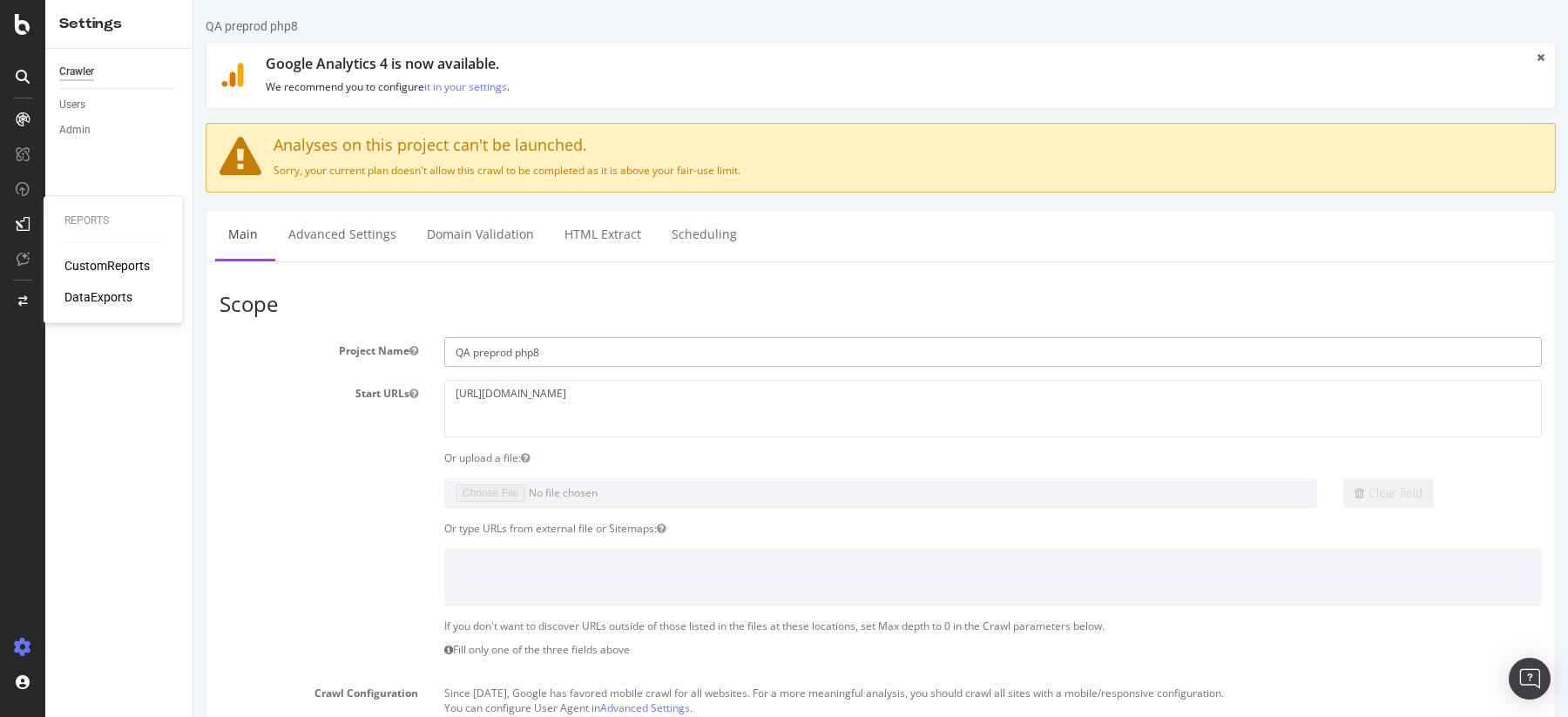
click at [525, 353] on input "QA preprod php8" at bounding box center [993, 352] width 1097 height 30
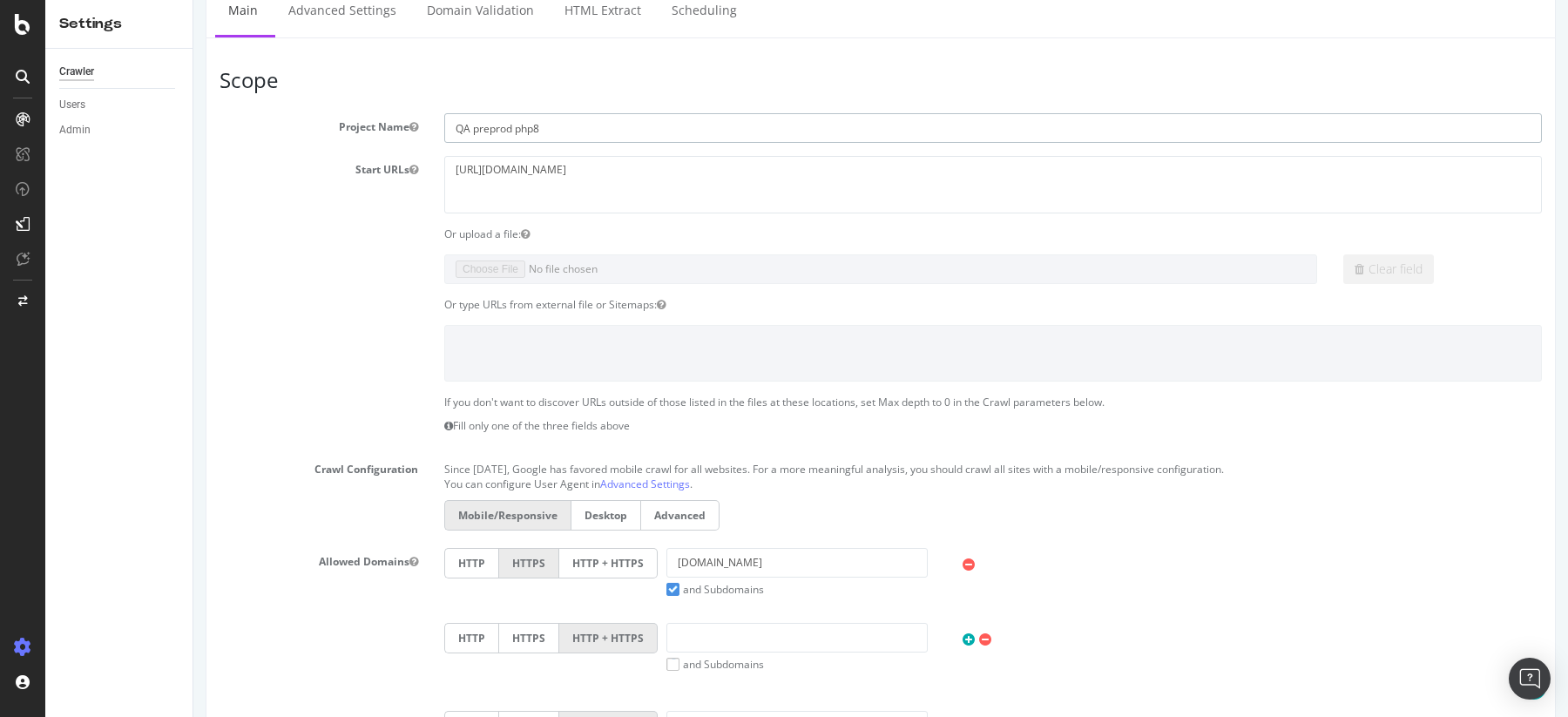
scroll to position [842, 0]
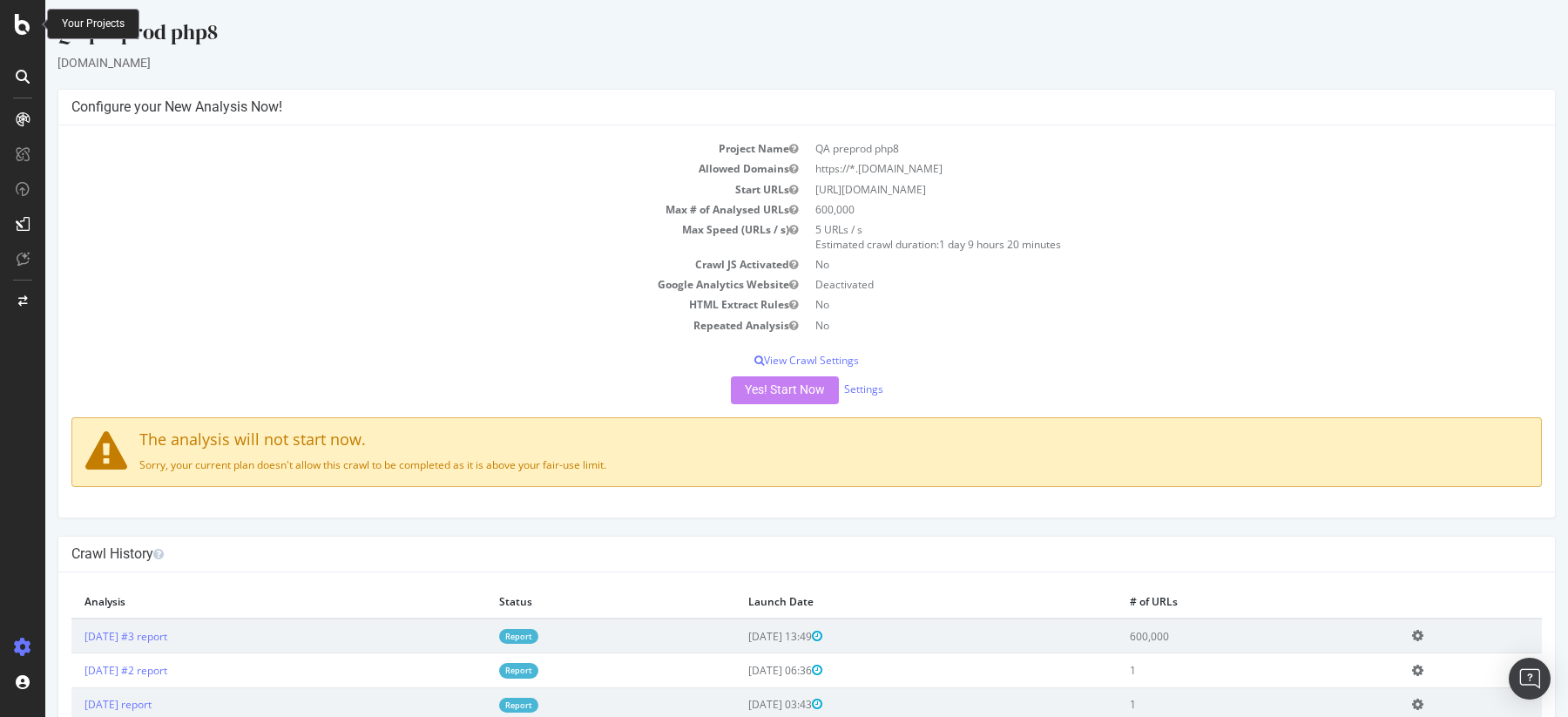
click at [21, 23] on icon at bounding box center [23, 24] width 16 height 21
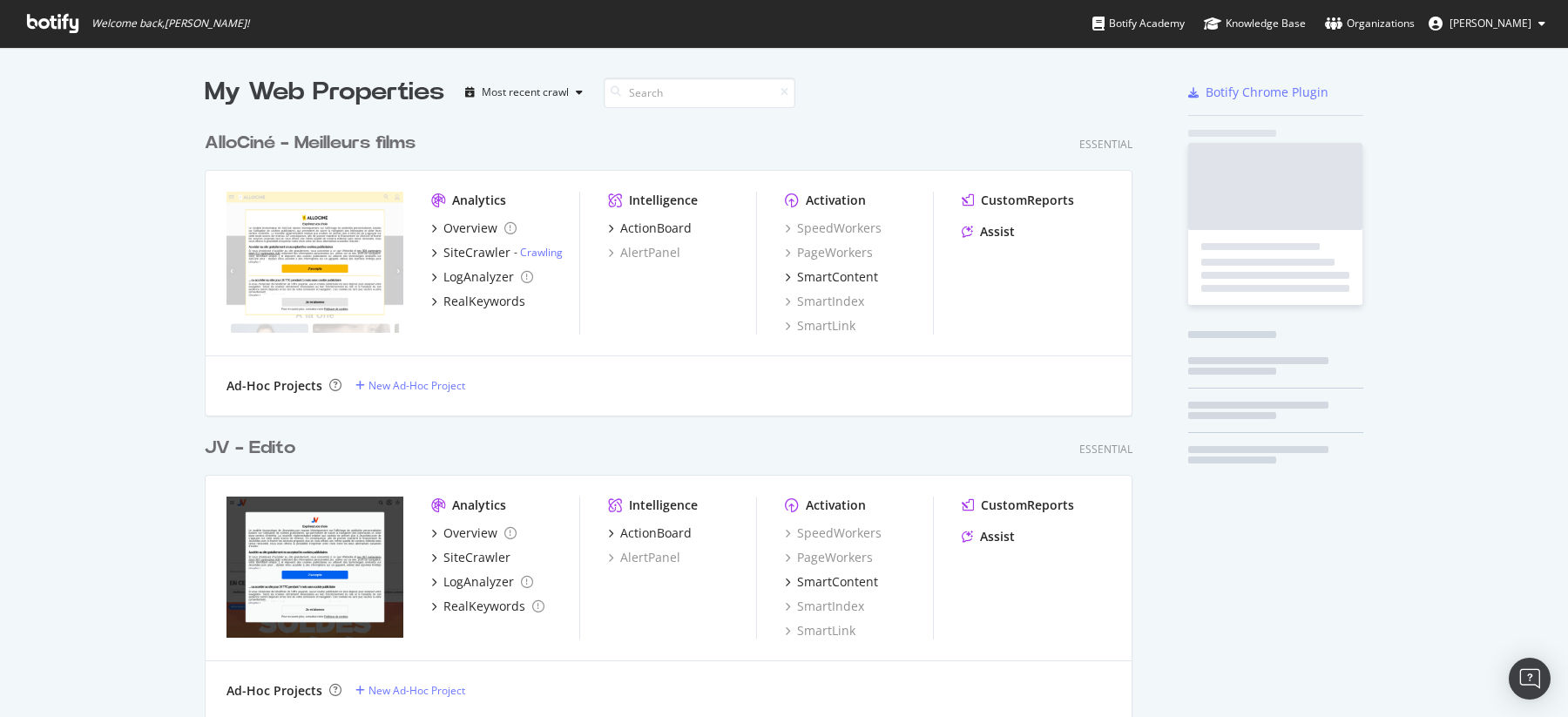
scroll to position [717, 1568]
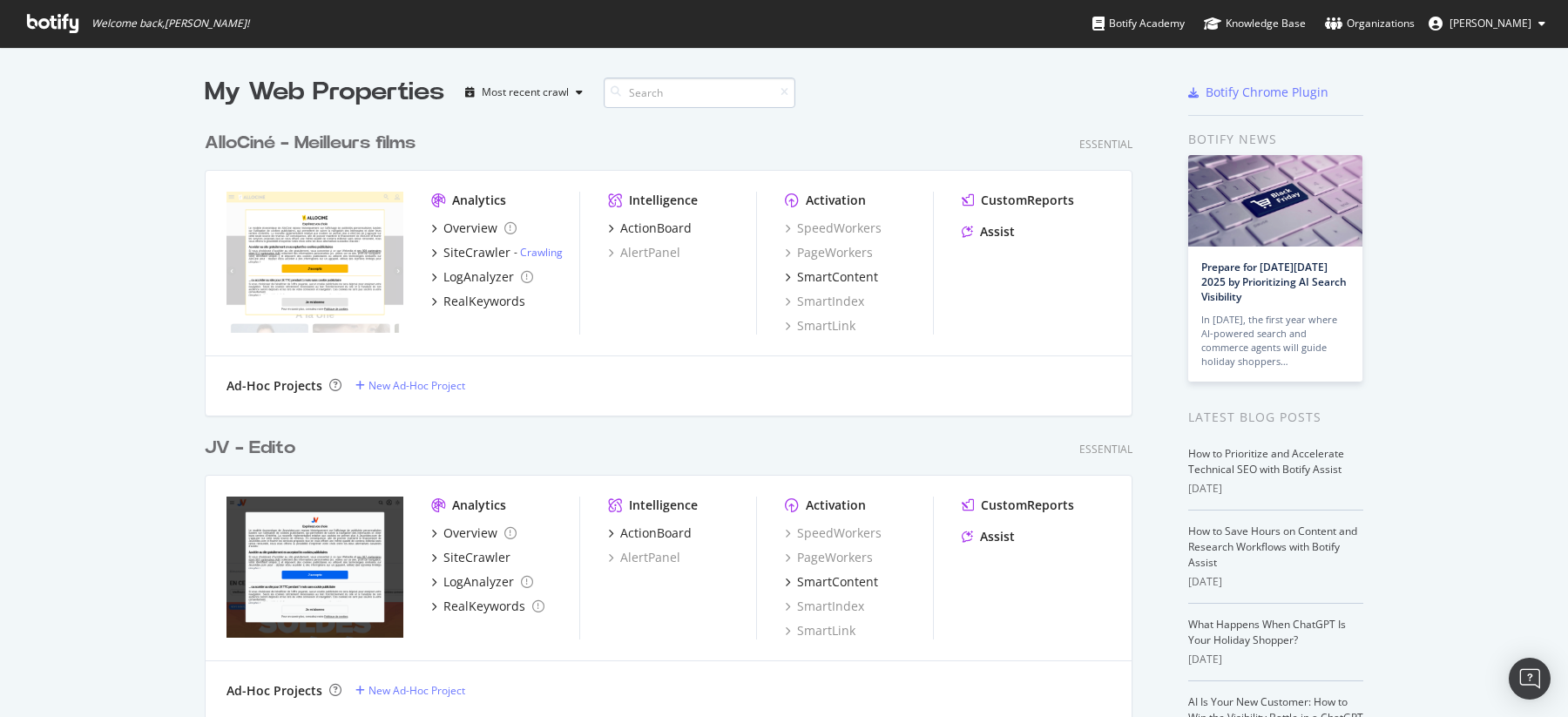
click at [647, 89] on input at bounding box center [700, 93] width 191 height 31
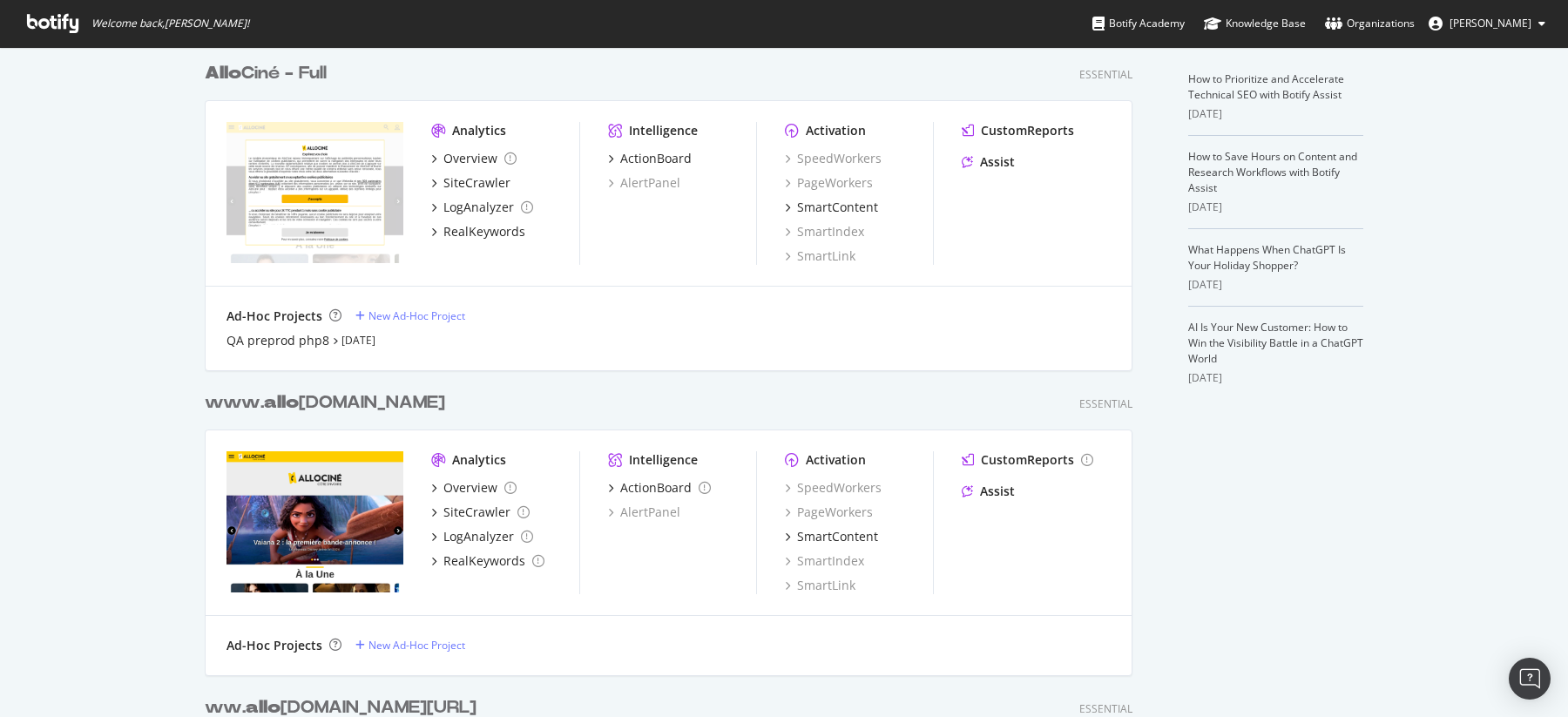
scroll to position [360, 0]
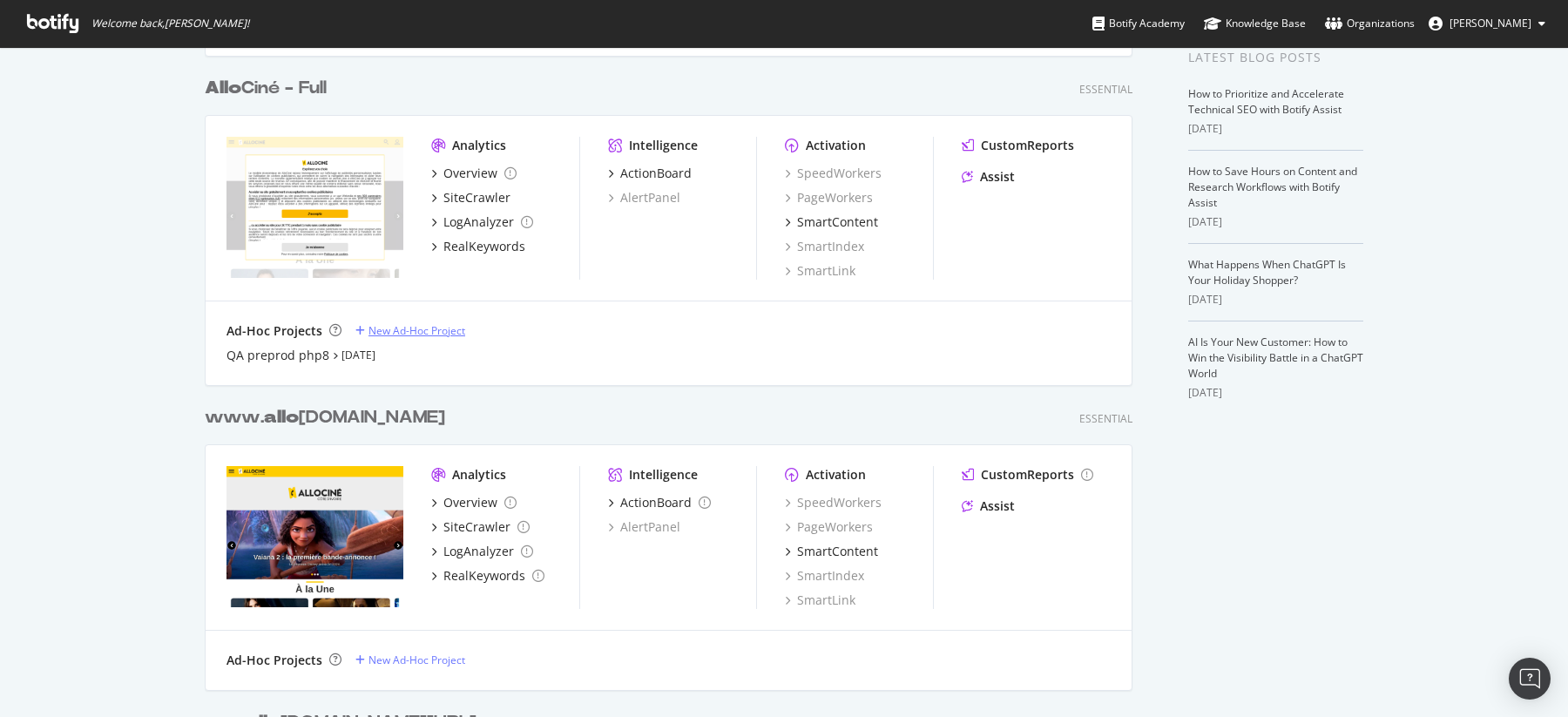
type input "allo"
click at [391, 331] on div "New Ad-Hoc Project" at bounding box center [416, 330] width 97 height 15
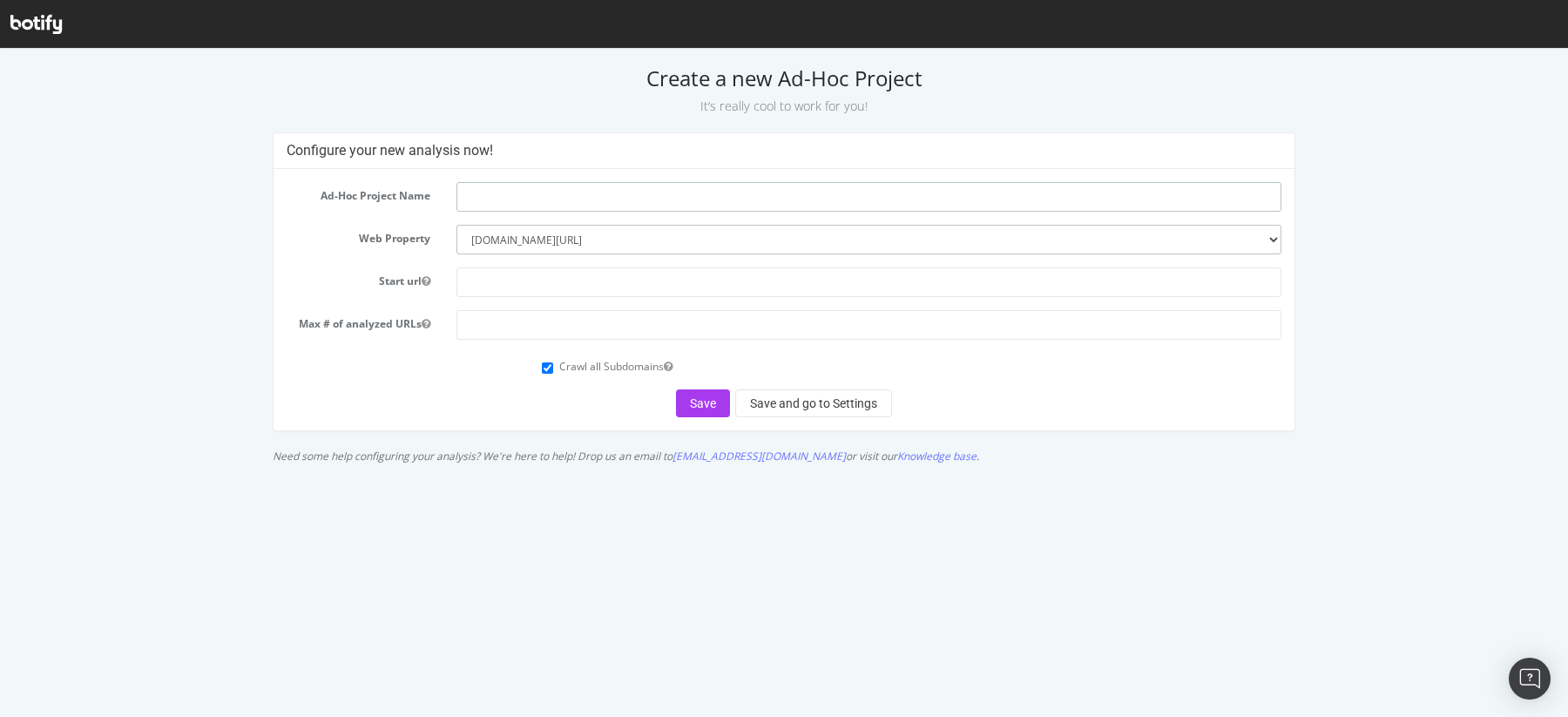
click at [474, 197] on input "text" at bounding box center [869, 197] width 825 height 30
click at [573, 189] on input "text" at bounding box center [869, 197] width 825 height 30
click at [529, 191] on input "text" at bounding box center [869, 197] width 825 height 30
type input "P"
type input "QA SF6"
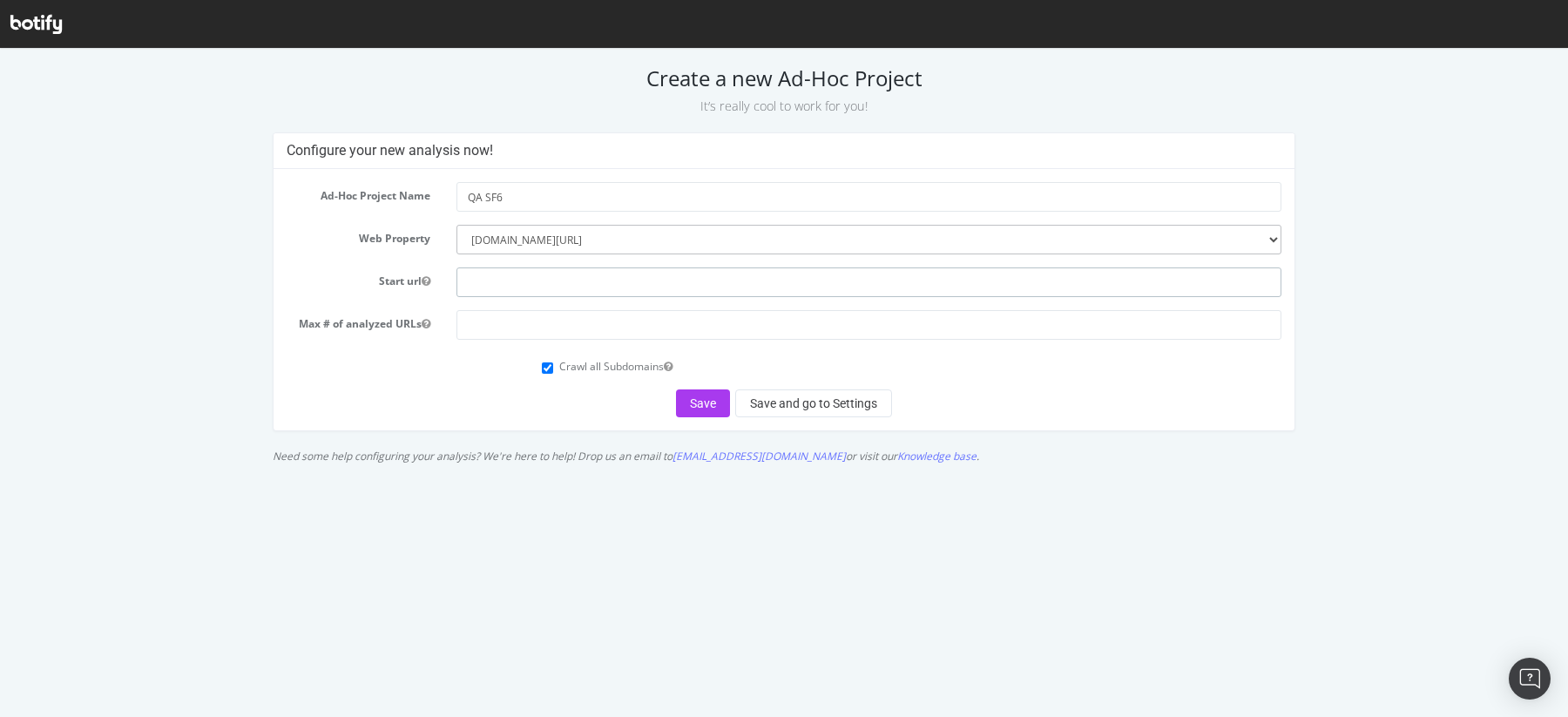
click at [527, 279] on input "text" at bounding box center [869, 282] width 825 height 30
paste input "feat-sf6-migration.qa.allocine.fr"
type input "feat-sf6-migration.qa.allocine.fr"
click at [509, 320] on input "number" at bounding box center [869, 324] width 825 height 30
type input "300000"
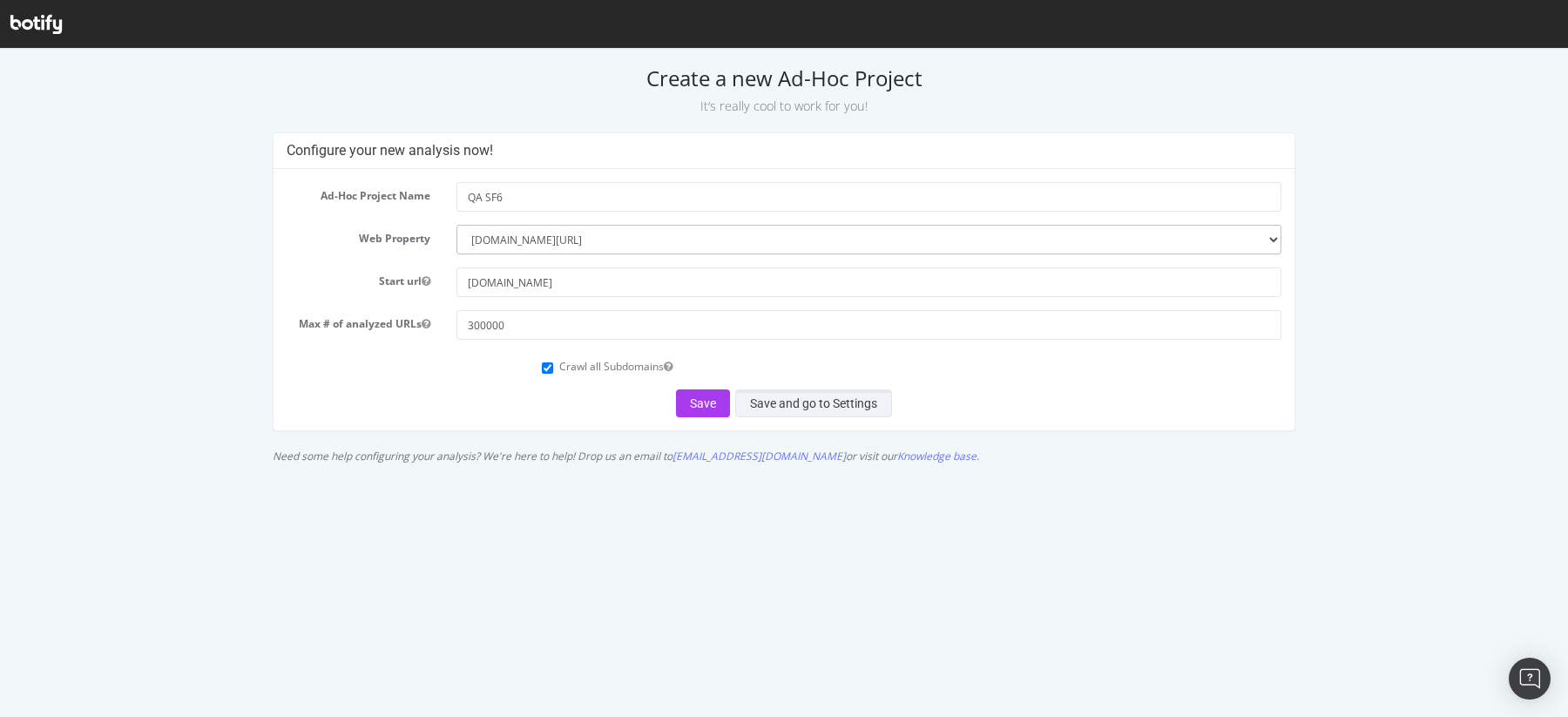
click at [804, 403] on button "Save and go to Settings" at bounding box center [813, 403] width 157 height 28
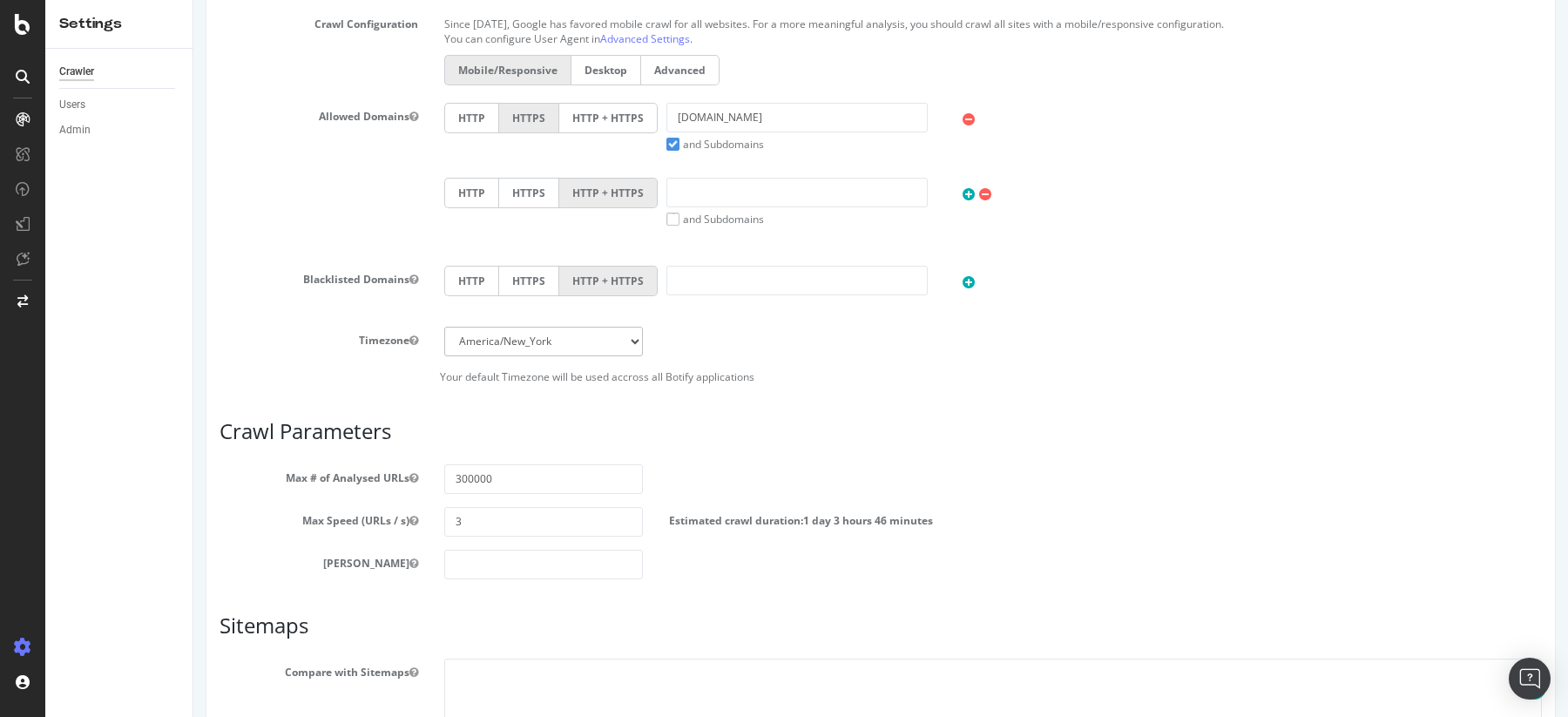
scroll to position [746, 0]
click at [566, 338] on select "Africa/Abidjan Africa/Accra Africa/Addis_Ababa Africa/Algiers Africa/Asmara Afr…" at bounding box center [543, 340] width 198 height 30
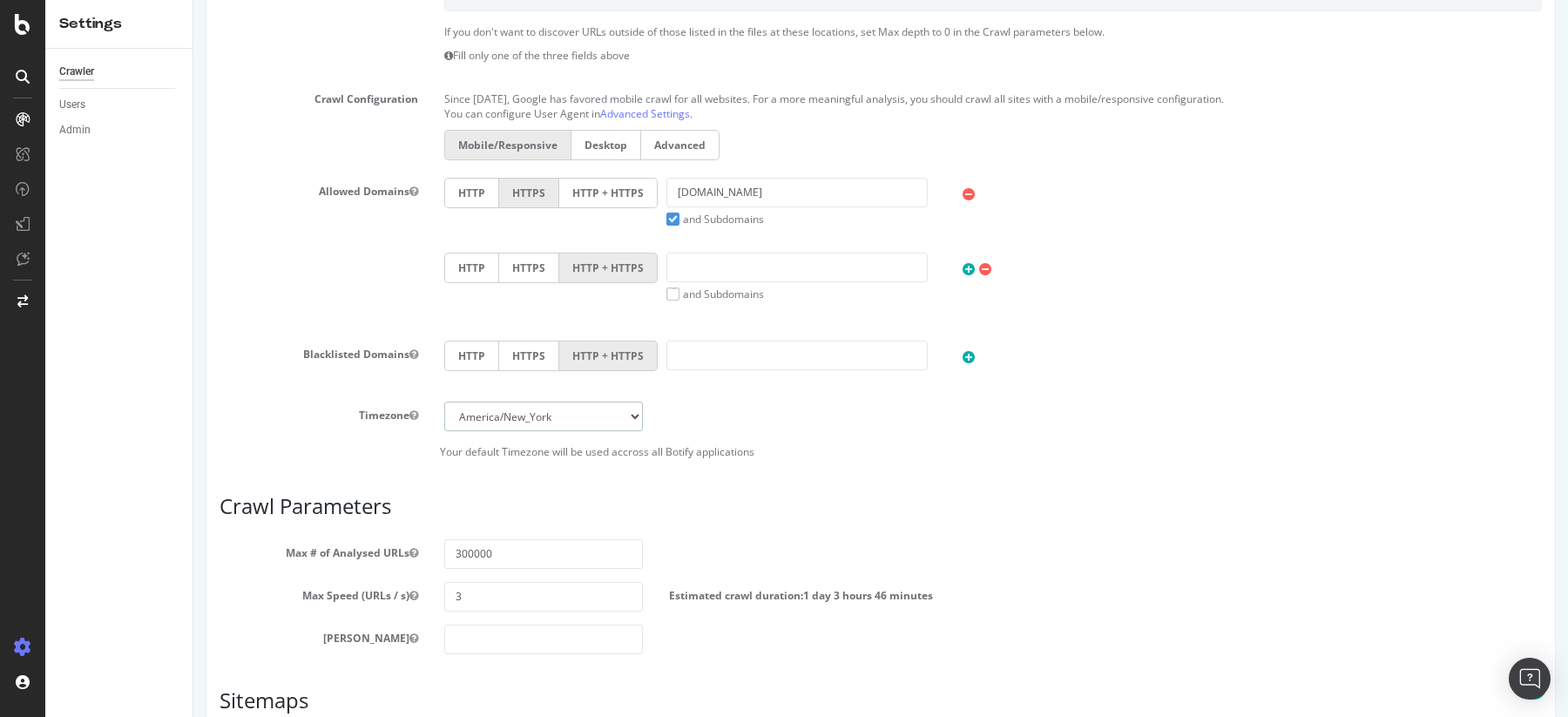
scroll to position [822, 0]
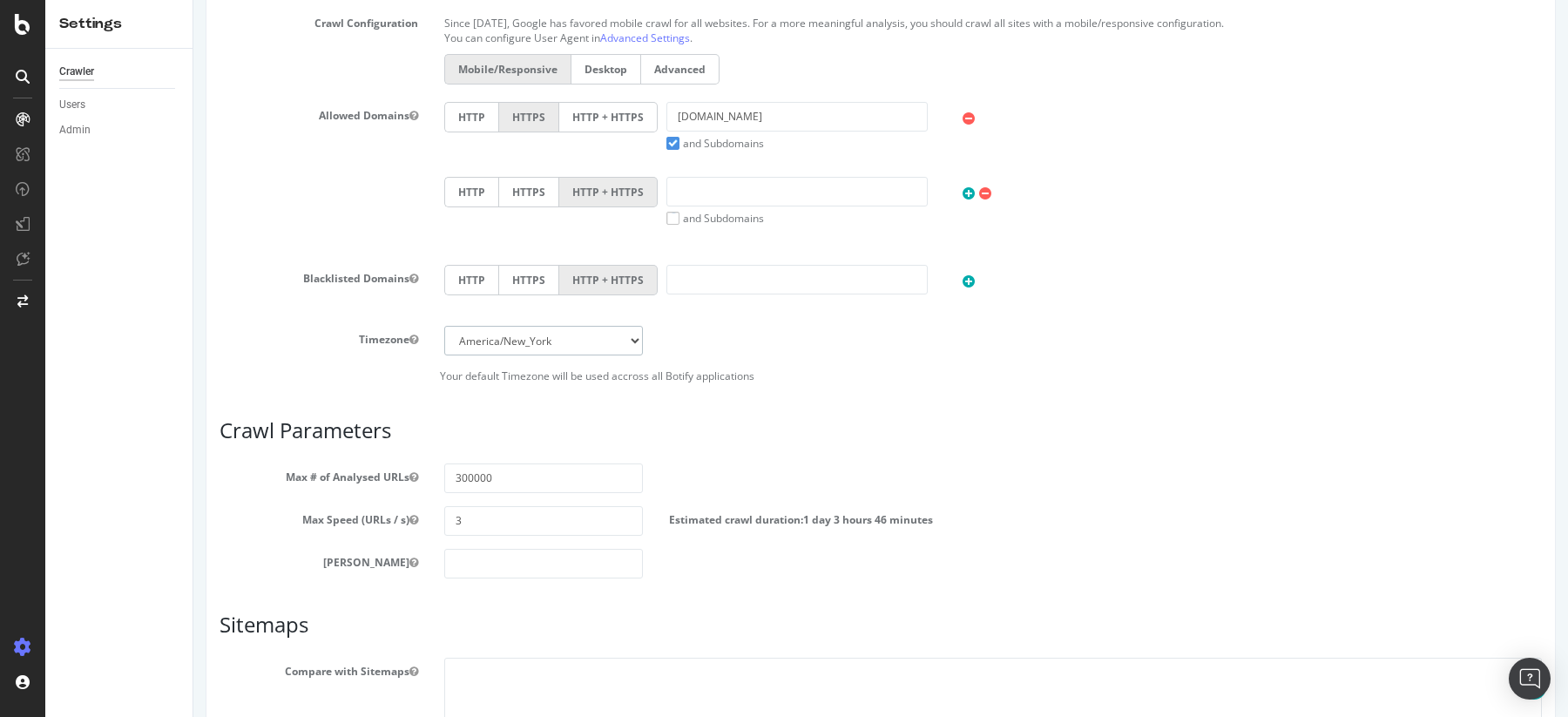
select select "Europe/Paris"
click at [470, 524] on input "3" at bounding box center [543, 521] width 198 height 30
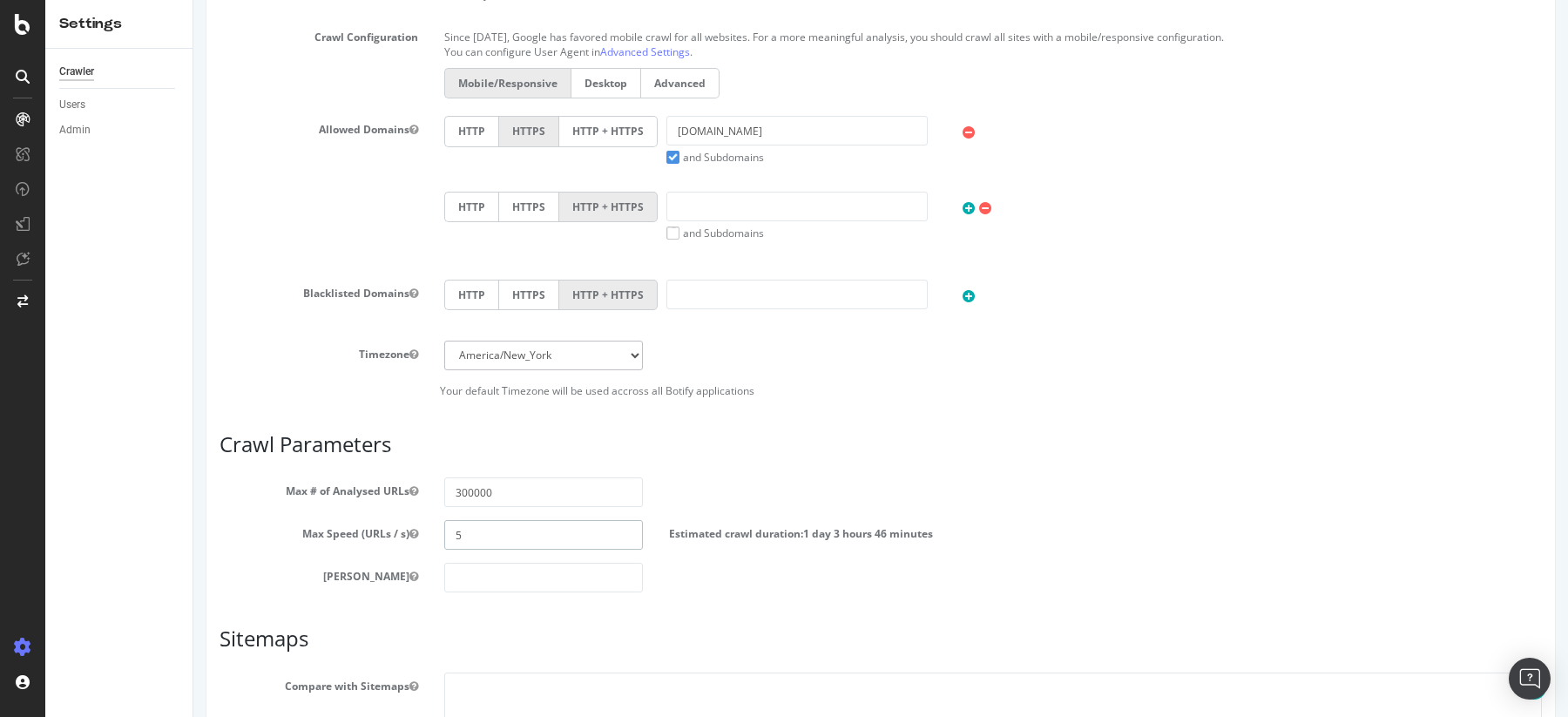
scroll to position [835, 0]
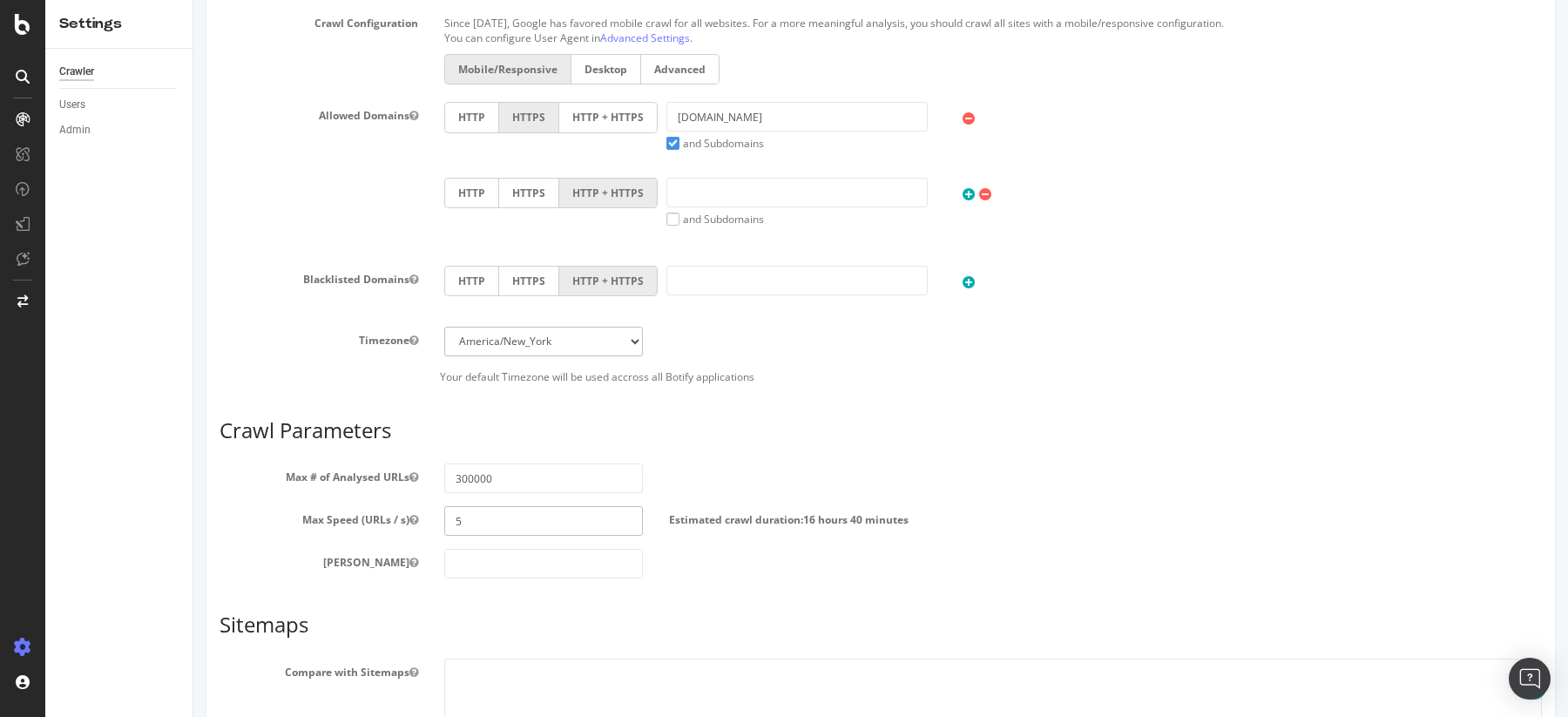
type input "5"
click at [393, 382] on p "Your default Timezone will be used accross all Botify applications" at bounding box center [880, 376] width 1322 height 15
click at [463, 479] on input "300000" at bounding box center [543, 478] width 198 height 30
type input "250000"
click at [482, 582] on div "Scope Project Name QA SF6 Start URLs https://feat-sf6-migration.qa.allocine.fr …" at bounding box center [880, 234] width 1322 height 1222
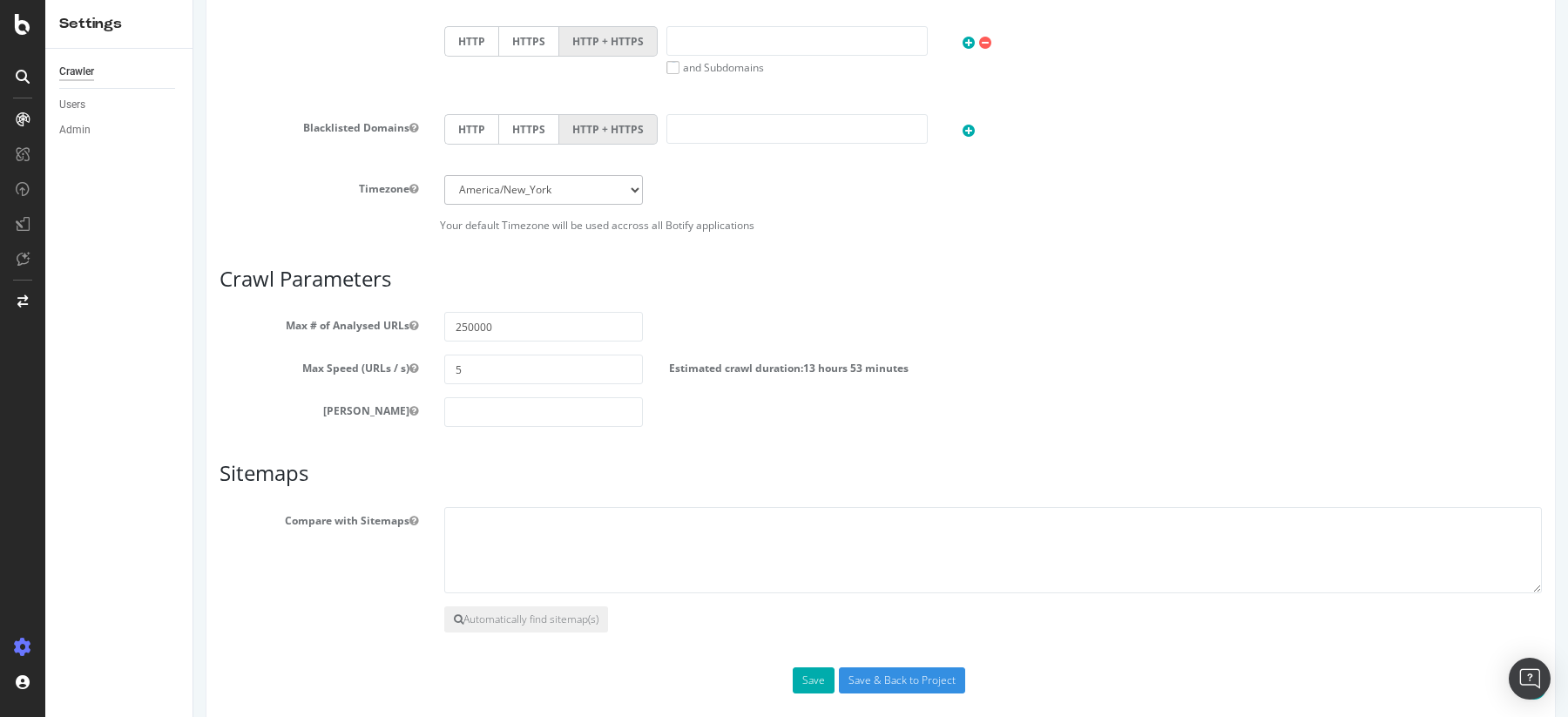
scroll to position [1007, 0]
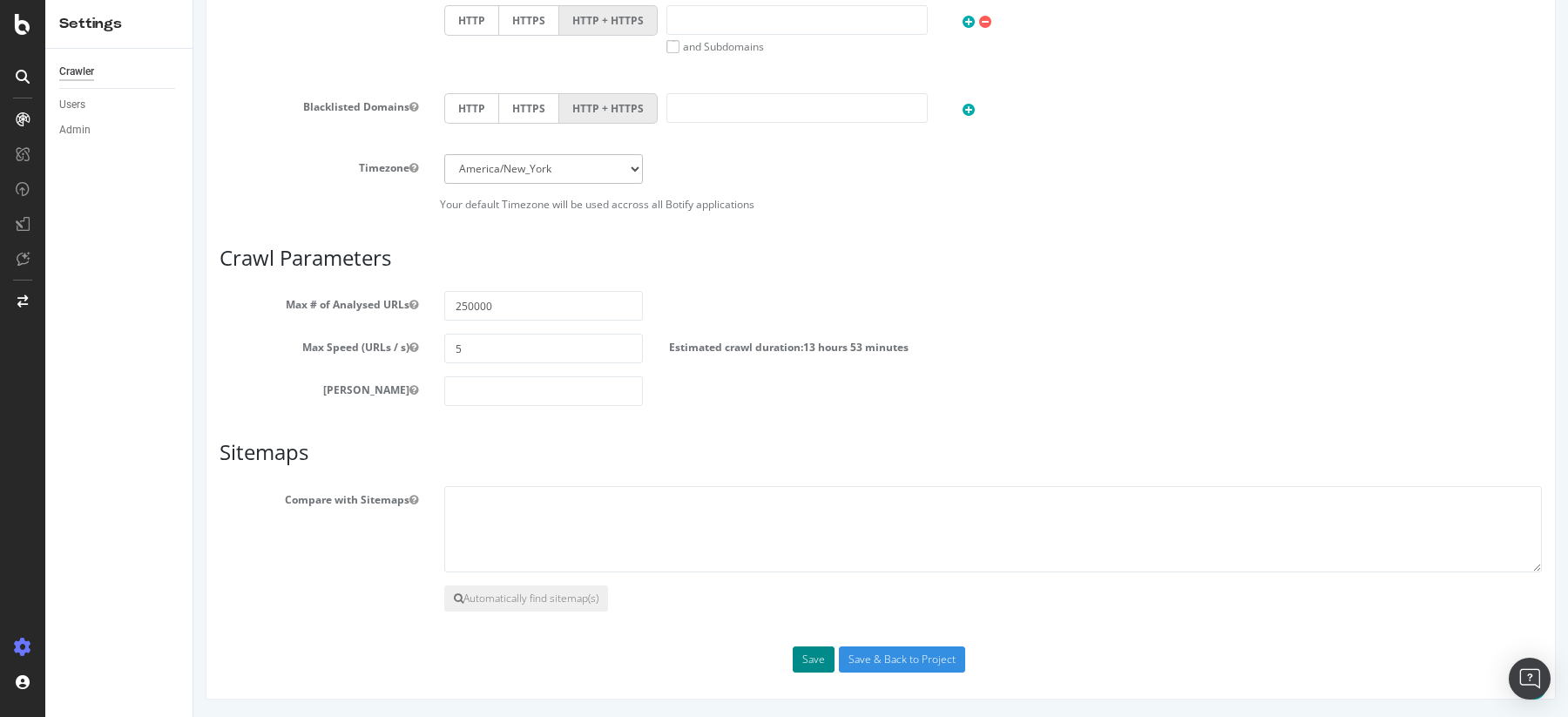
click at [808, 667] on button "Save" at bounding box center [813, 659] width 41 height 26
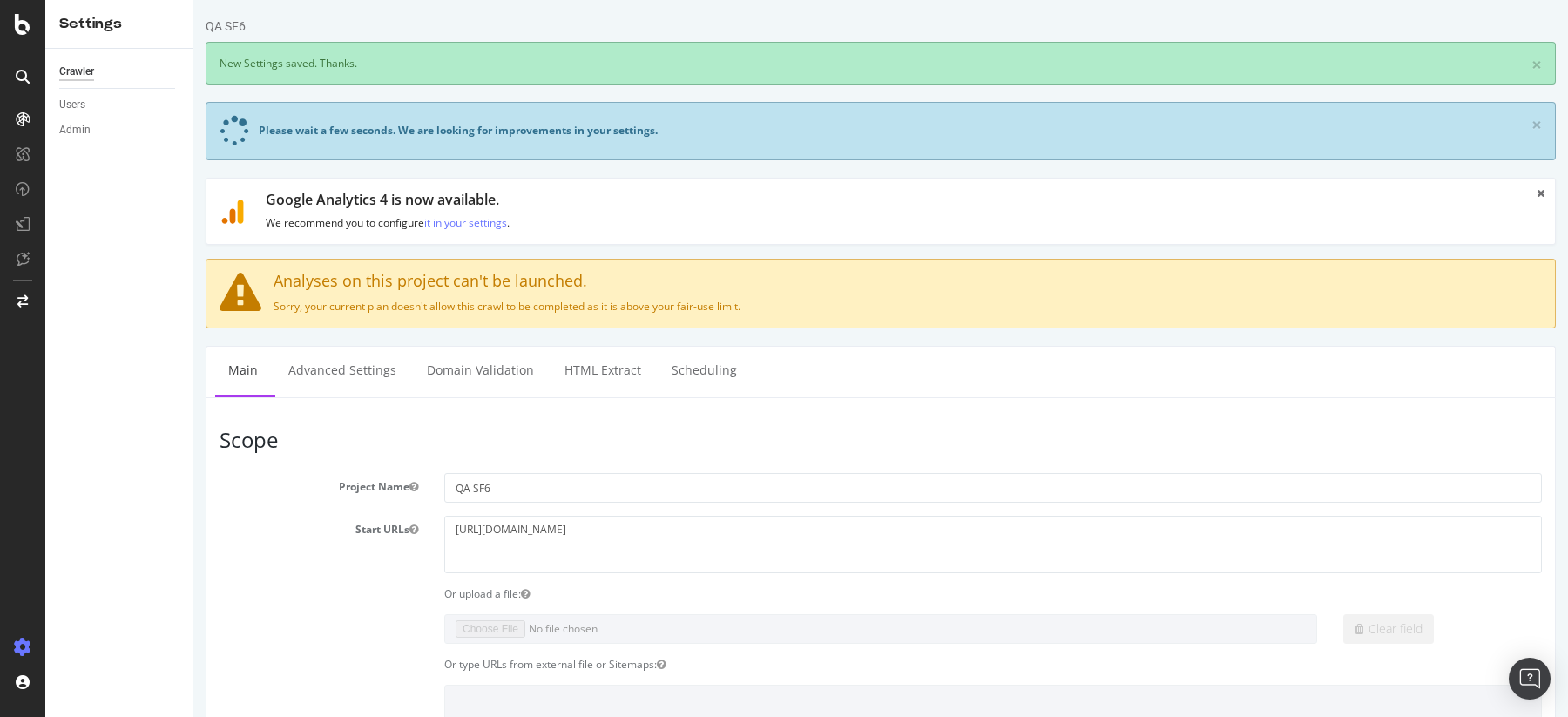
scroll to position [0, 0]
click at [338, 370] on link "Advanced Settings" at bounding box center [342, 370] width 134 height 48
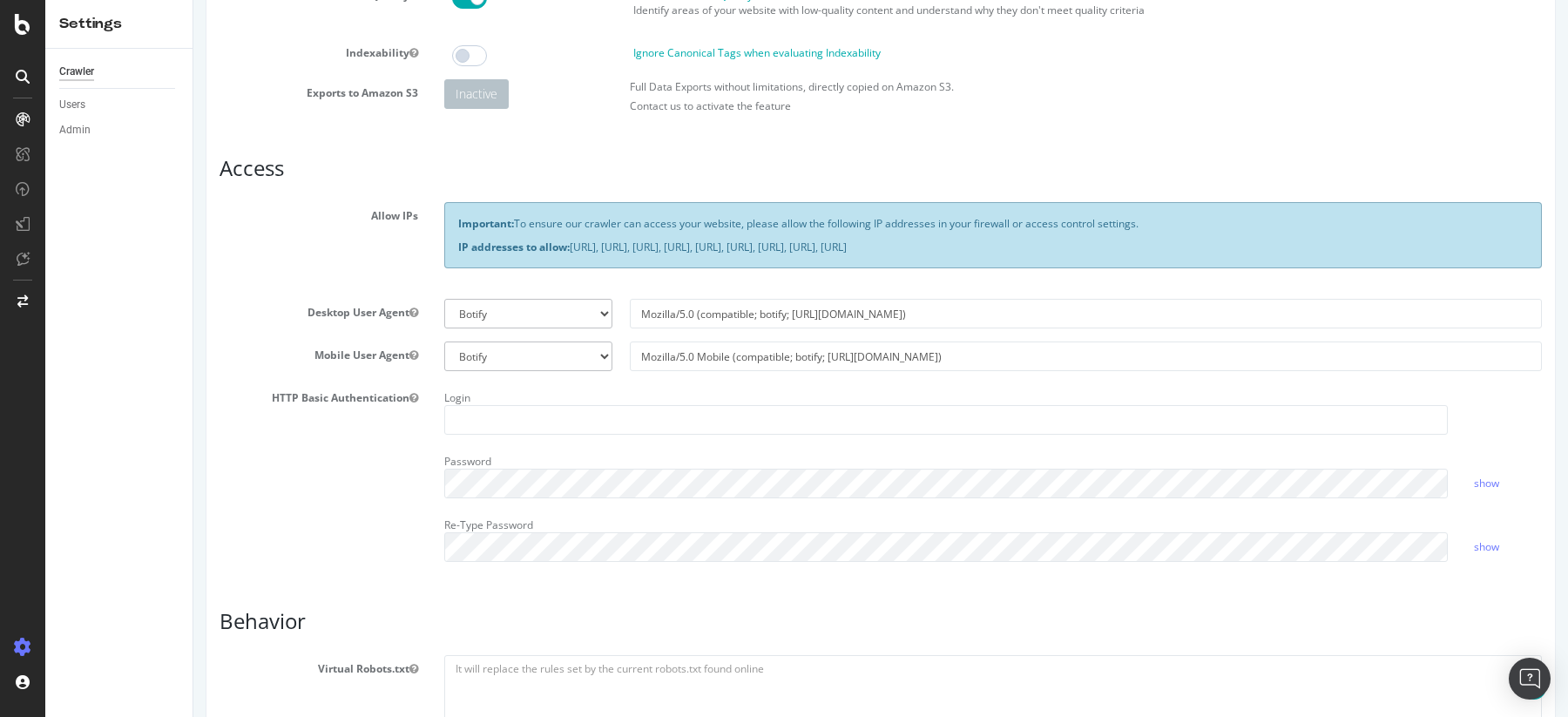
scroll to position [505, 0]
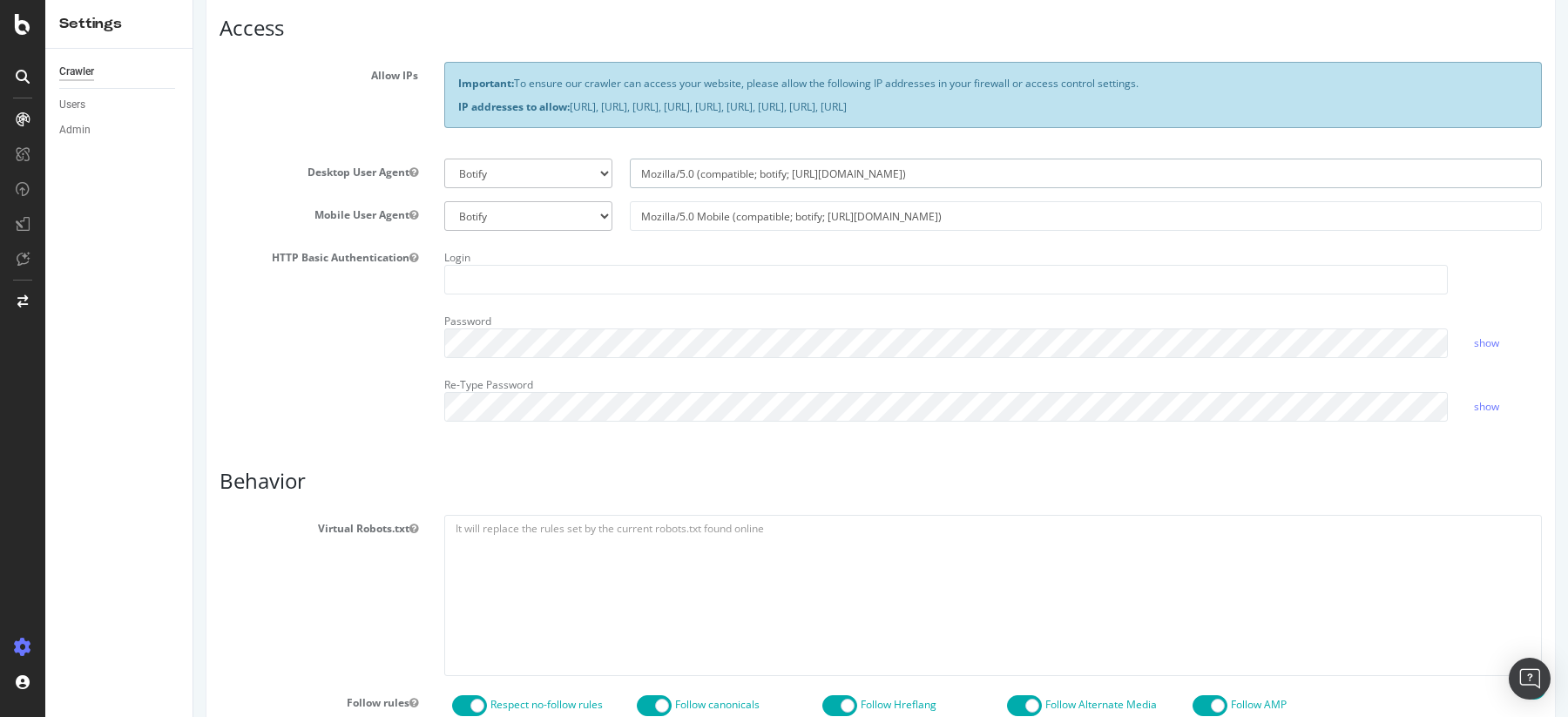
click at [771, 177] on input "Mozilla/5.0 (compatible; botify; http://botify.com)" at bounding box center [1085, 174] width 912 height 30
type input "Mozilla/5.0 (compatible; S; http://botify.com)"
select select
click at [786, 175] on input "Mozilla/5.0 (compatible; SEORelou; http://botify.com)" at bounding box center [1085, 174] width 912 height 30
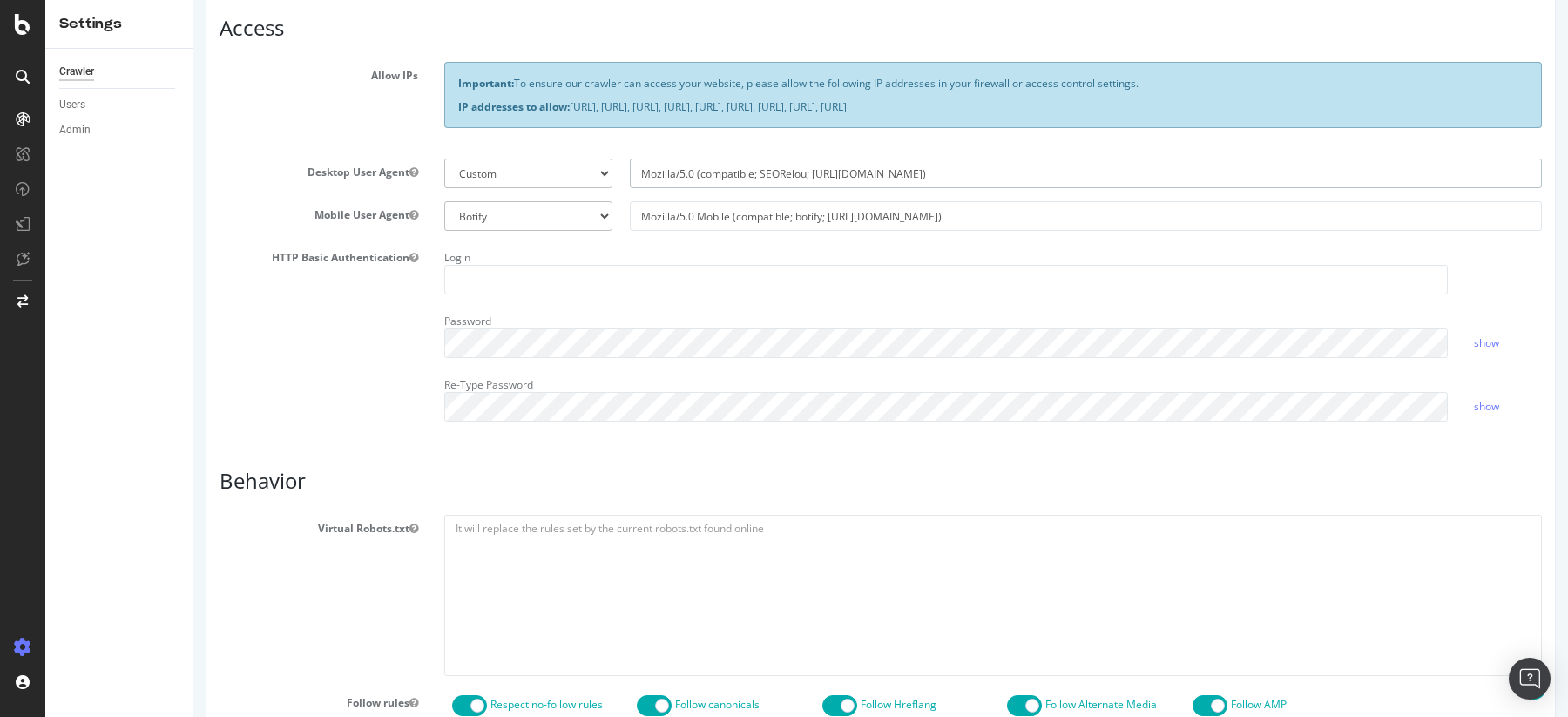
click at [786, 175] on input "Mozilla/5.0 (compatible; SEORelou; http://botify.com)" at bounding box center [1085, 174] width 912 height 30
type input "Mozilla/5.0 (compatible; SEORelou; http://botify.com)"
click at [812, 214] on input "Mozilla/5.0 Mobile (compatible; botify; http://botify.com)" at bounding box center [1085, 216] width 912 height 30
paste input "SEORelou"
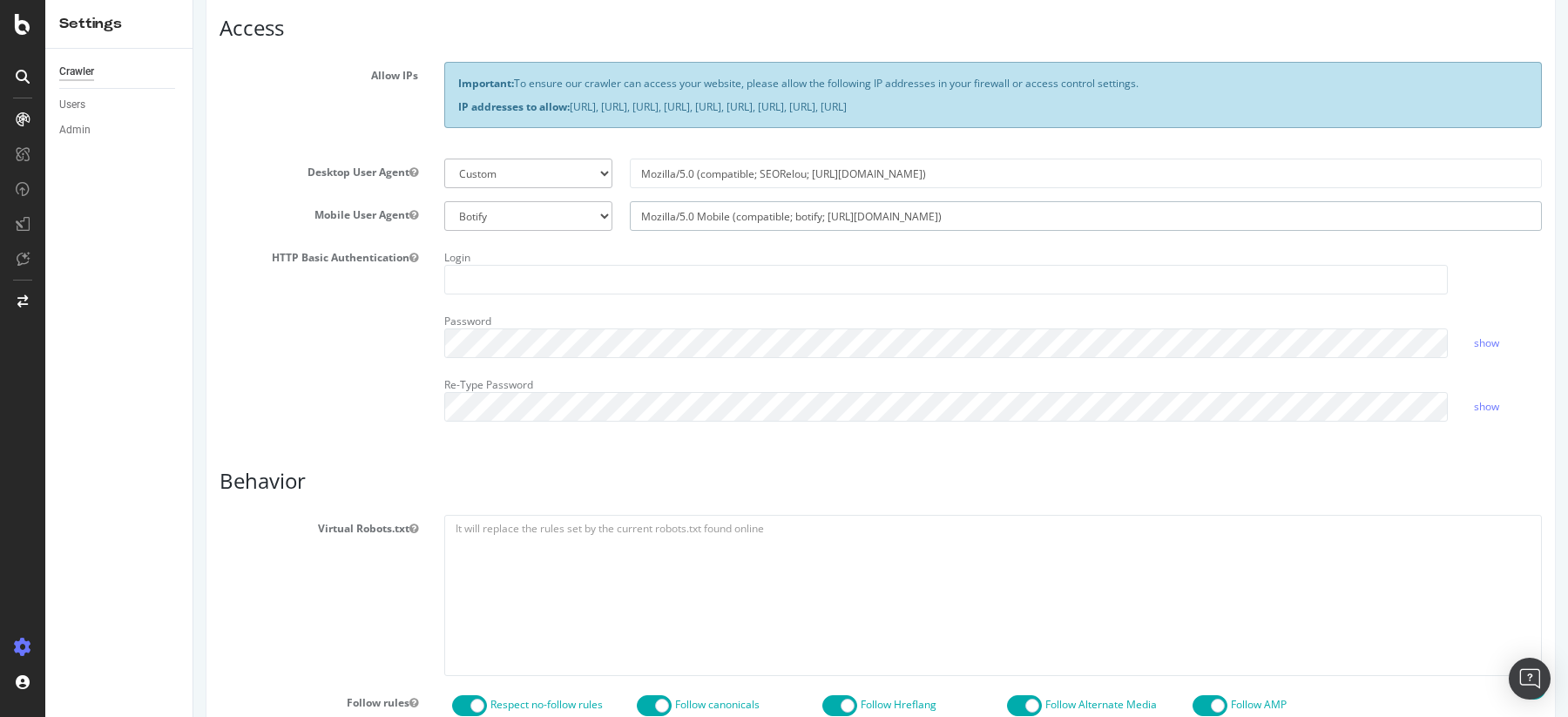
type input "Mozilla/5.0 Mobile (compatible; SEORelou; http://botify.com)"
select select
type input "Mozilla/5.0 Mobile (compatible; SEORelou; http://botify.com)"
drag, startPoint x: 814, startPoint y: 175, endPoint x: 894, endPoint y: 174, distance: 80.0
click at [894, 174] on input "Mozilla/5.0 (compatible; SEORelou; http://botify.com)" at bounding box center [1085, 174] width 912 height 30
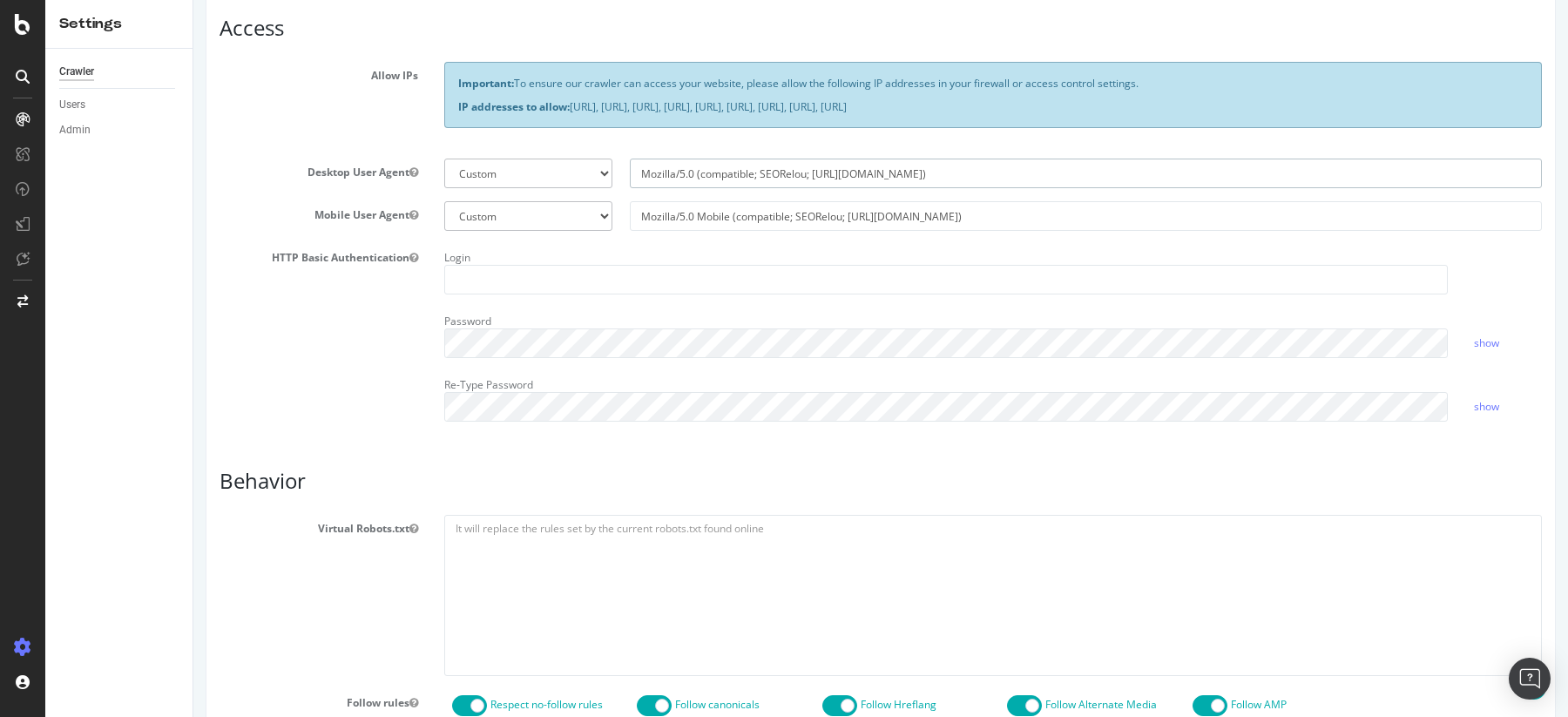
paste input "s://feat-sf6-migration.qa.allocine.fr/"
type input "Mozilla/5.0 (compatible; SEORelou; https://feat-sf6-migration.qa.allocine.fr/)"
drag, startPoint x: 850, startPoint y: 219, endPoint x: 933, endPoint y: 217, distance: 83.0
click at [933, 217] on input "Mozilla/5.0 Mobile (compatible; SEORelou; http://botify.com)" at bounding box center [1085, 216] width 912 height 30
paste input "s://feat-sf6-migration.qa.allocine.fr/"
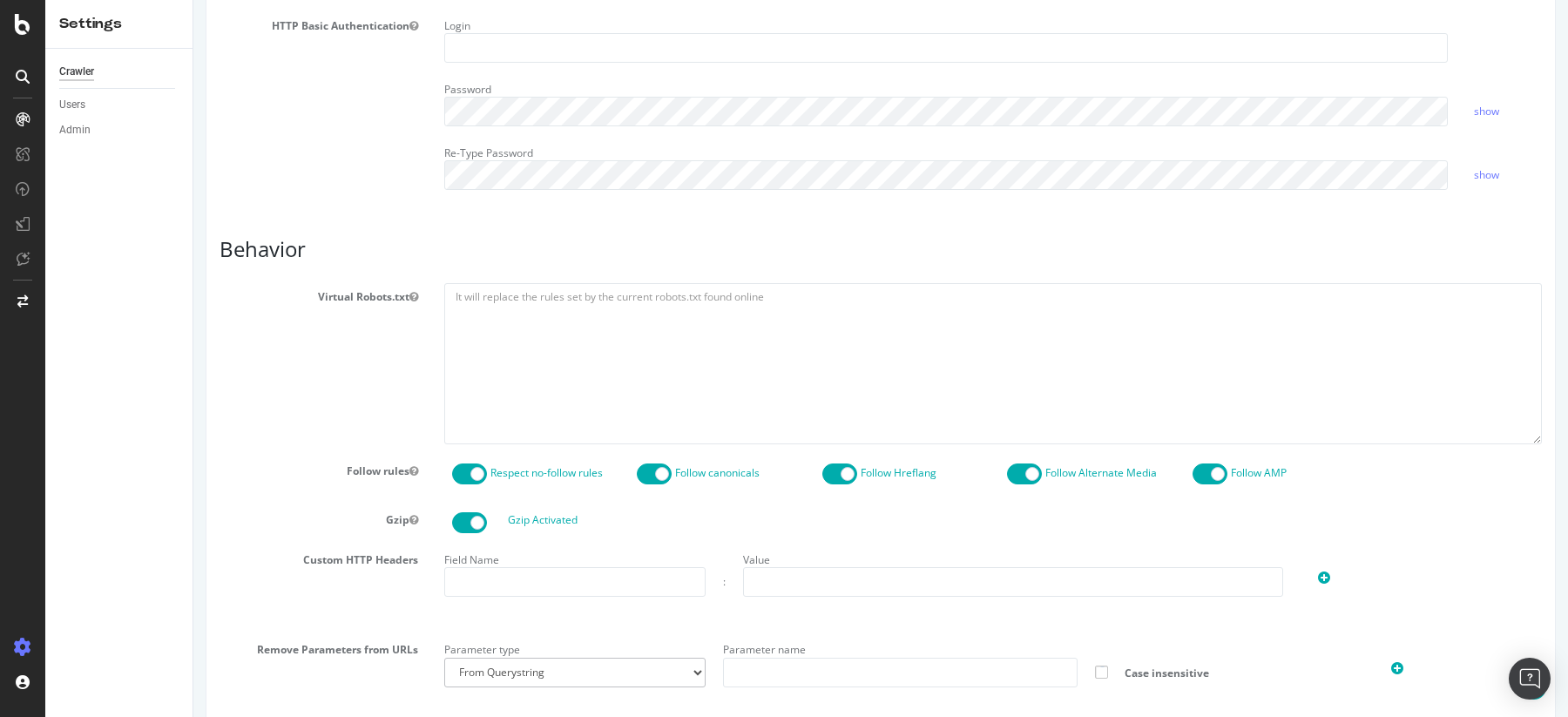
scroll to position [735, 0]
type input "Mozilla/5.0 Mobile (compatible; SEORelou; https://feat-sf6-migration.qa.allocin…"
click at [1487, 108] on link "show" at bounding box center [1487, 112] width 26 height 15
click at [1491, 173] on link "show" at bounding box center [1487, 176] width 26 height 15
click at [1491, 173] on link "hide" at bounding box center [1484, 176] width 21 height 15
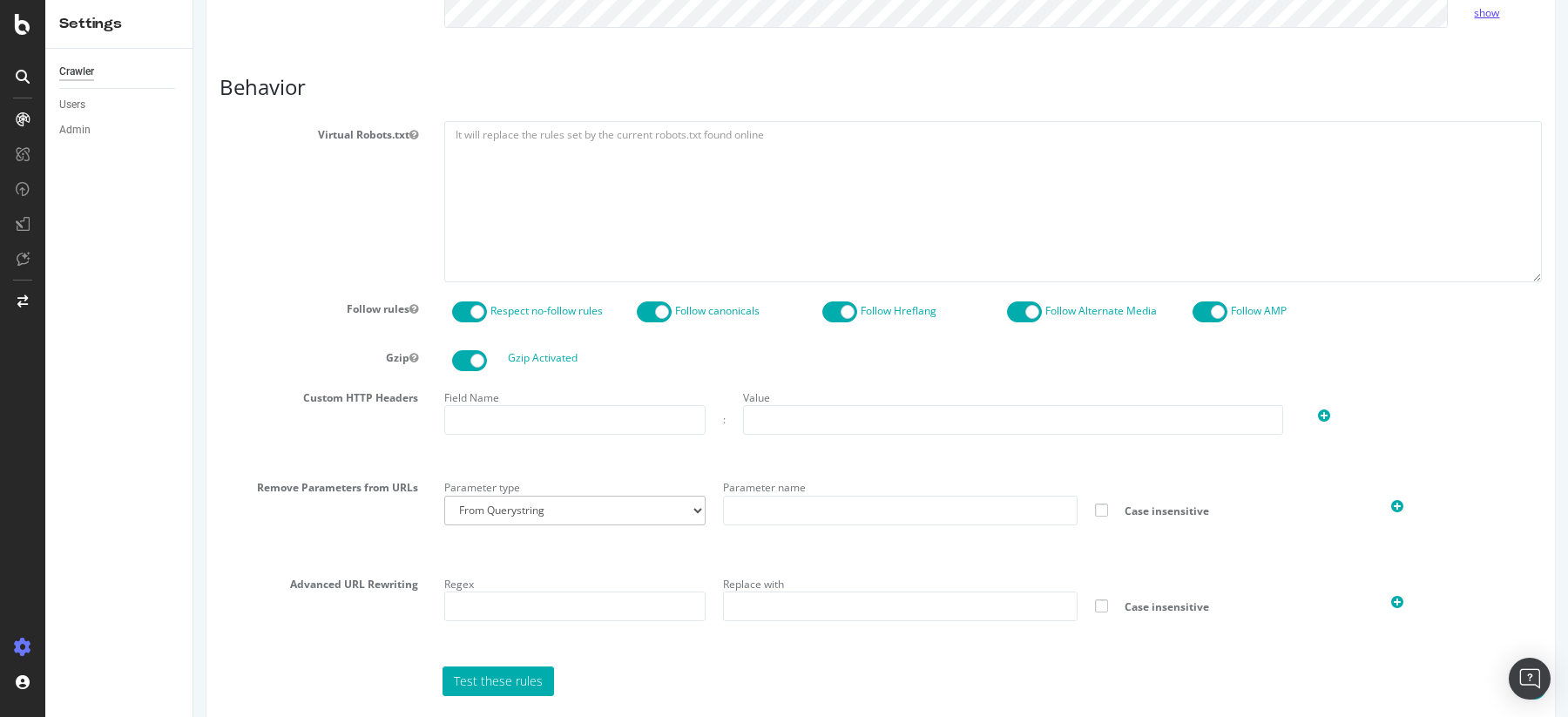
scroll to position [899, 0]
click at [837, 315] on span at bounding box center [839, 311] width 35 height 21
click at [1203, 305] on span at bounding box center [1210, 311] width 35 height 21
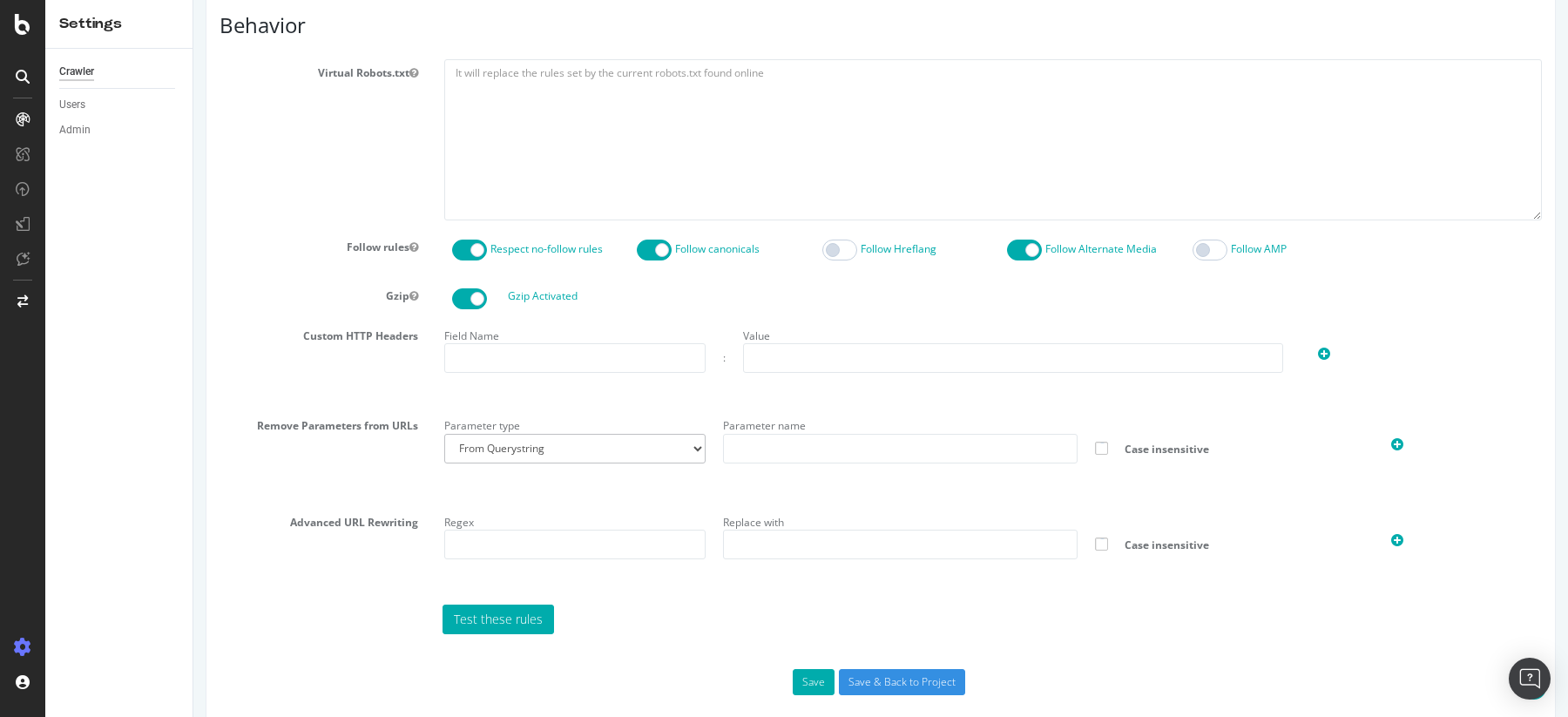
scroll to position [983, 0]
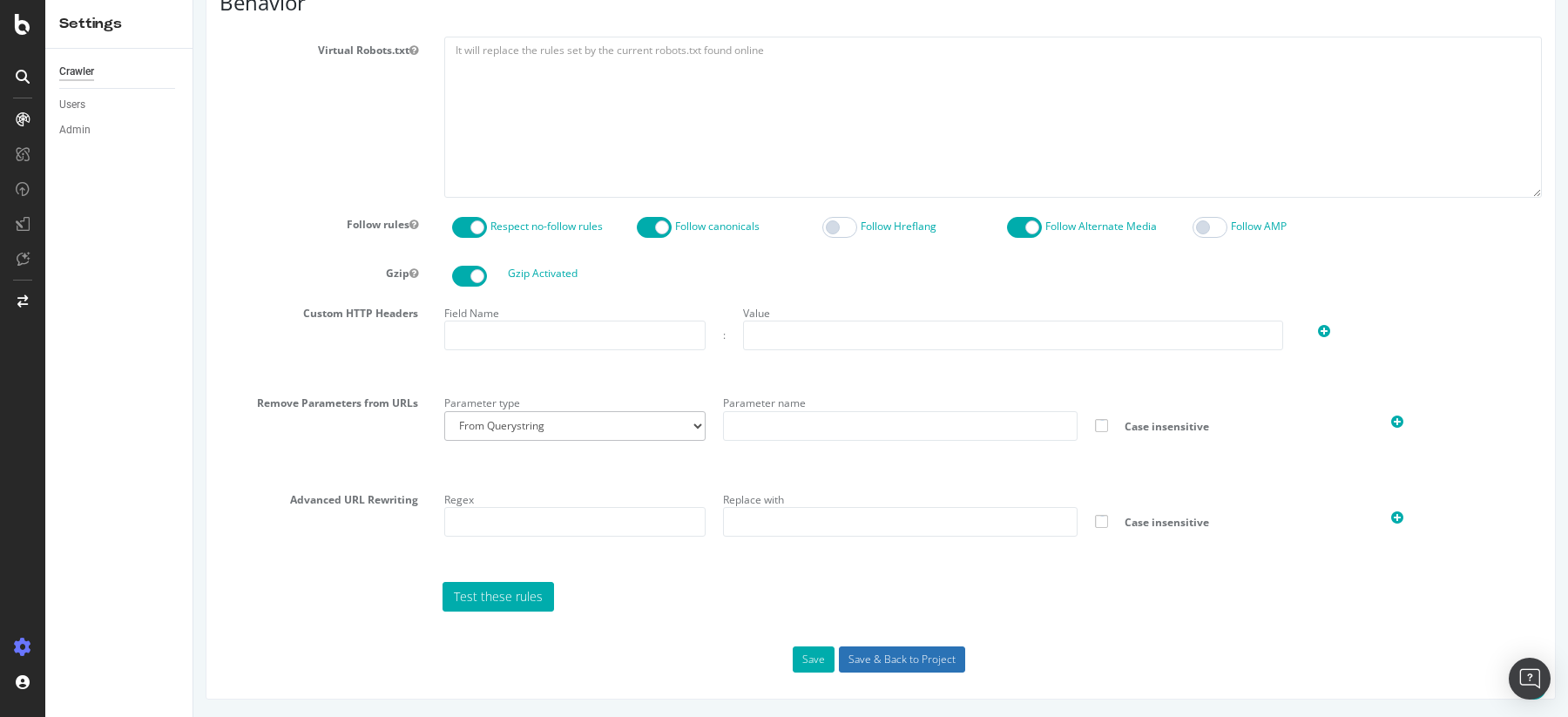
click at [889, 658] on input "Save & Back to Project" at bounding box center [902, 659] width 126 height 26
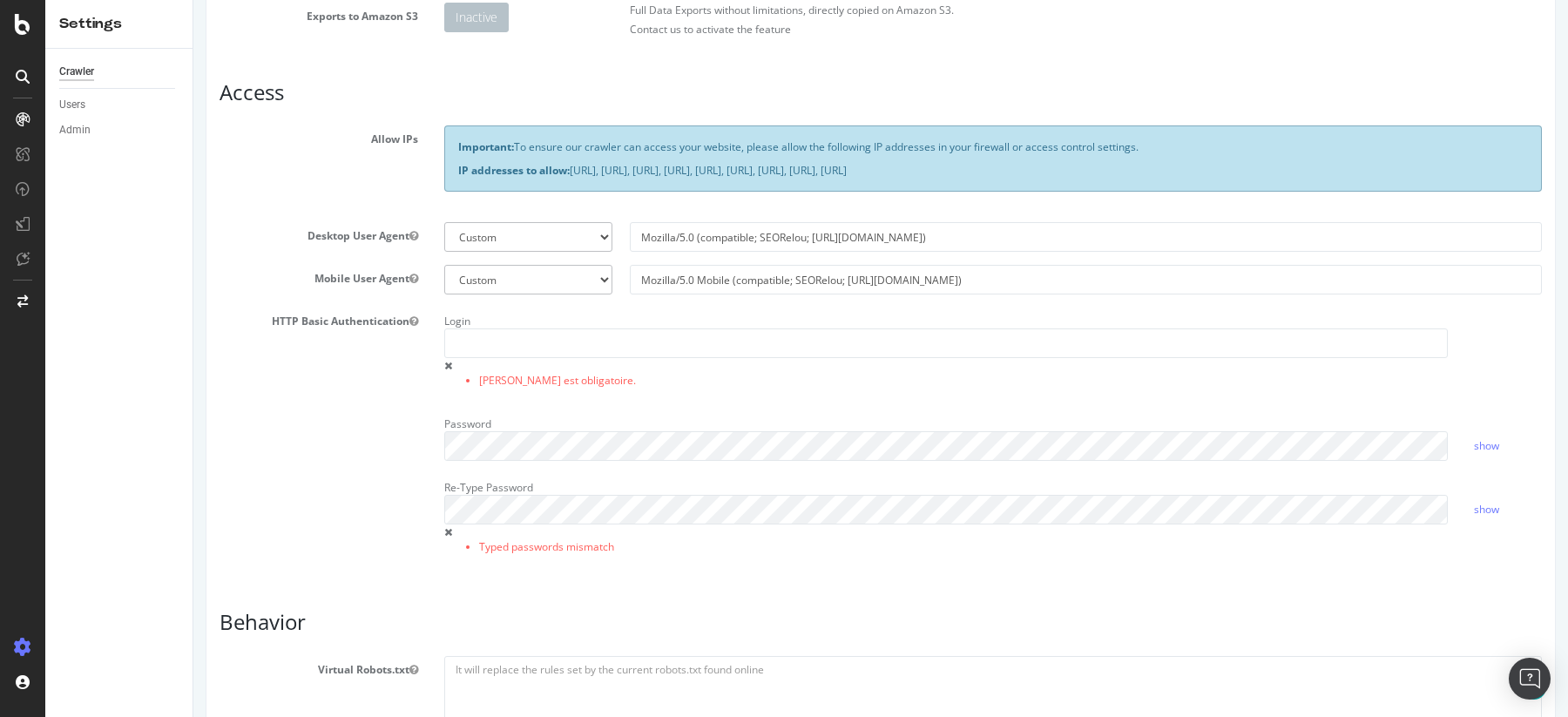
scroll to position [536, 0]
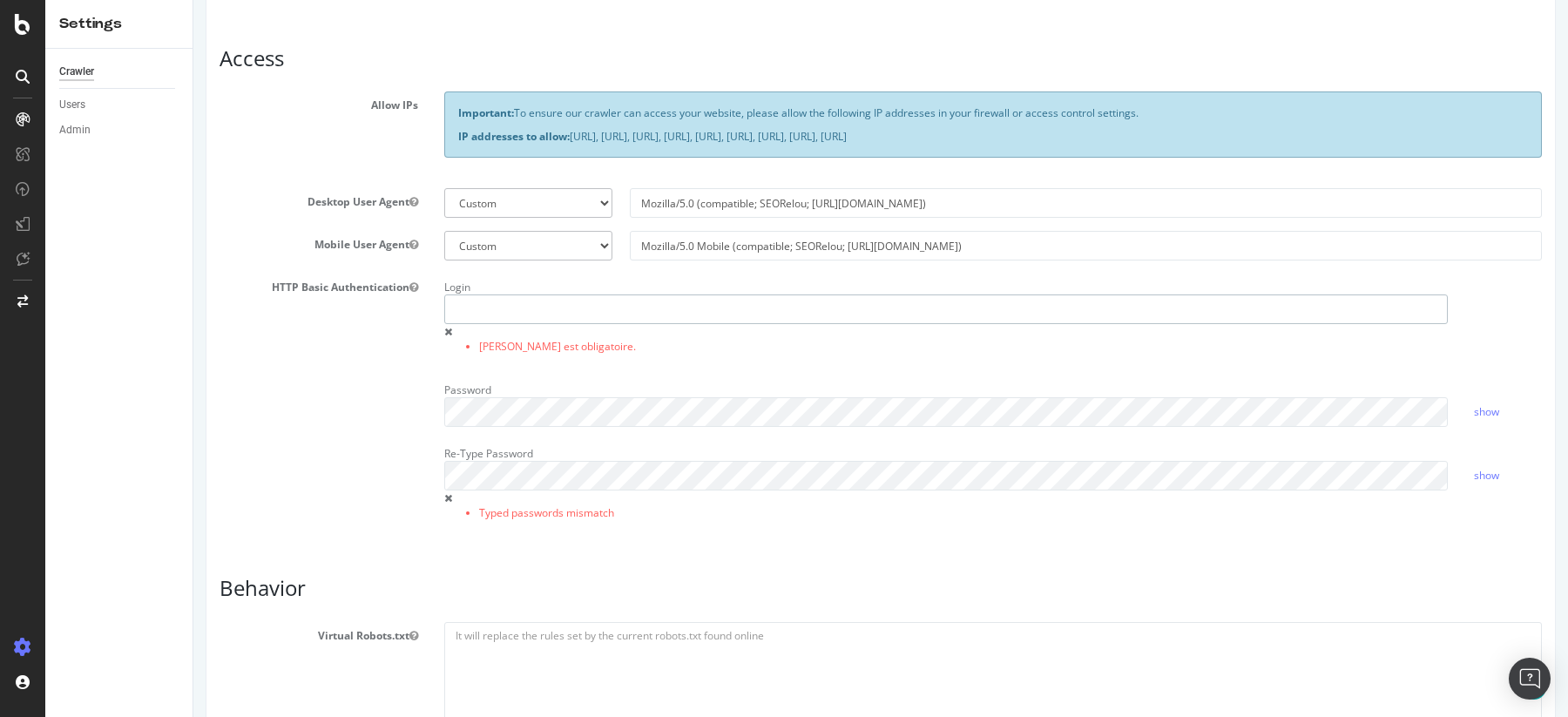
click at [486, 323] on input "text" at bounding box center [946, 309] width 1005 height 30
type input "beta"
click at [1487, 473] on link "show" at bounding box center [1487, 474] width 26 height 15
click at [1487, 473] on link "hide" at bounding box center [1484, 474] width 21 height 15
click at [1491, 408] on link "show" at bounding box center [1487, 411] width 26 height 15
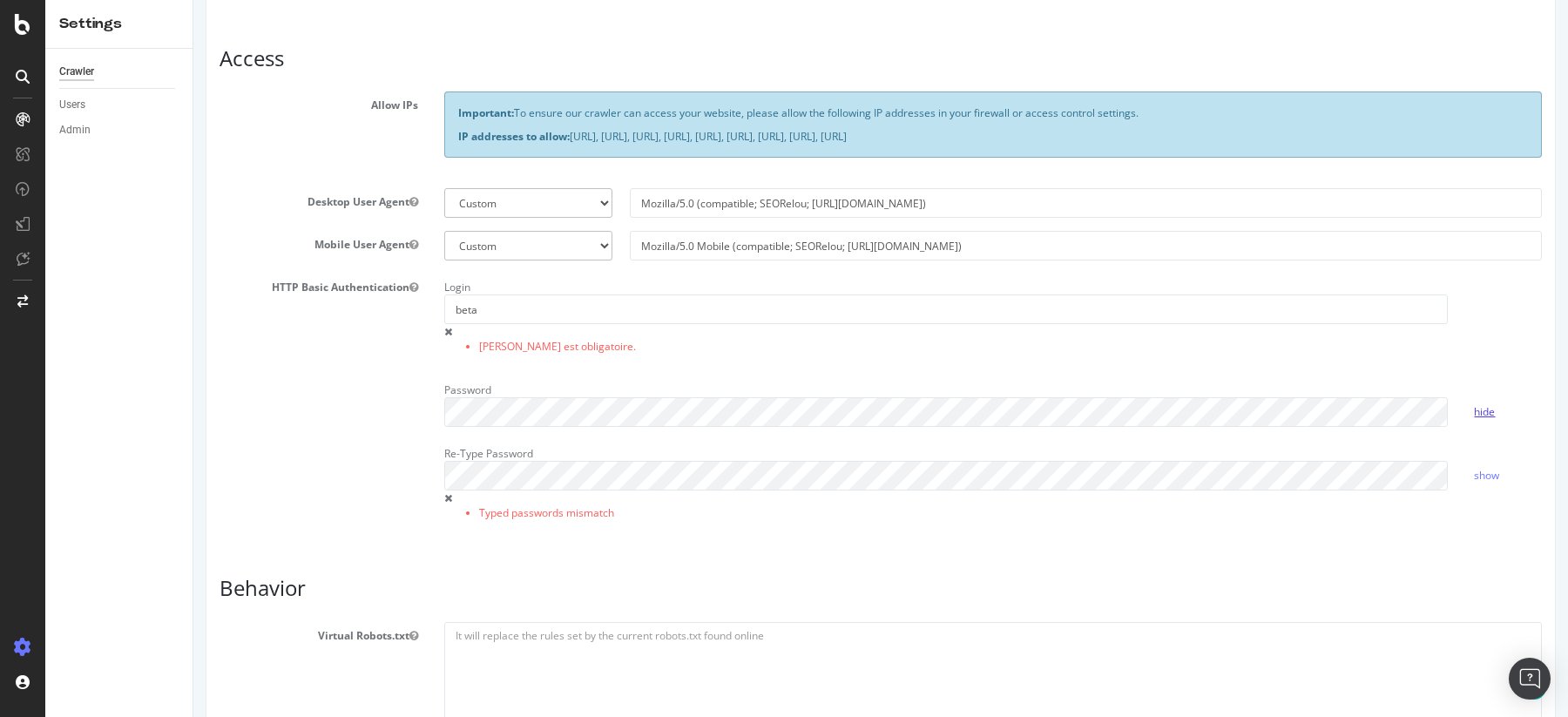
click at [1491, 408] on link "hide" at bounding box center [1484, 411] width 21 height 15
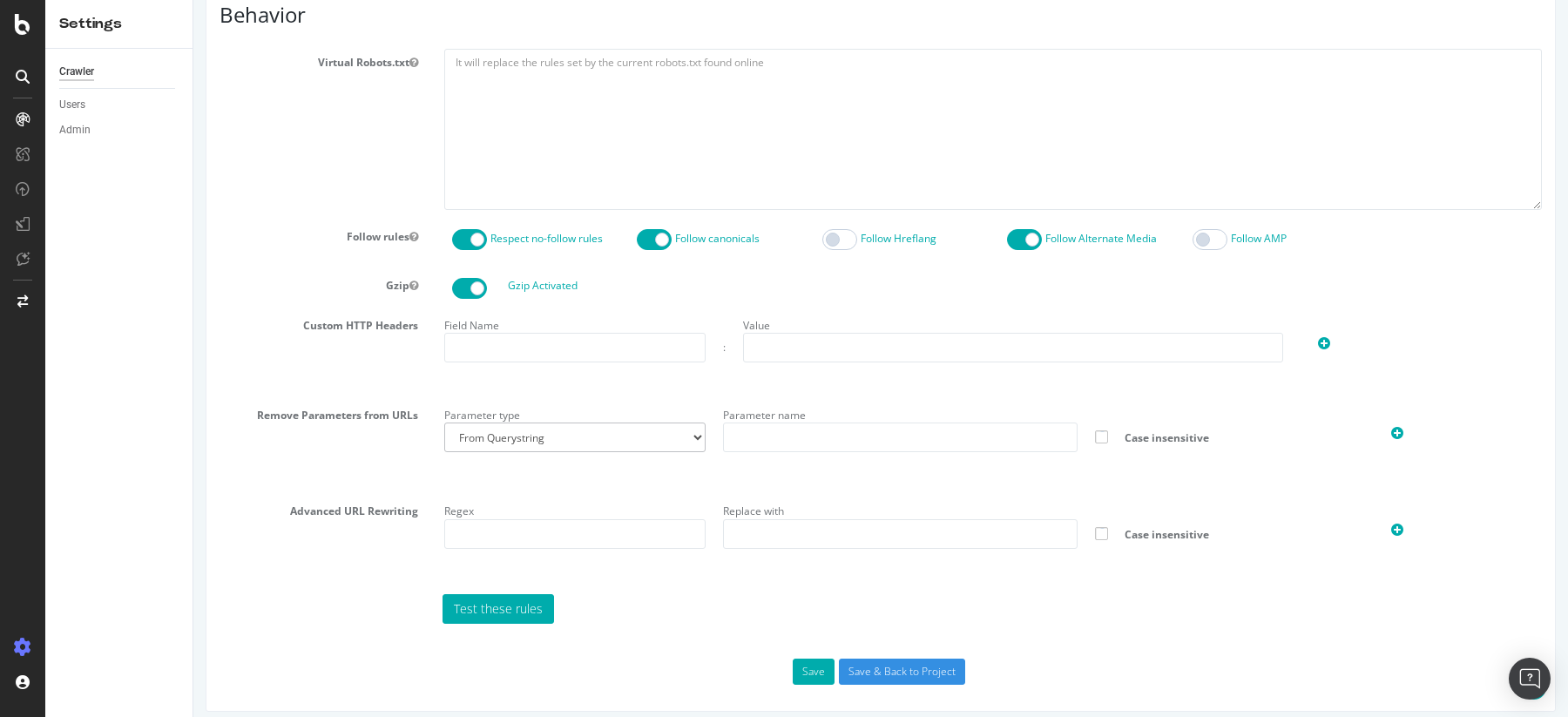
scroll to position [1120, 0]
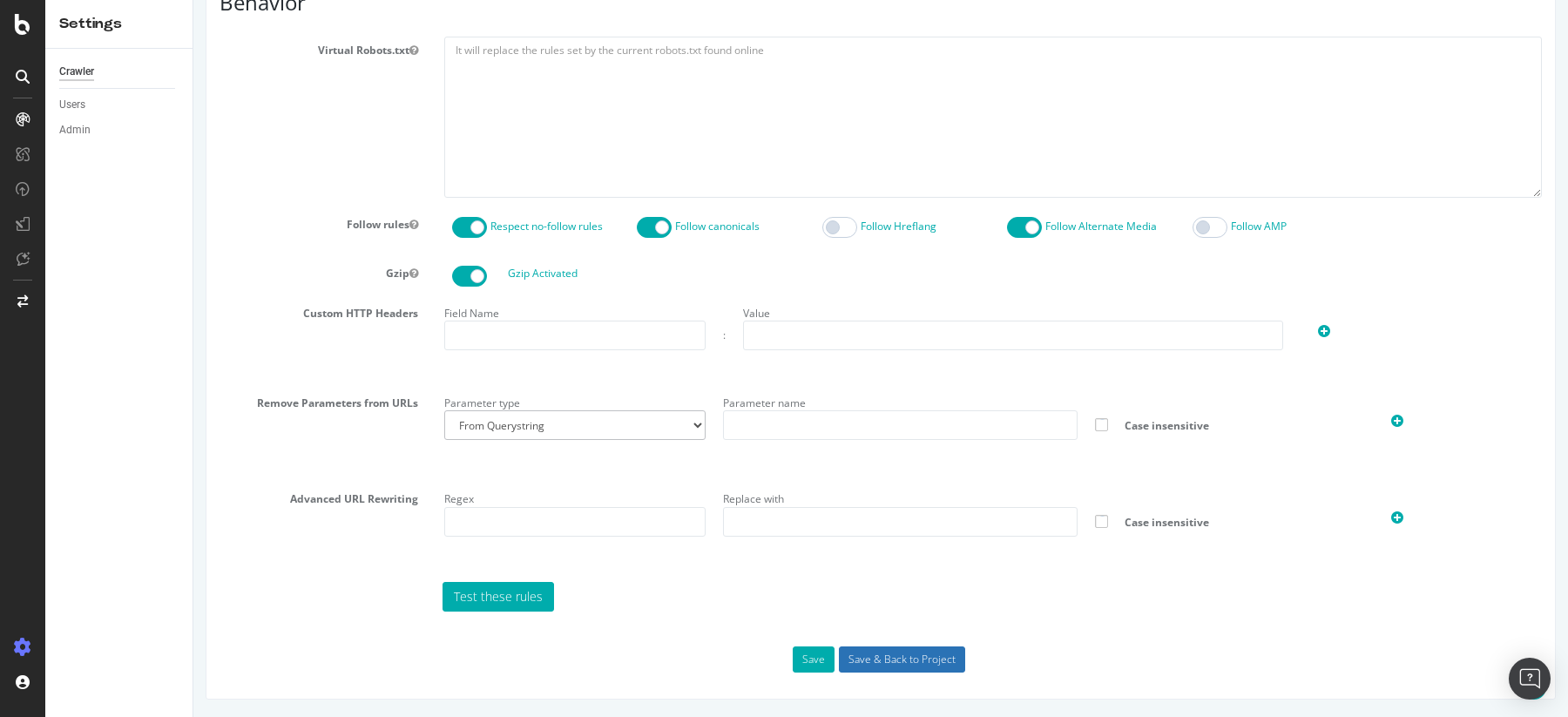
click at [909, 648] on input "Save & Back to Project" at bounding box center [902, 659] width 126 height 26
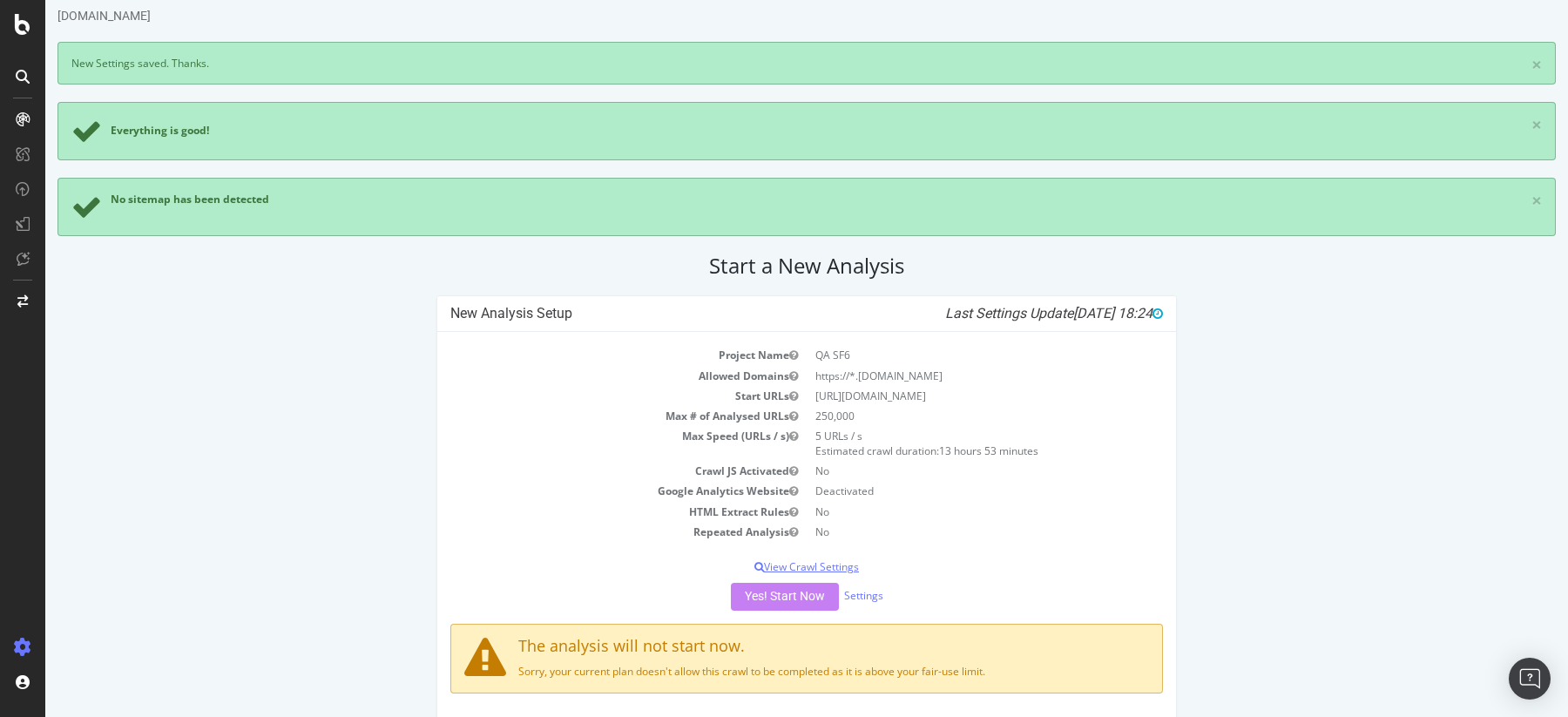
scroll to position [56, 0]
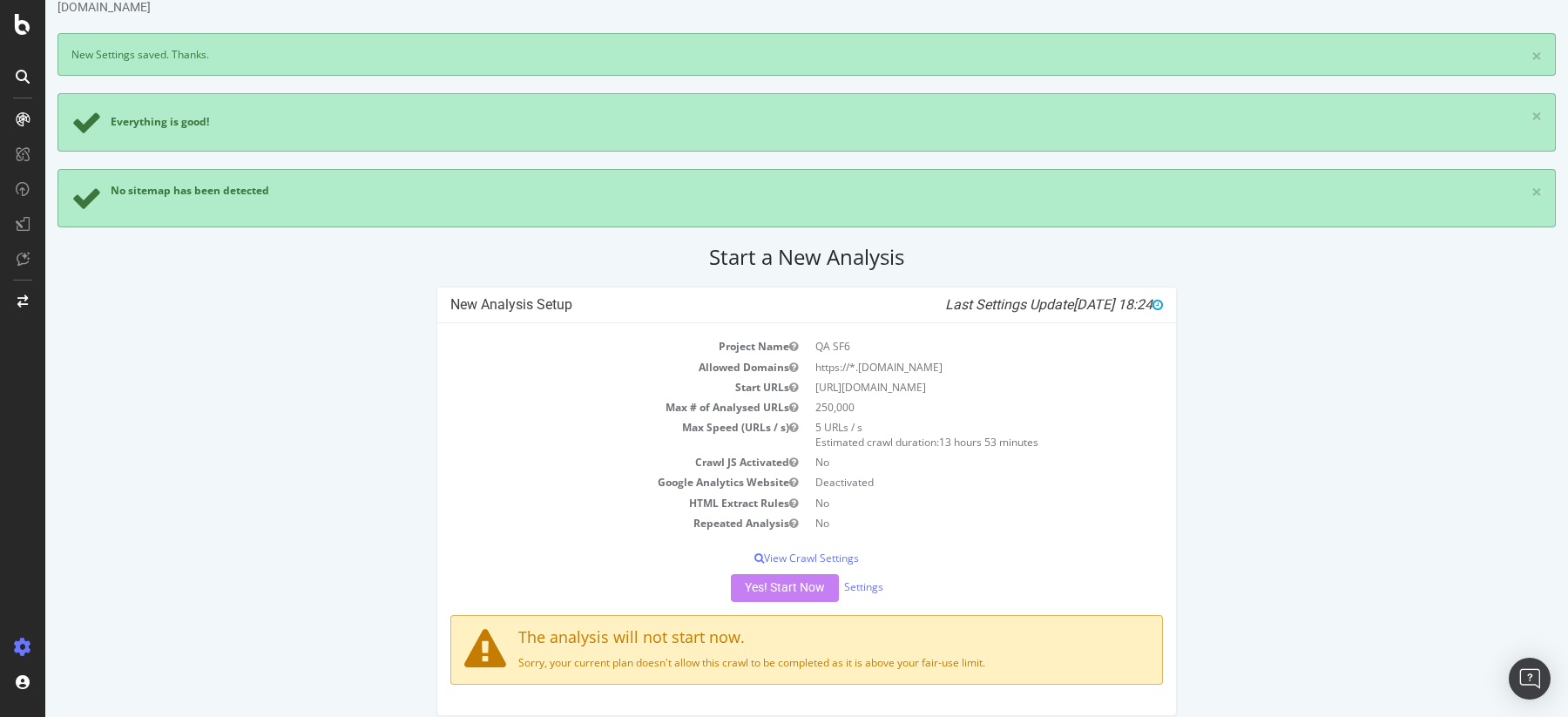
click at [773, 579] on div "Yes! Start Now Settings" at bounding box center [806, 588] width 712 height 28
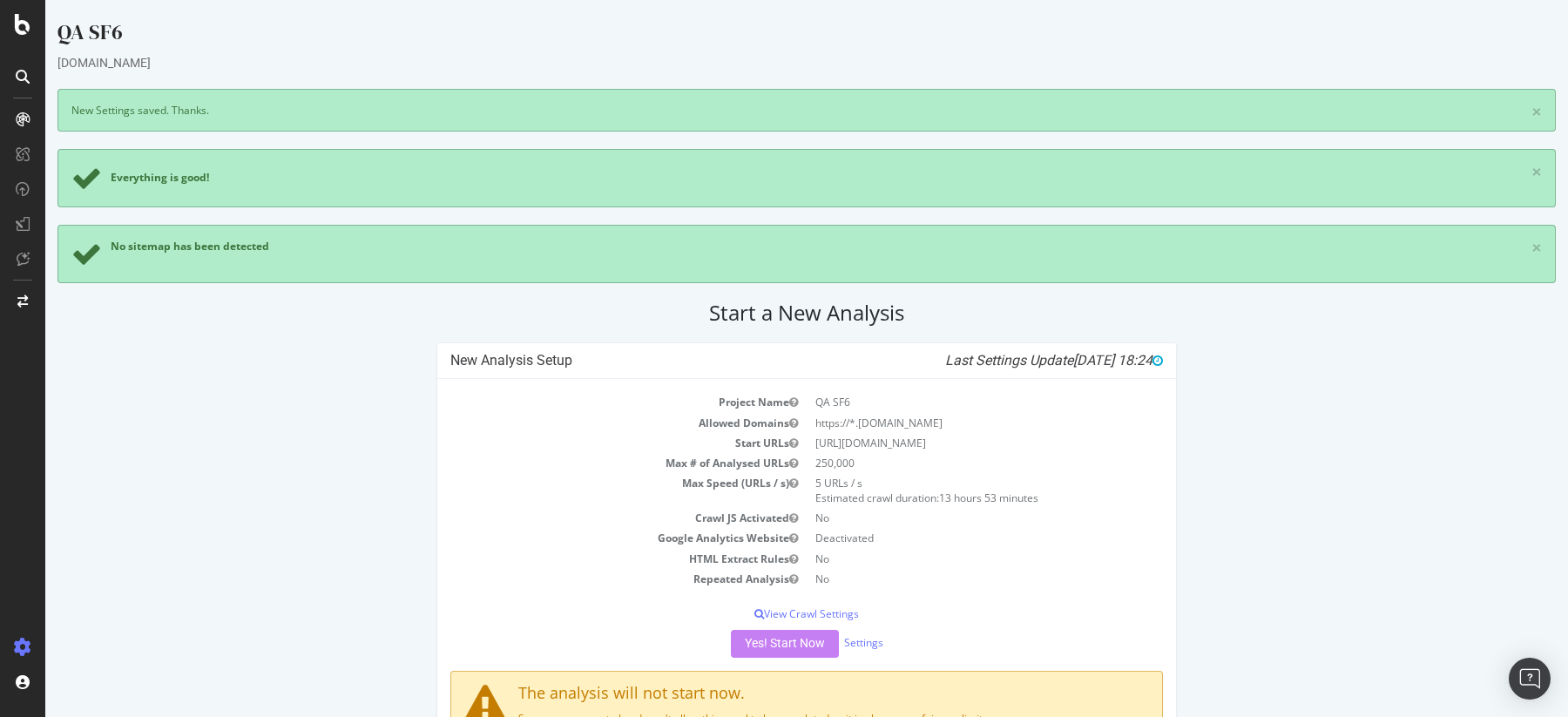
scroll to position [72, 0]
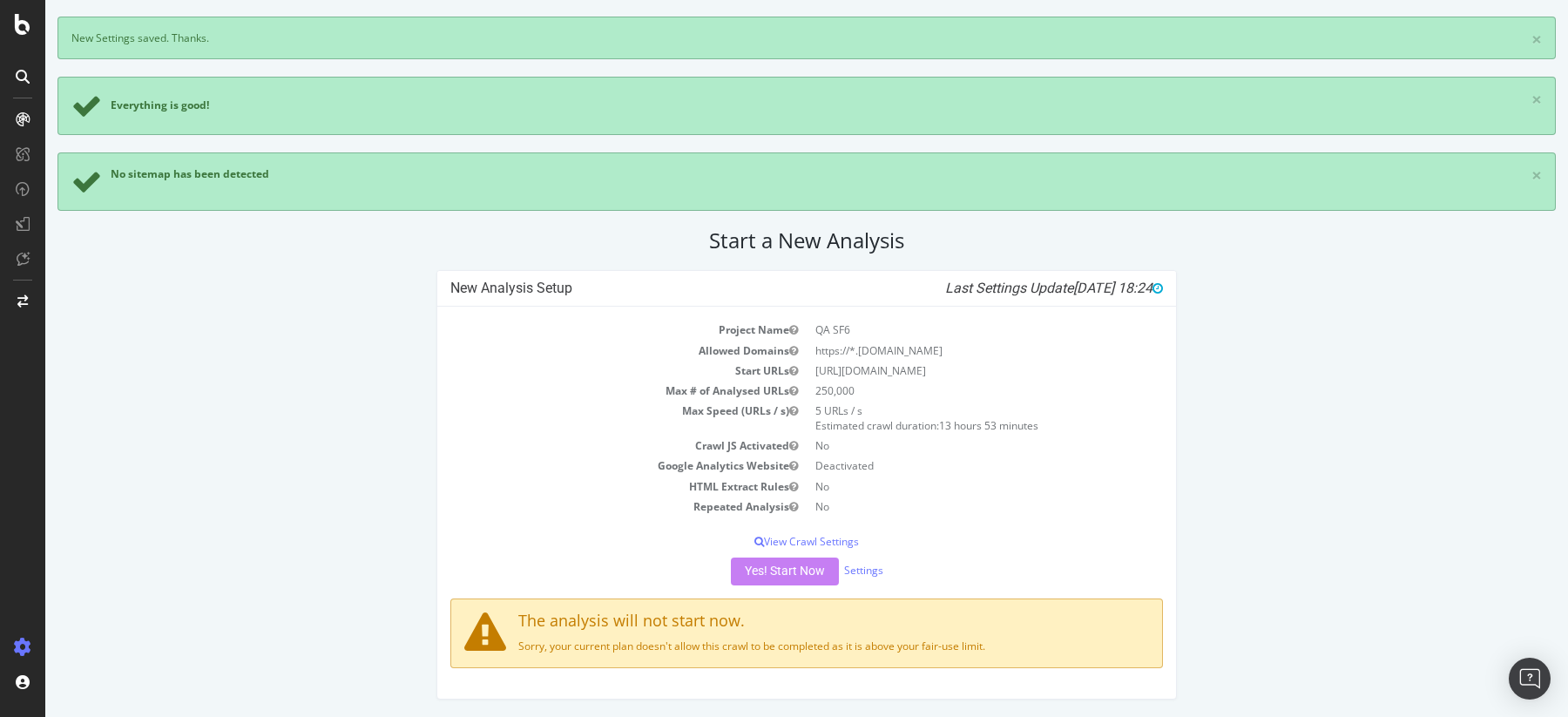
click at [834, 643] on p "Sorry, your current plan doesn't allow this crawl to be completed as it is abov…" at bounding box center [807, 645] width 685 height 15
drag, startPoint x: 1030, startPoint y: 648, endPoint x: 517, endPoint y: 647, distance: 513.0
click at [517, 647] on p "Sorry, your current plan doesn't allow this crawl to be completed as it is abov…" at bounding box center [807, 645] width 685 height 15
click at [1251, 456] on div "New Analysis Setup Last Settings Update 2025-09-22 18:24 Project Name QA SF6 Al…" at bounding box center [806, 493] width 1516 height 447
click at [1319, 621] on div "New Analysis Setup Last Settings Update 2025-09-22 18:24 Project Name QA SF6 Al…" at bounding box center [806, 493] width 1516 height 447
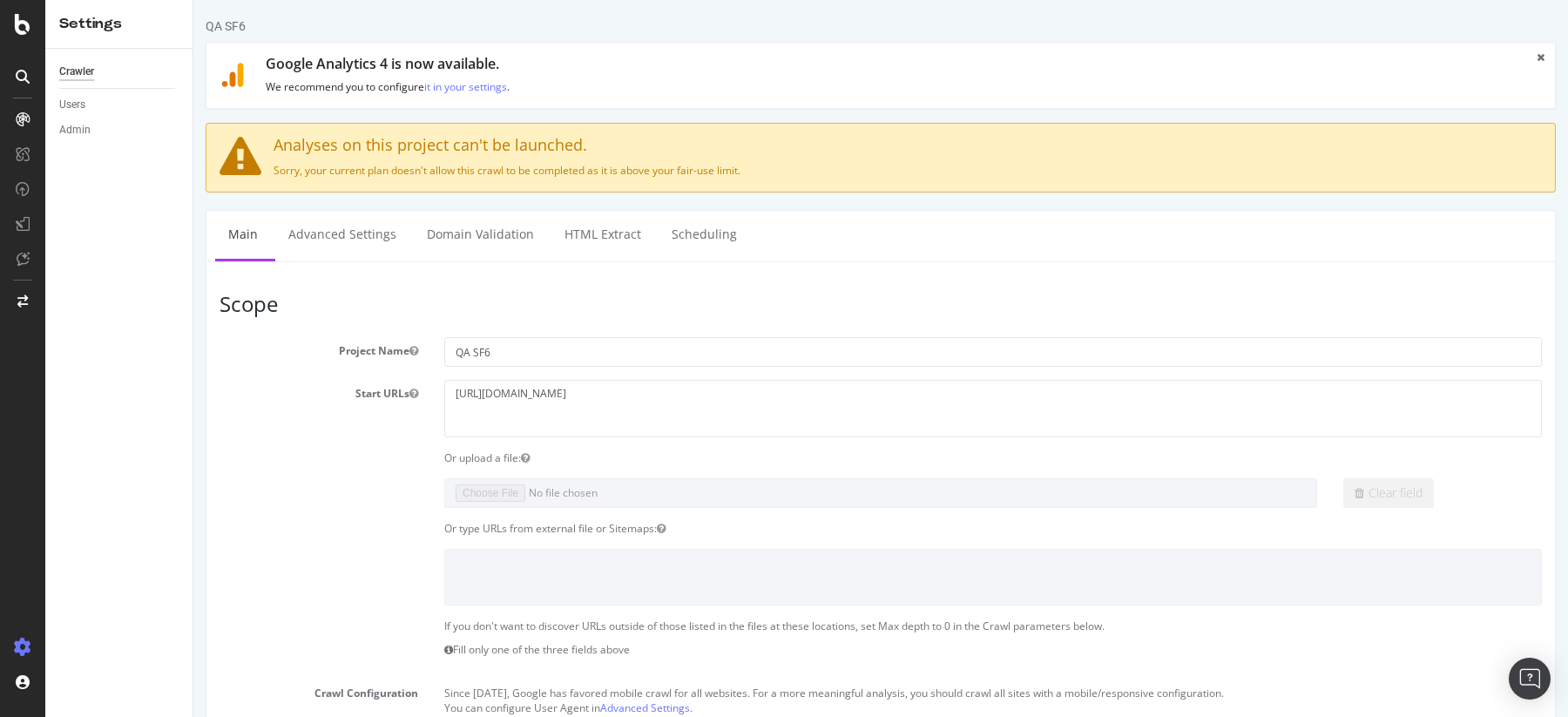
click at [117, 189] on div "Crawler Users Admin" at bounding box center [118, 382] width 147 height 668
click at [24, 27] on icon at bounding box center [23, 24] width 16 height 21
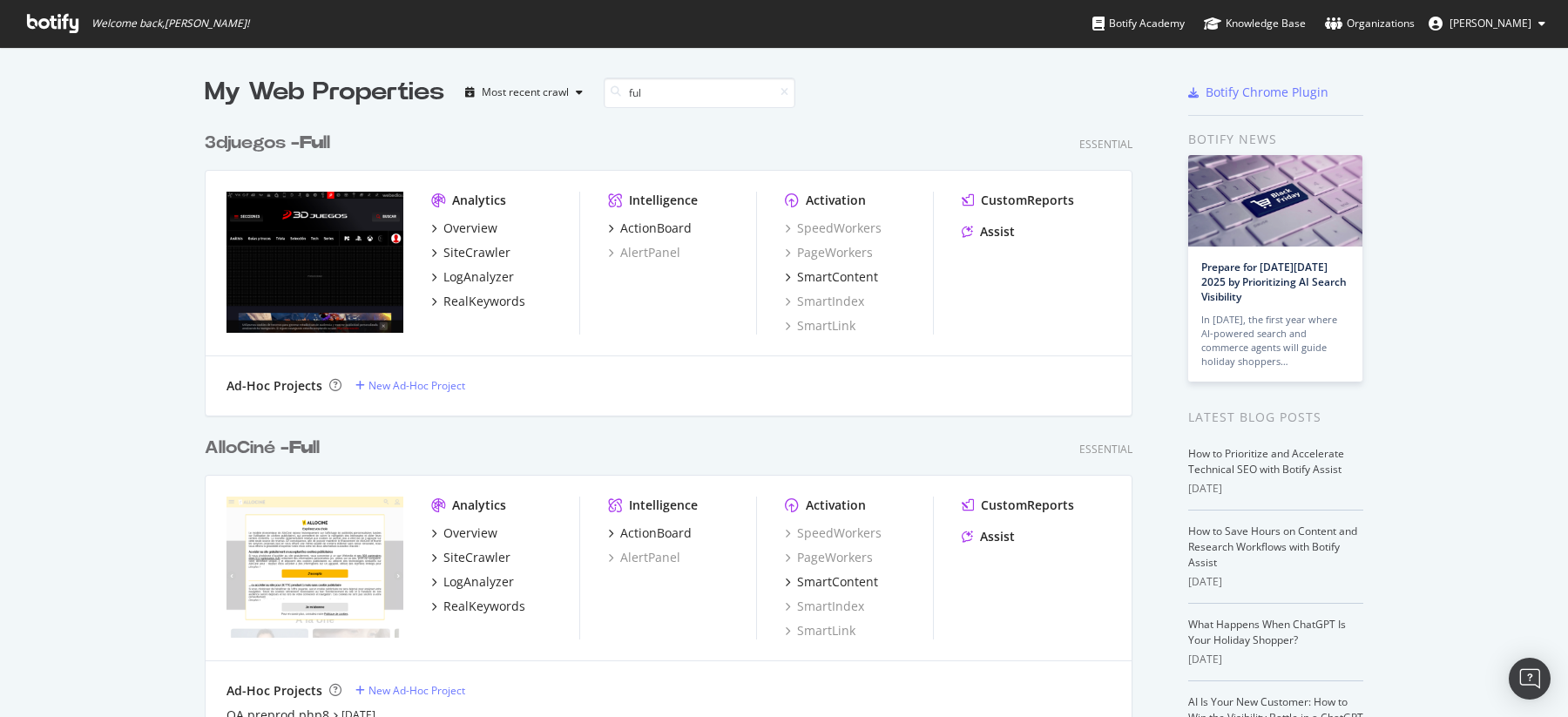
scroll to position [1267, 941]
type input "full"
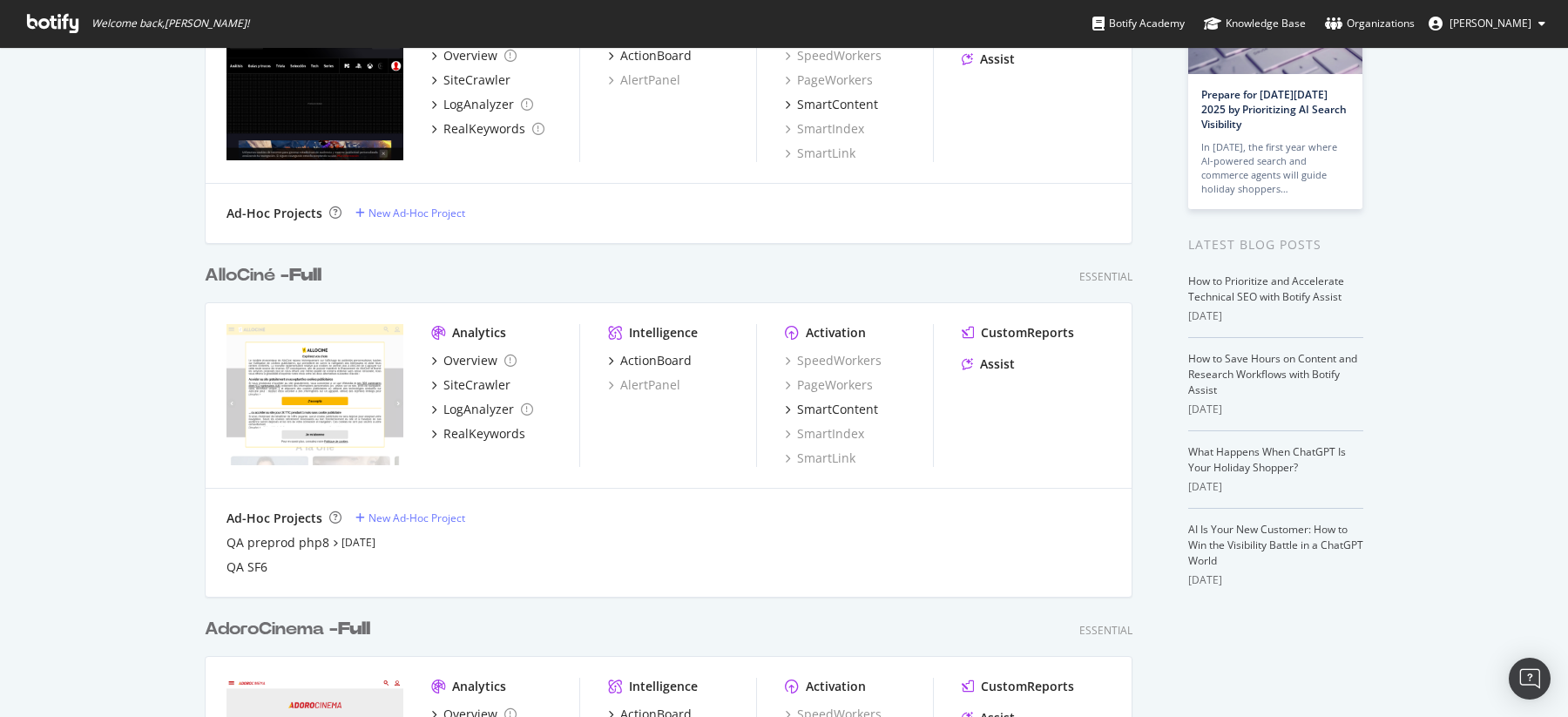
scroll to position [222, 0]
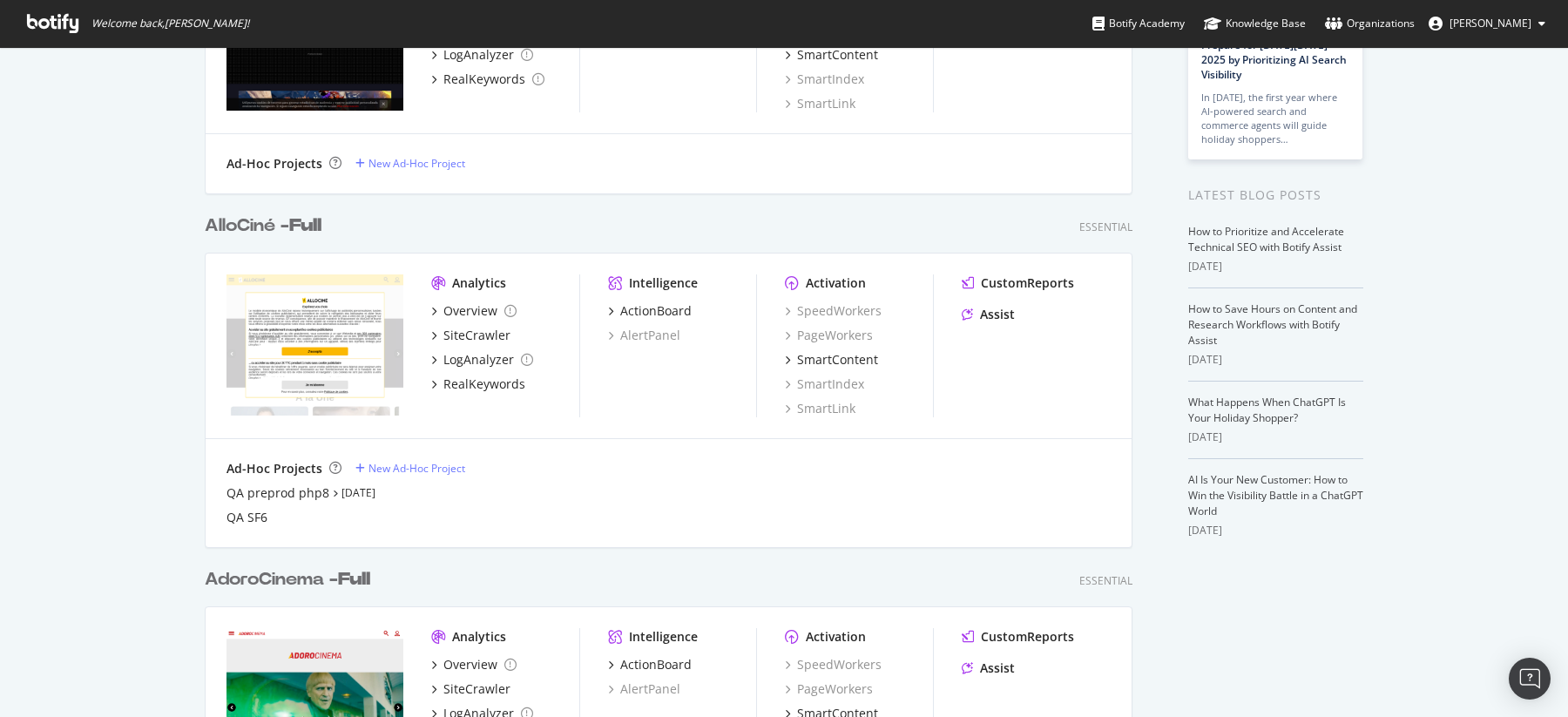
click at [272, 221] on div "AlloCiné - Full" at bounding box center [262, 226] width 116 height 26
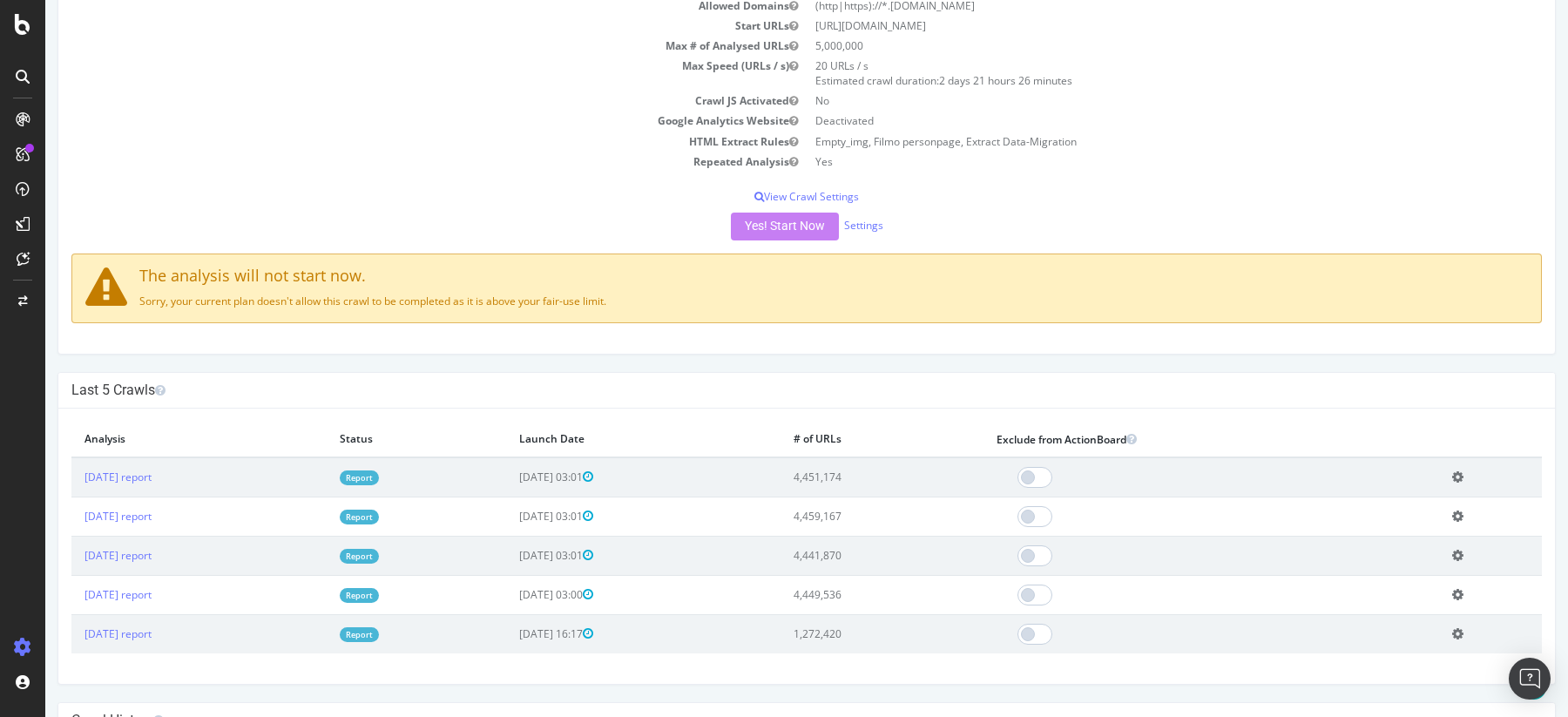
scroll to position [242, 0]
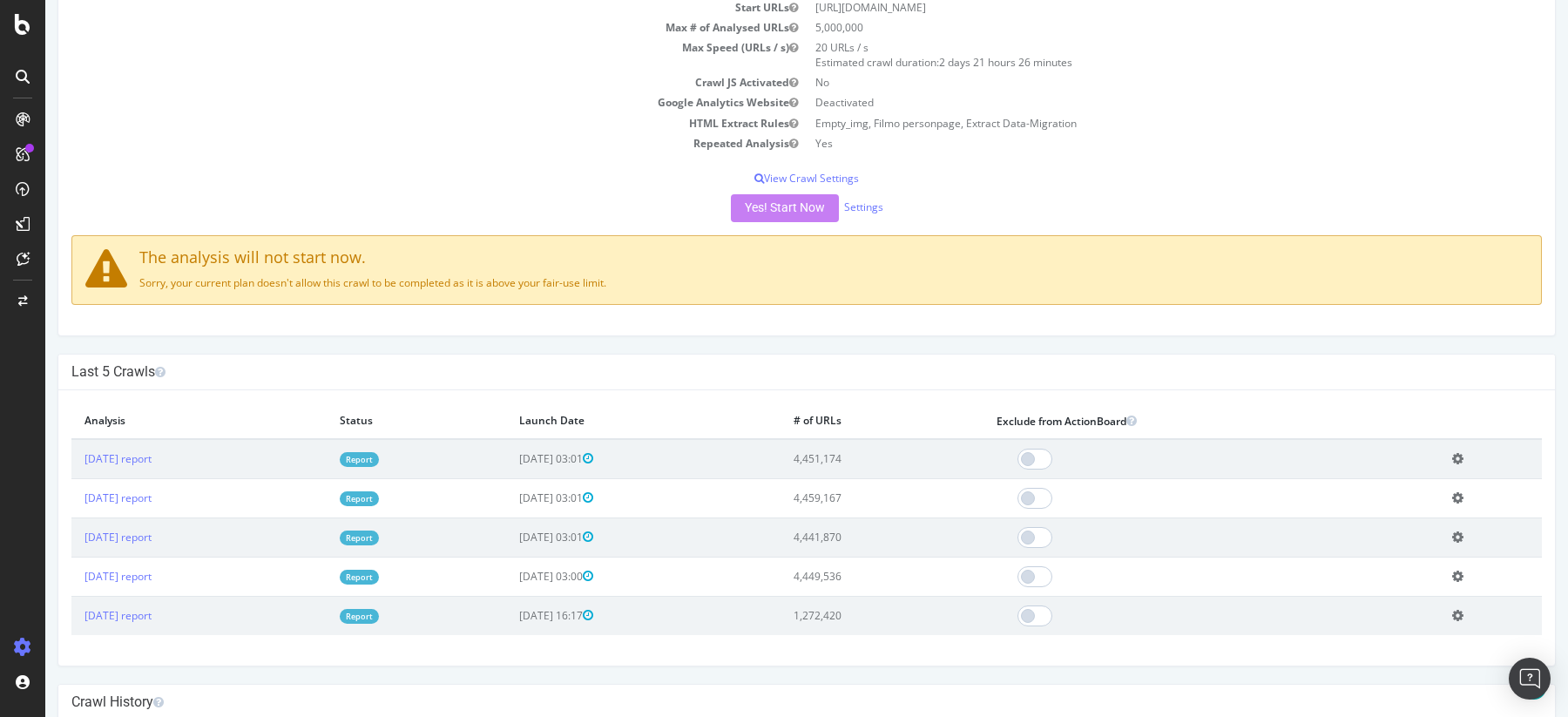
click at [452, 303] on div "The analysis will not start now. Sorry, your current plan doesn't allow this cr…" at bounding box center [806, 269] width 1470 height 70
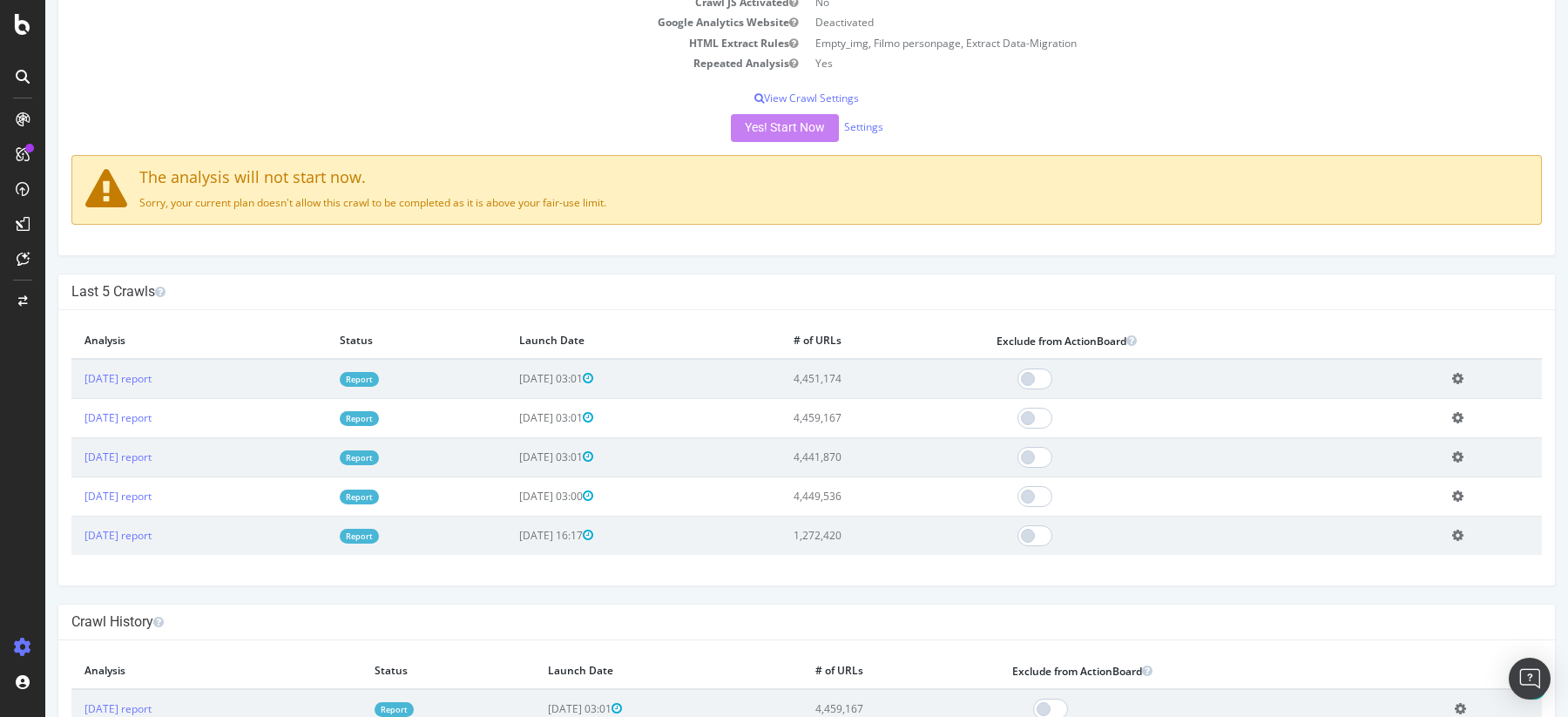
scroll to position [0, 0]
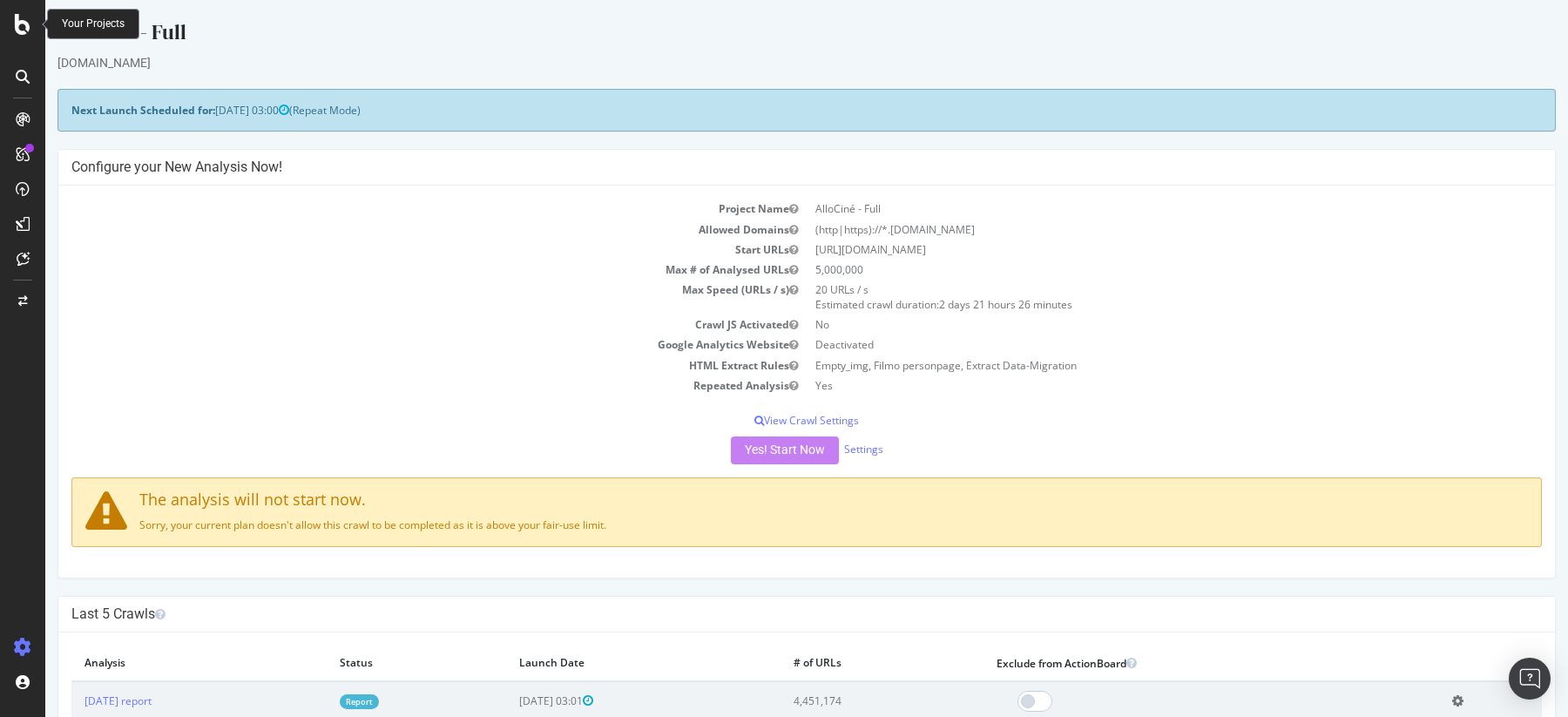
click at [29, 33] on icon at bounding box center [23, 24] width 16 height 21
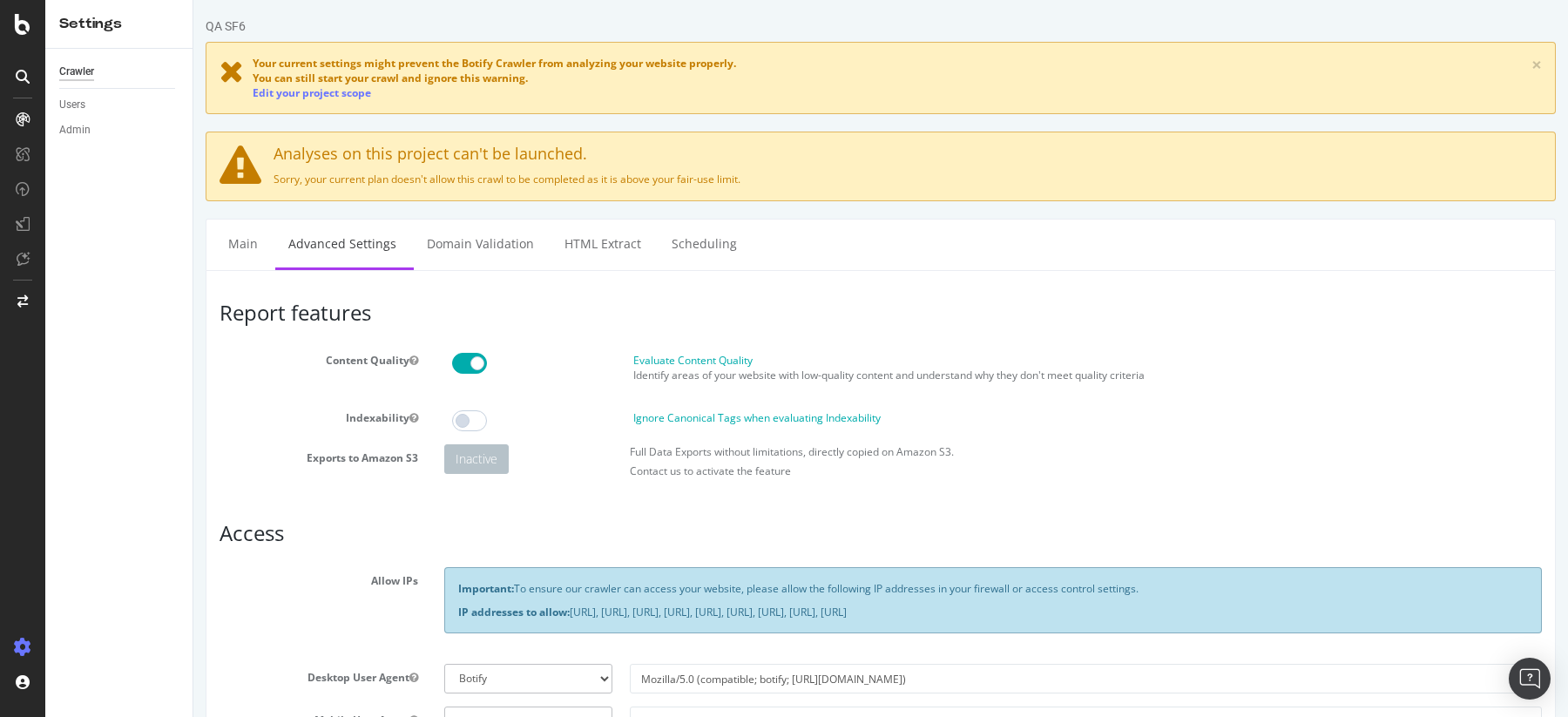
click at [96, 247] on div "Crawler Users Admin" at bounding box center [118, 382] width 147 height 668
click at [19, 30] on icon at bounding box center [23, 24] width 16 height 21
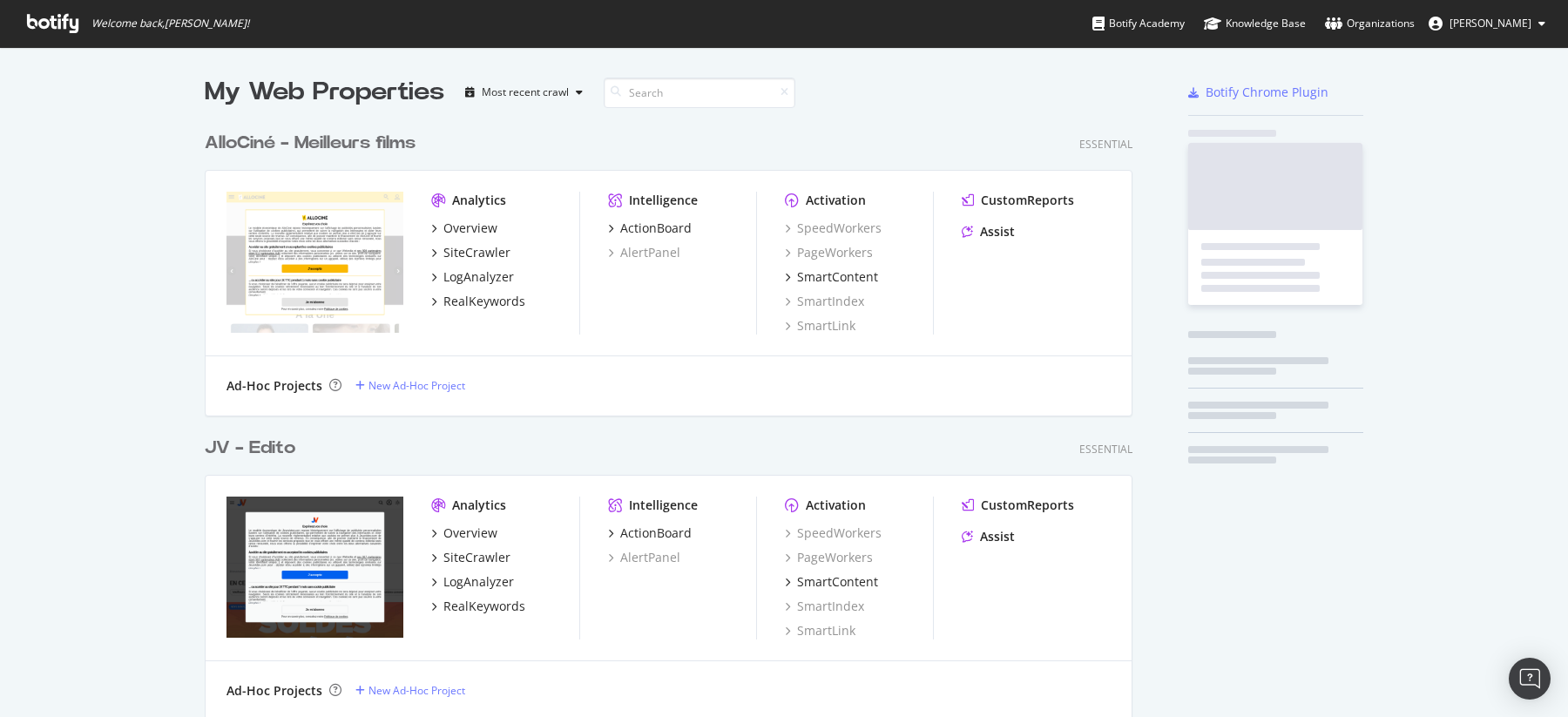
scroll to position [717, 1568]
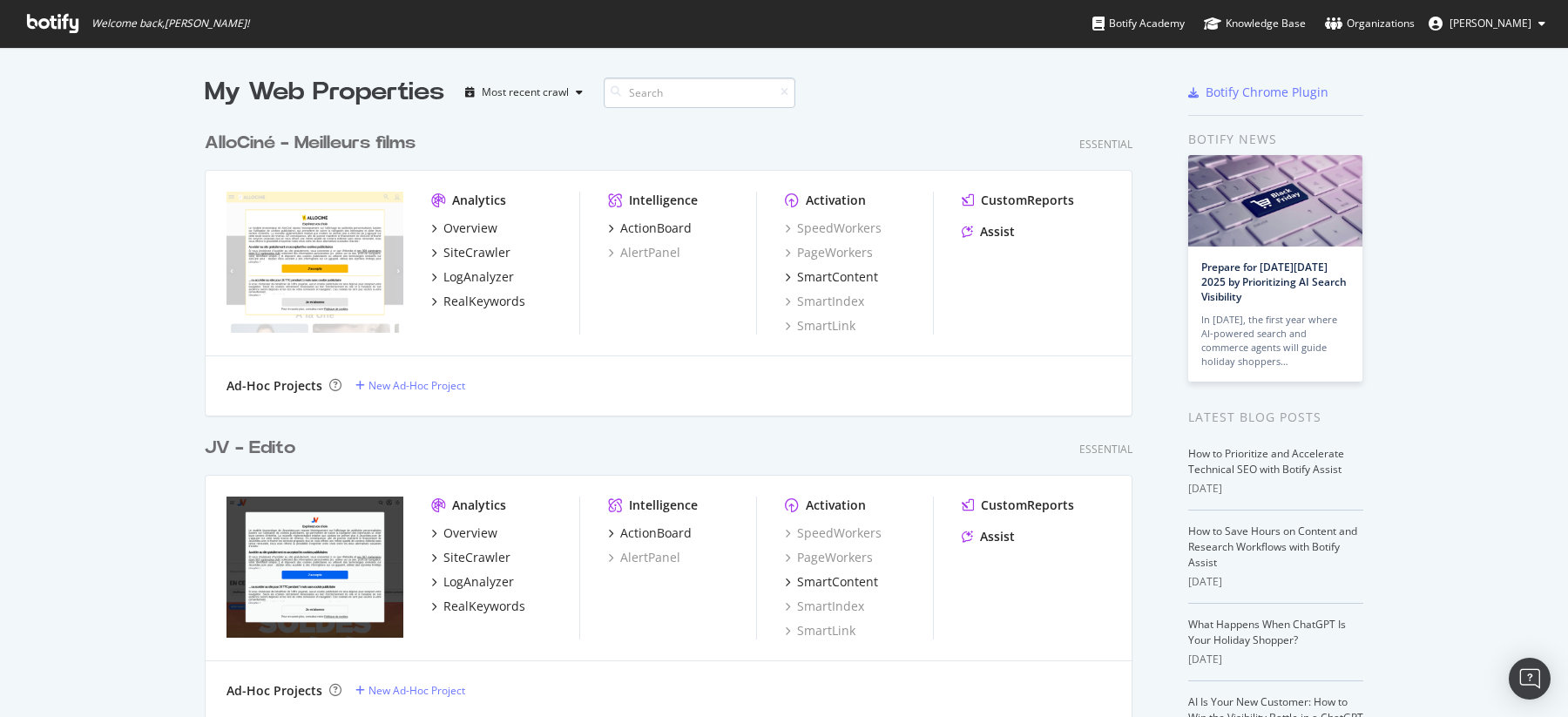
click at [715, 91] on input at bounding box center [700, 93] width 191 height 31
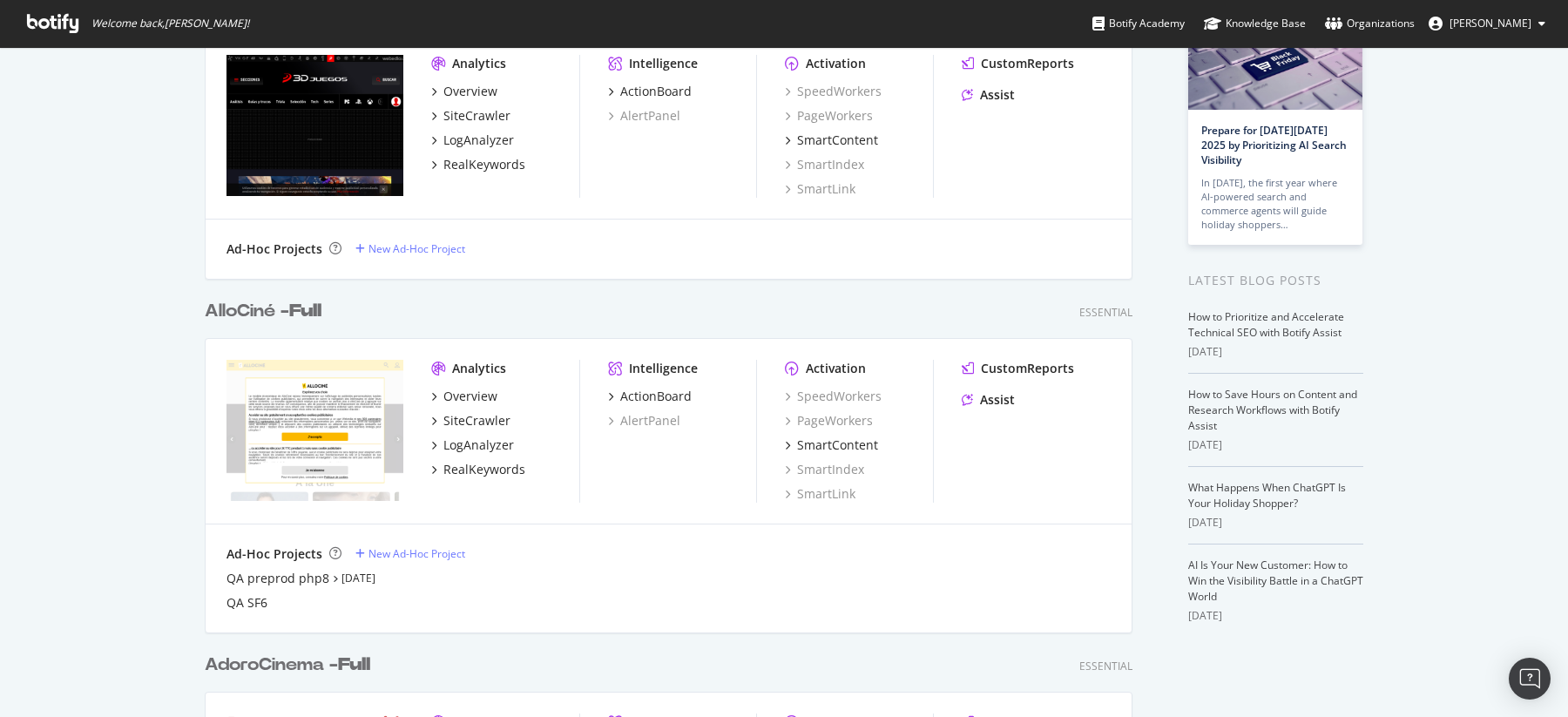
scroll to position [138, 0]
type input "full"
click at [276, 581] on div "QA preprod php8" at bounding box center [278, 577] width 103 height 18
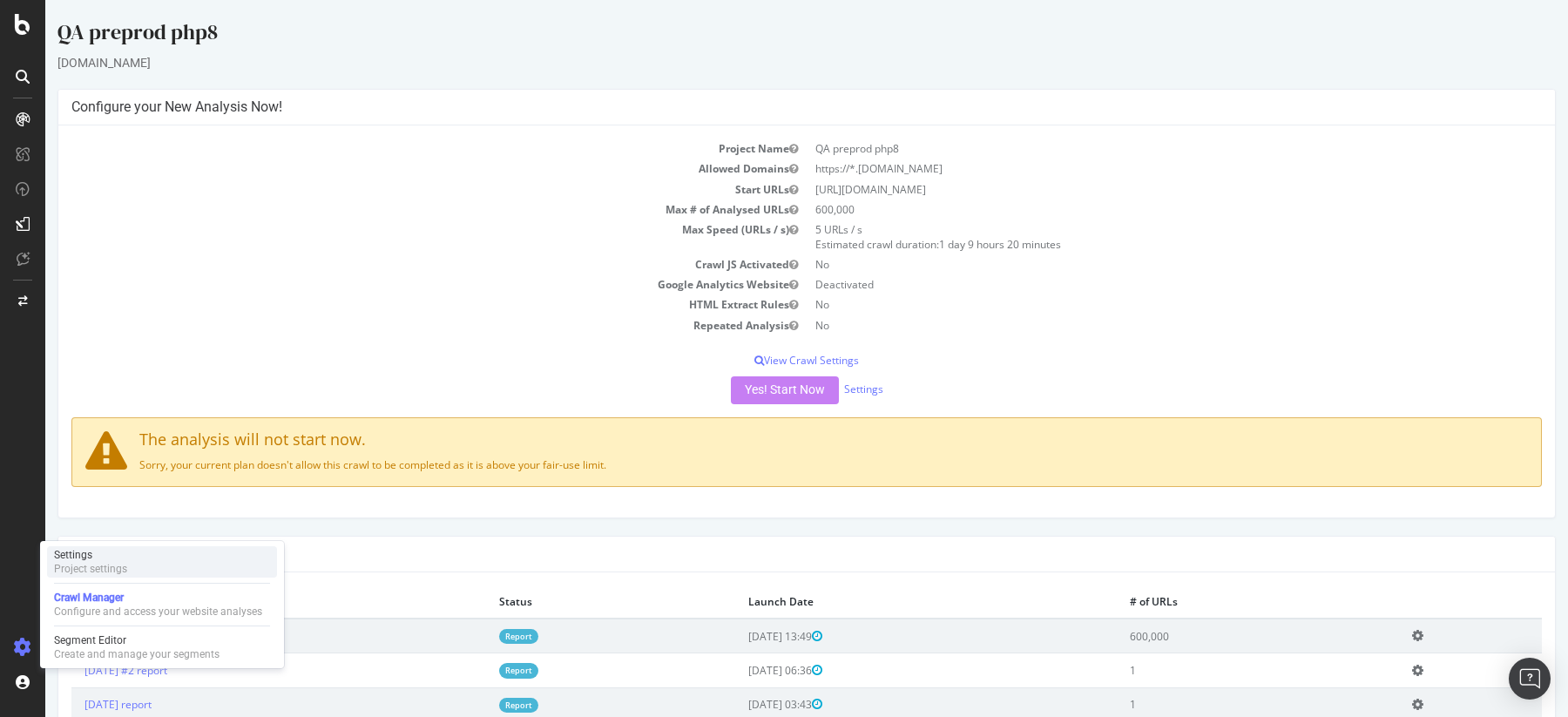
click at [82, 549] on div "Settings" at bounding box center [91, 554] width 73 height 14
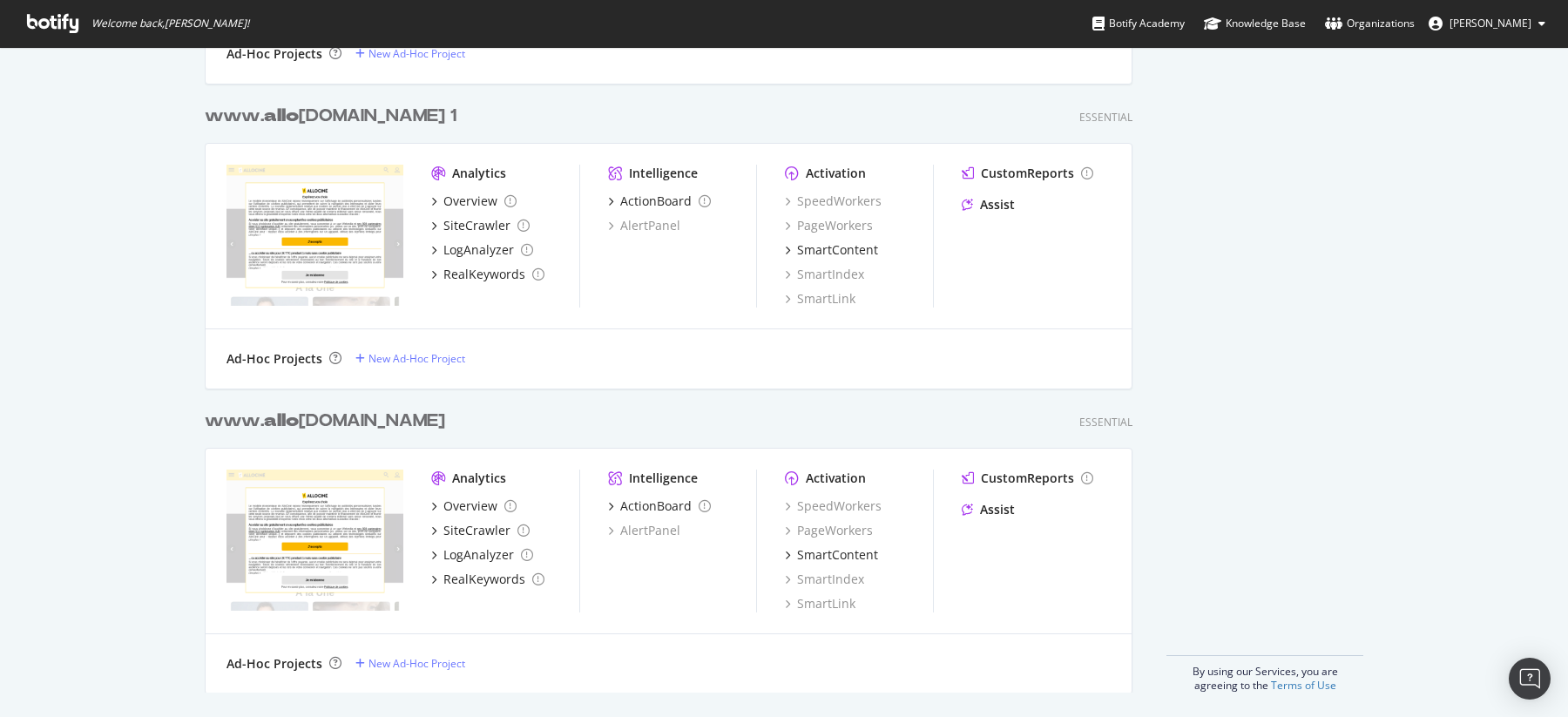
scroll to position [1603, 0]
type input "allo"
click at [285, 110] on b "allo" at bounding box center [280, 112] width 35 height 18
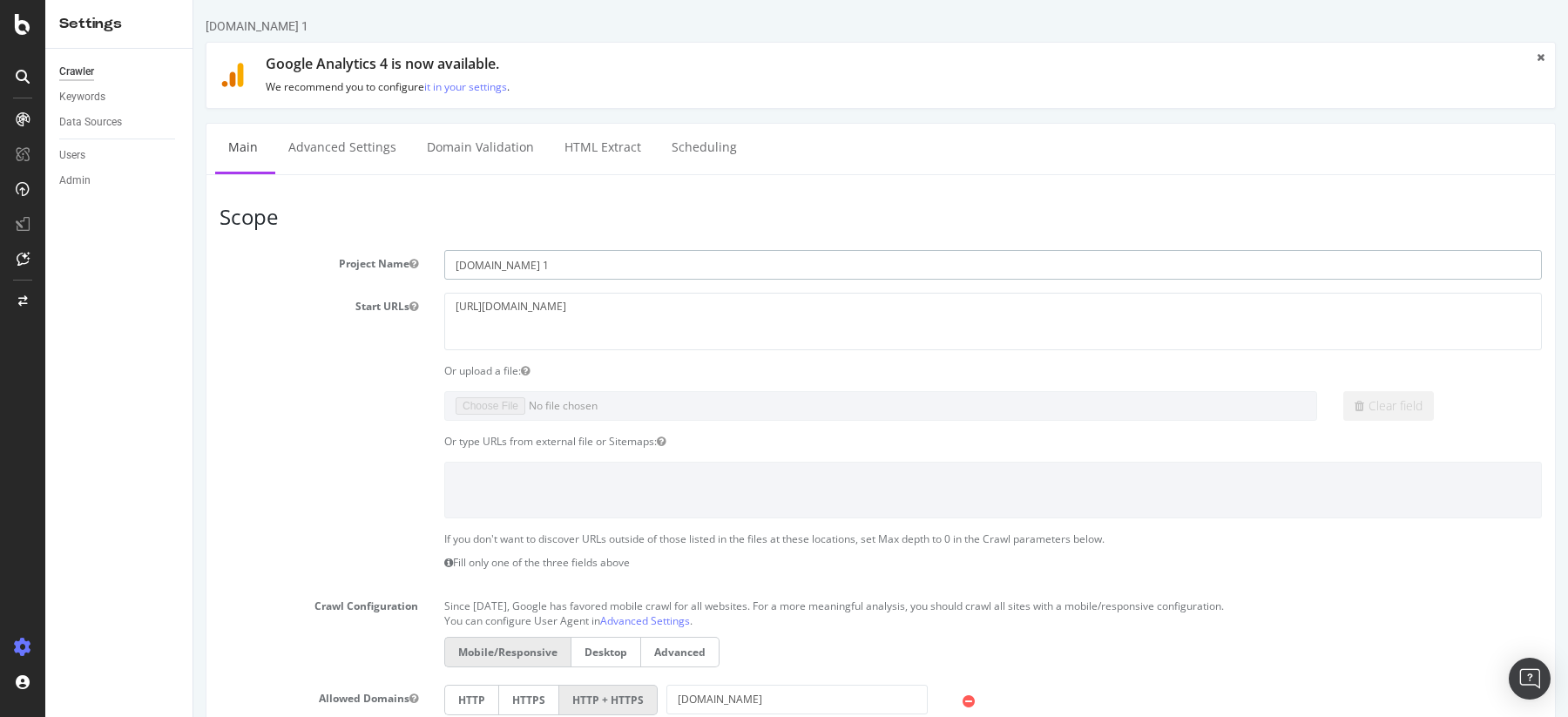
click at [554, 263] on input "www.allocine.fr 1" at bounding box center [993, 264] width 1097 height 30
type input "AlloCine QA"
click at [595, 319] on textarea "http://www.allocine.fr" at bounding box center [993, 321] width 1097 height 56
drag, startPoint x: 581, startPoint y: 311, endPoint x: 399, endPoint y: 311, distance: 182.0
click at [399, 311] on div "Start URLs http://www.allocine.fr" at bounding box center [880, 321] width 1349 height 56
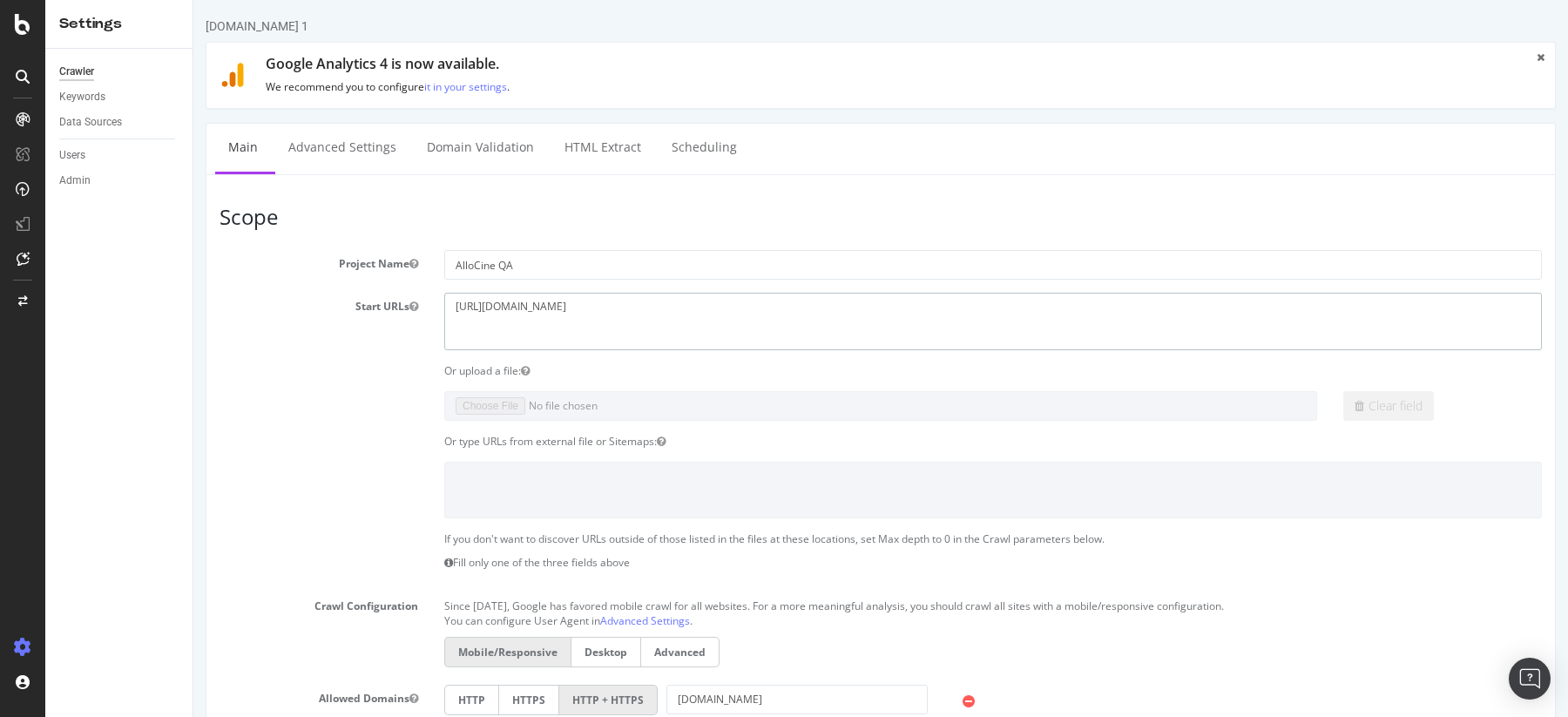
paste textarea "s://app.botify.com/movies/allocine-full"
paste textarea "feat-sf6-migration.qa.allocine.fr/"
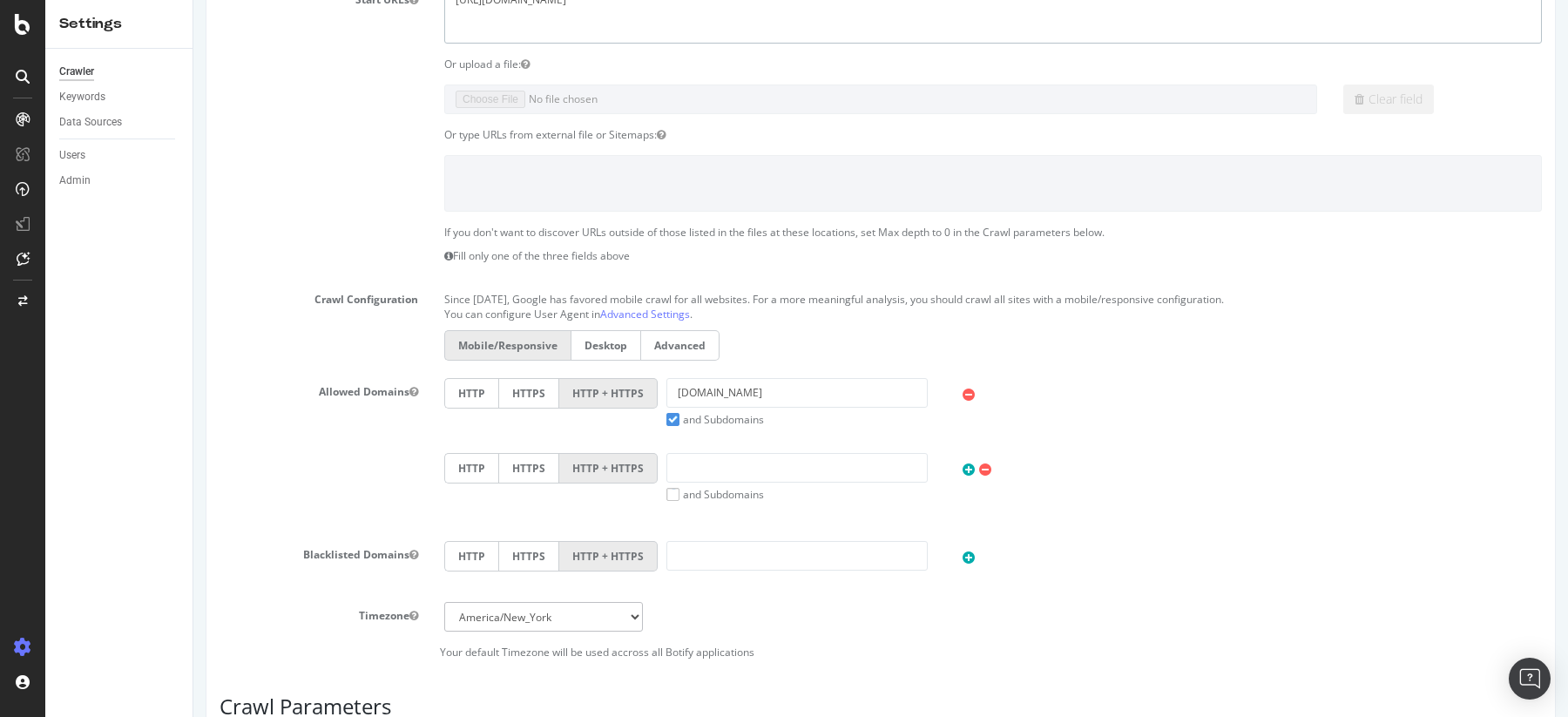
scroll to position [434, 0]
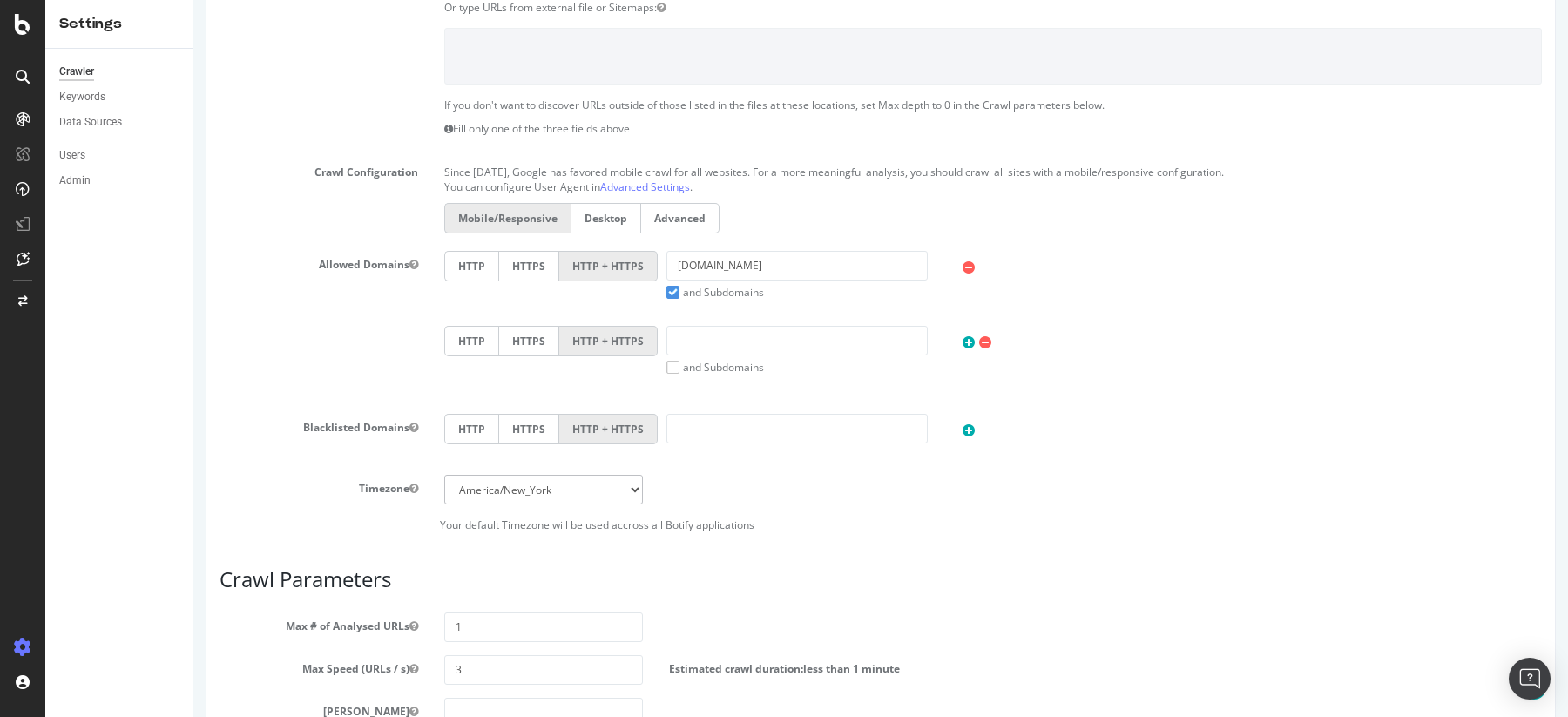
type textarea "[URL][DOMAIN_NAME]"
click at [721, 271] on input "allocine.fr" at bounding box center [796, 265] width 261 height 30
drag, startPoint x: 732, startPoint y: 260, endPoint x: 624, endPoint y: 264, distance: 108.1
click at [624, 264] on div "HTTP HTTPS HTTP + HTTPS allocine.fr and Subdomains User Agent: Mobile Desktop T…" at bounding box center [993, 274] width 1115 height 48
paste input "[URL][DOMAIN_NAME]"
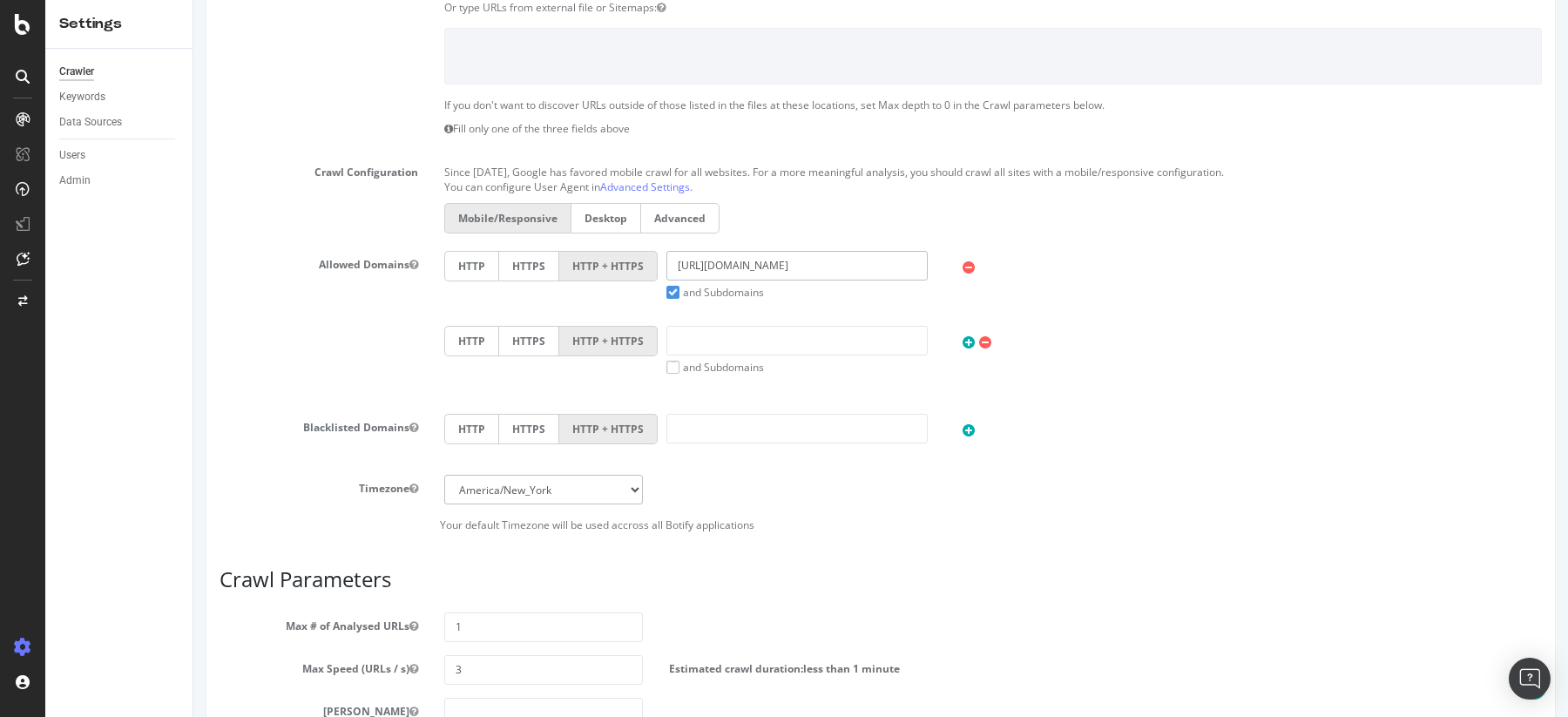
drag, startPoint x: 712, startPoint y: 265, endPoint x: 656, endPoint y: 268, distance: 56.1
click at [658, 268] on div "https://feat-sf6-migration.qa.allocine.fr/ and Subdomains" at bounding box center [797, 274] width 279 height 48
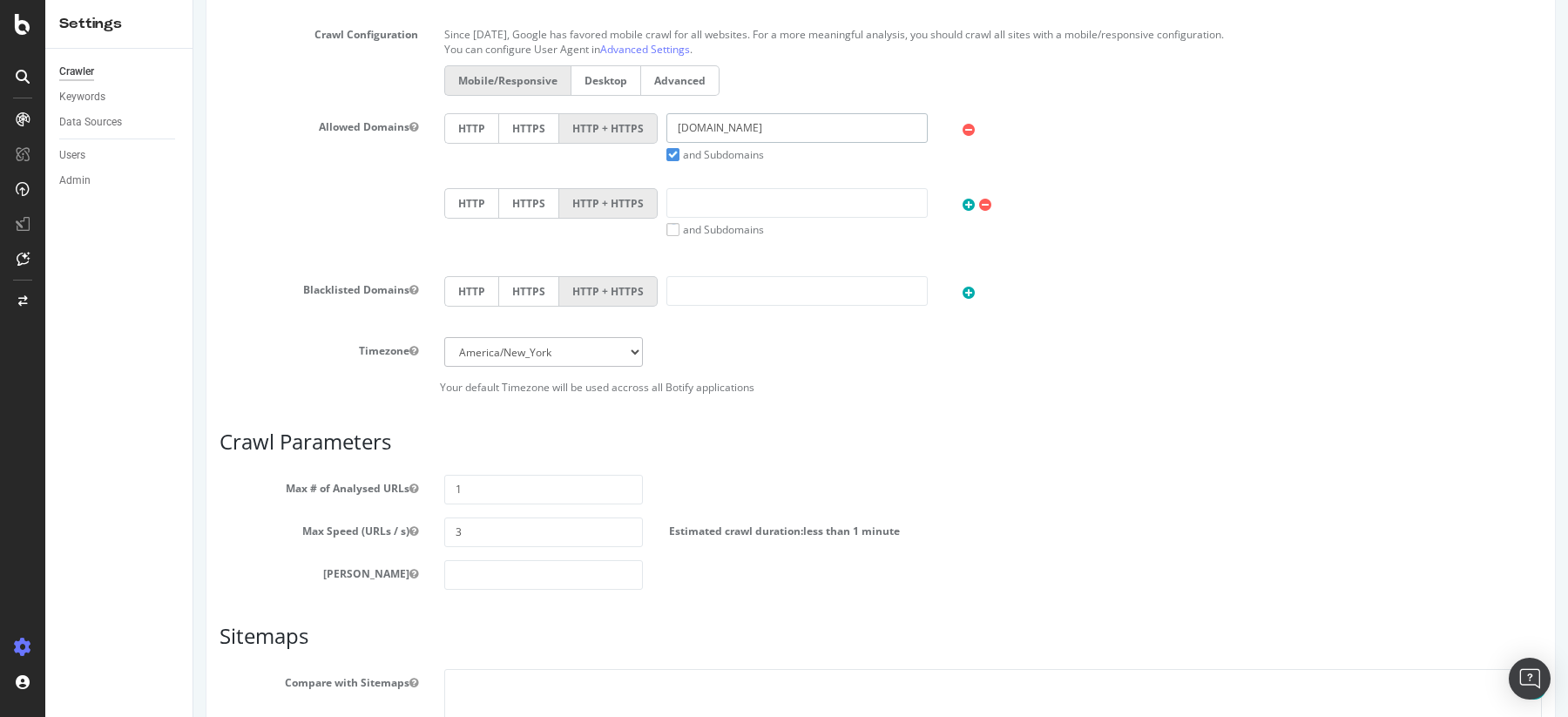
scroll to position [575, 0]
type input "[DOMAIN_NAME]"
click at [476, 348] on select "Africa/Abidjan Africa/Accra Africa/Addis_Ababa Africa/Algiers Africa/Asmara Afr…" at bounding box center [543, 348] width 198 height 30
select select "Europe/[GEOGRAPHIC_DATA]"
click at [486, 485] on input "1" at bounding box center [543, 486] width 198 height 30
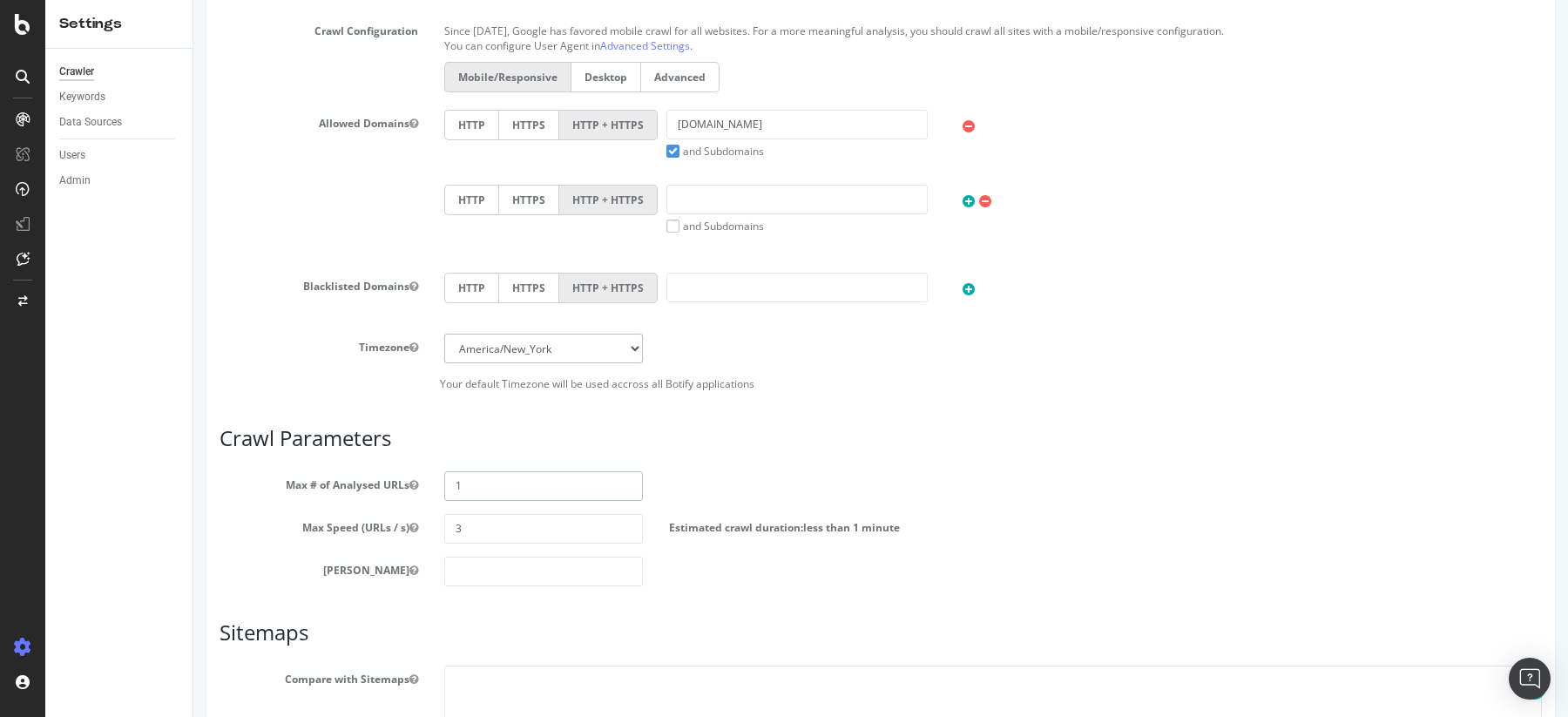
click at [486, 485] on input "1" at bounding box center [543, 486] width 198 height 30
type input "250000"
type input "5"
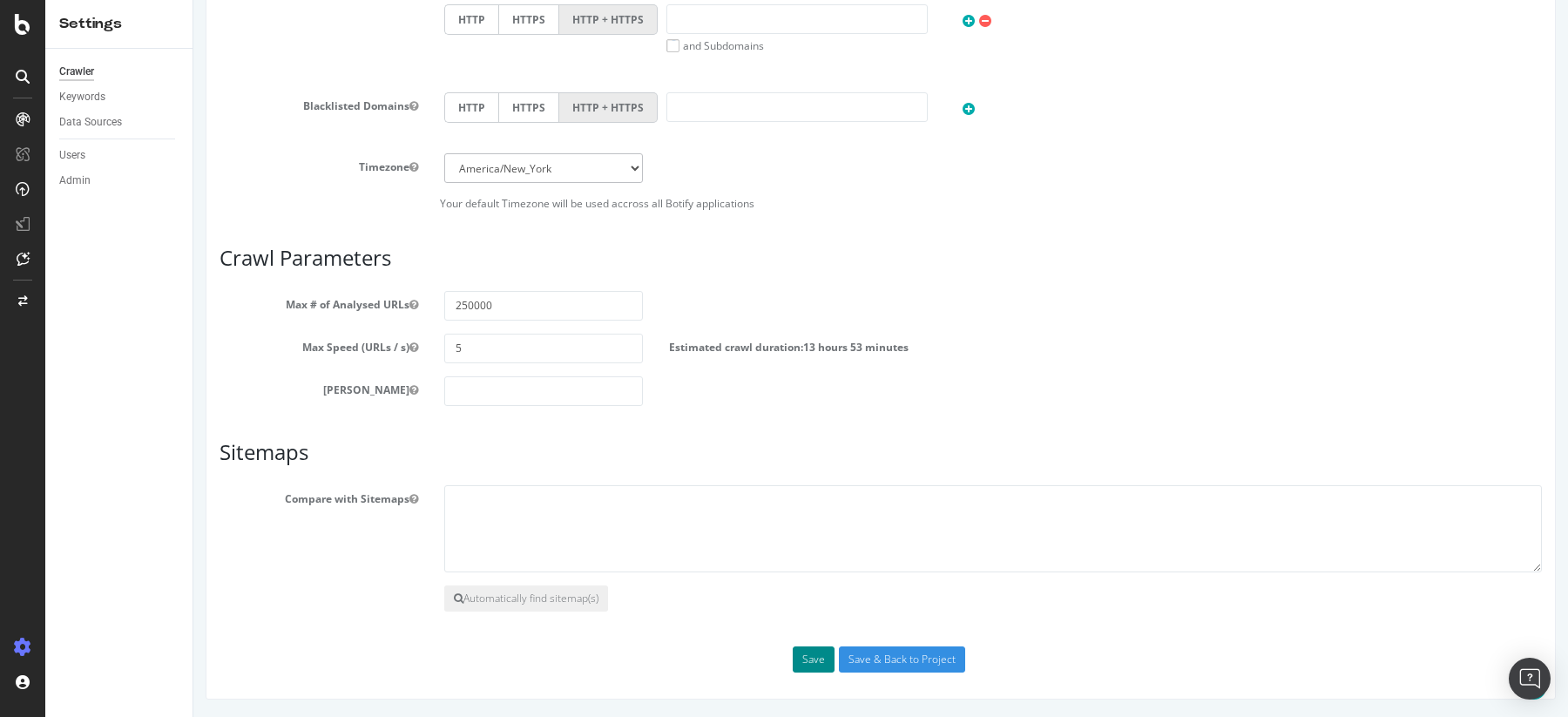
click at [813, 661] on button "Save" at bounding box center [813, 659] width 41 height 26
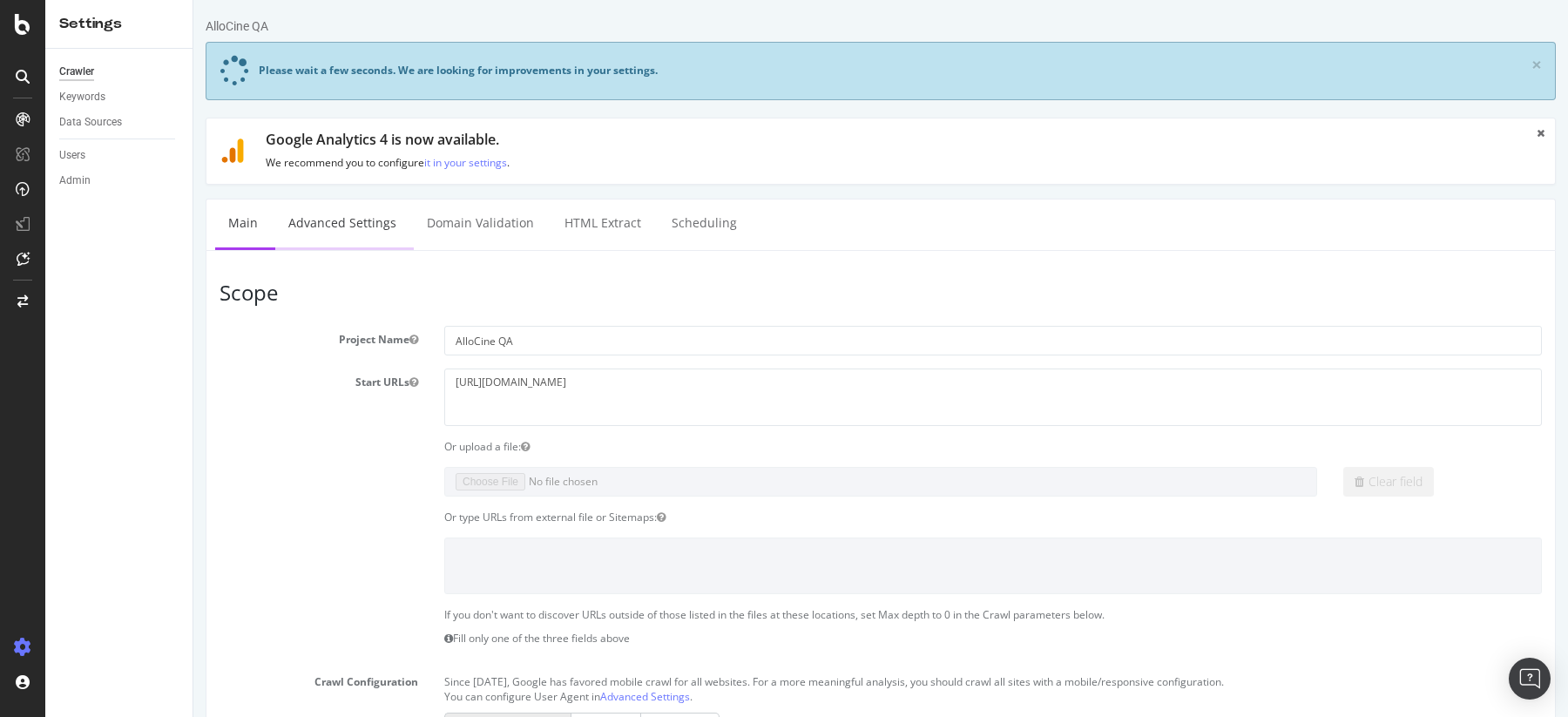
click at [358, 219] on link "Advanced Settings" at bounding box center [342, 223] width 134 height 48
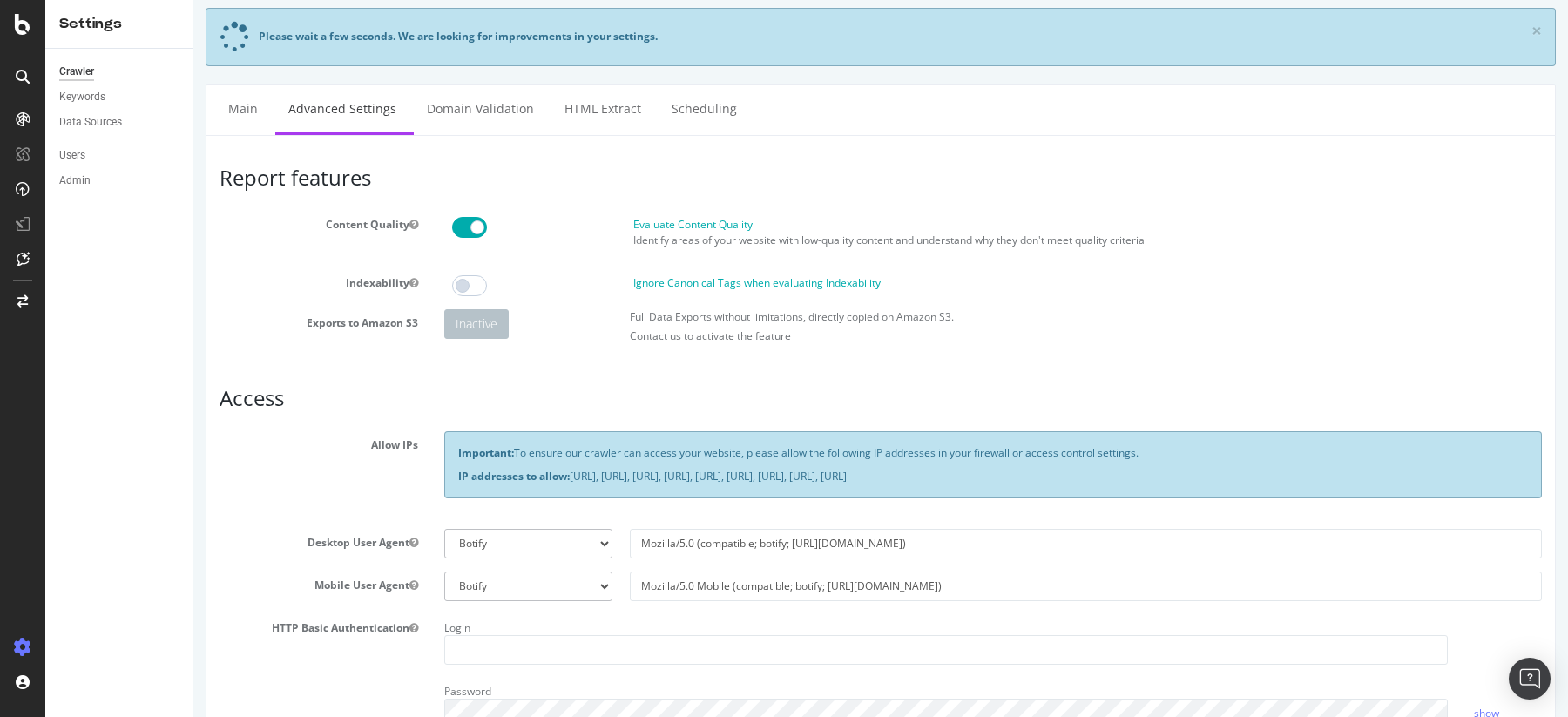
scroll to position [48, 0]
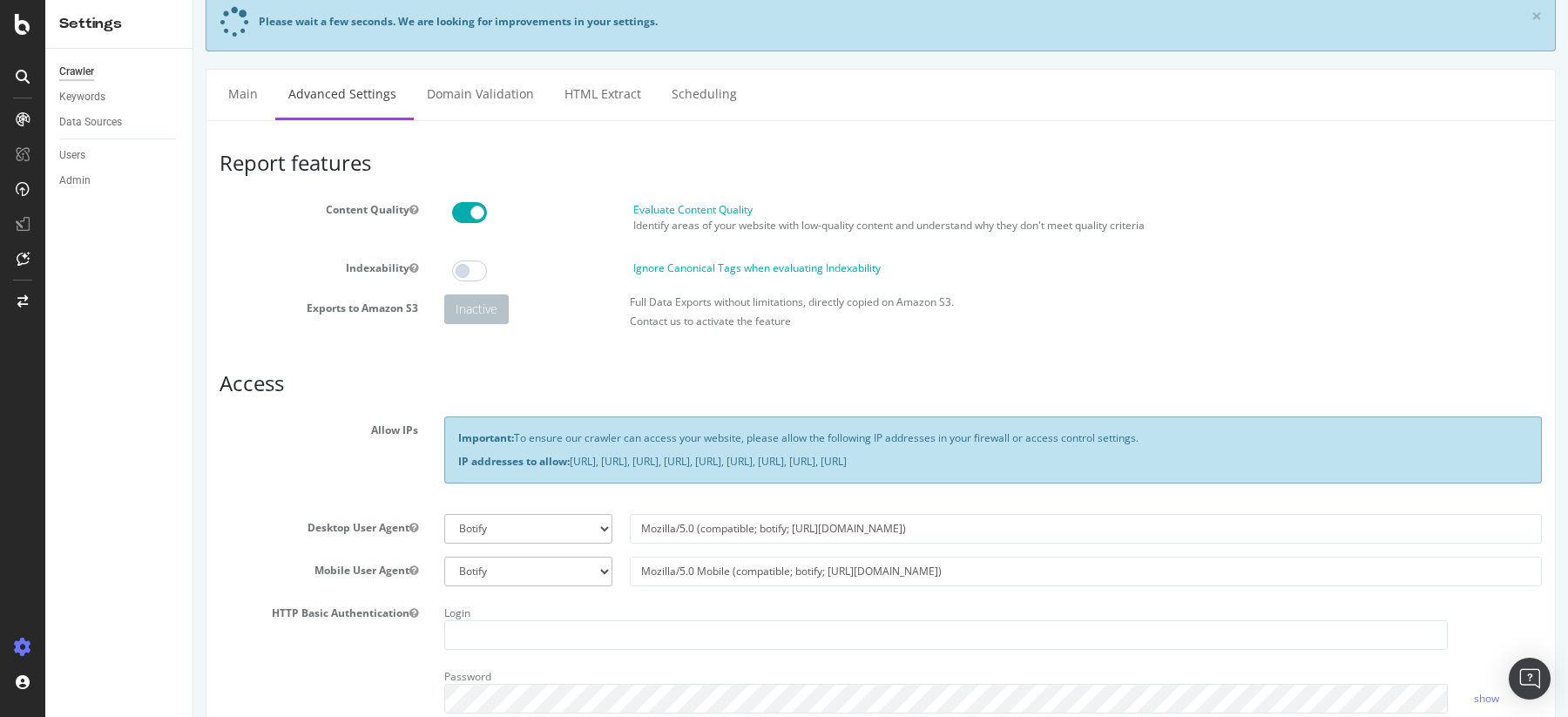
click at [465, 212] on span at bounding box center [469, 212] width 35 height 21
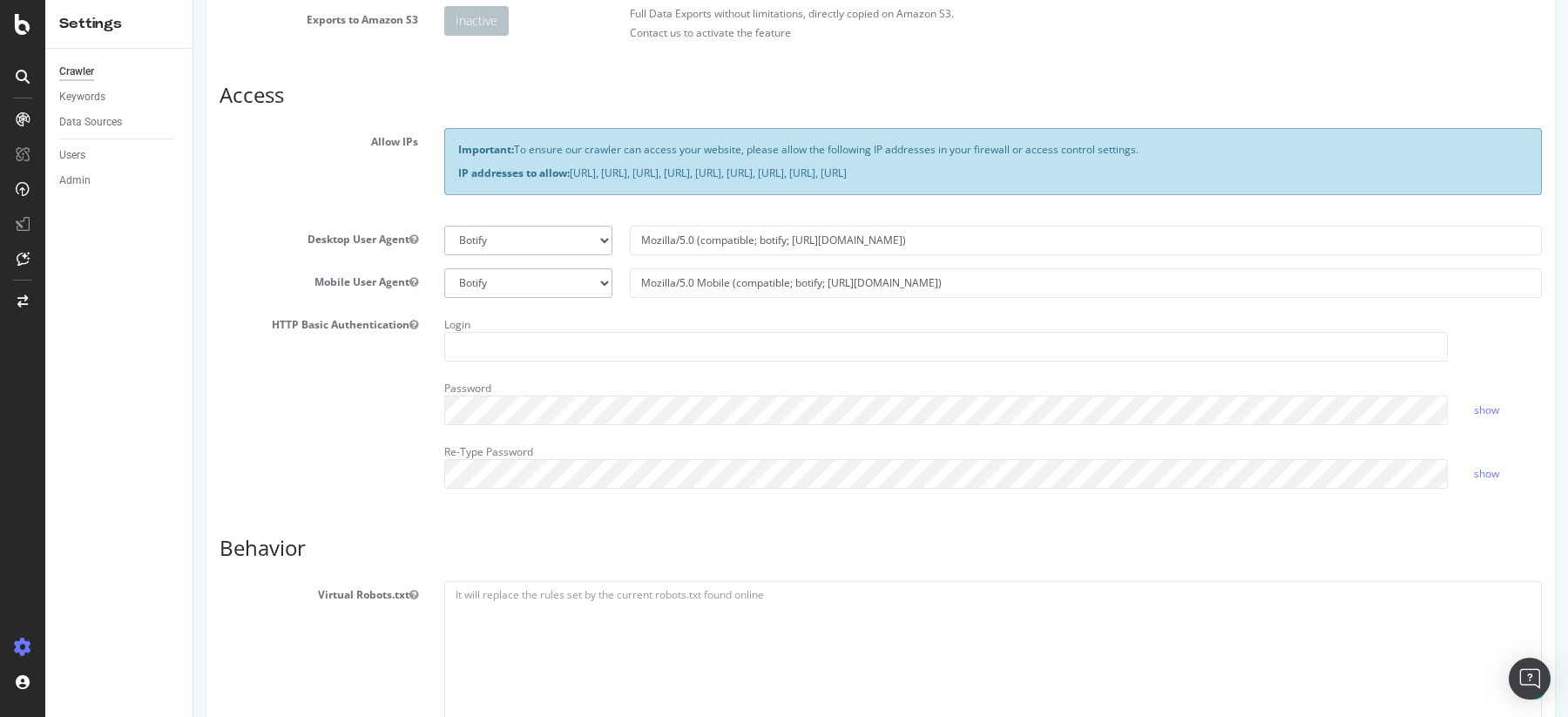
scroll to position [418, 0]
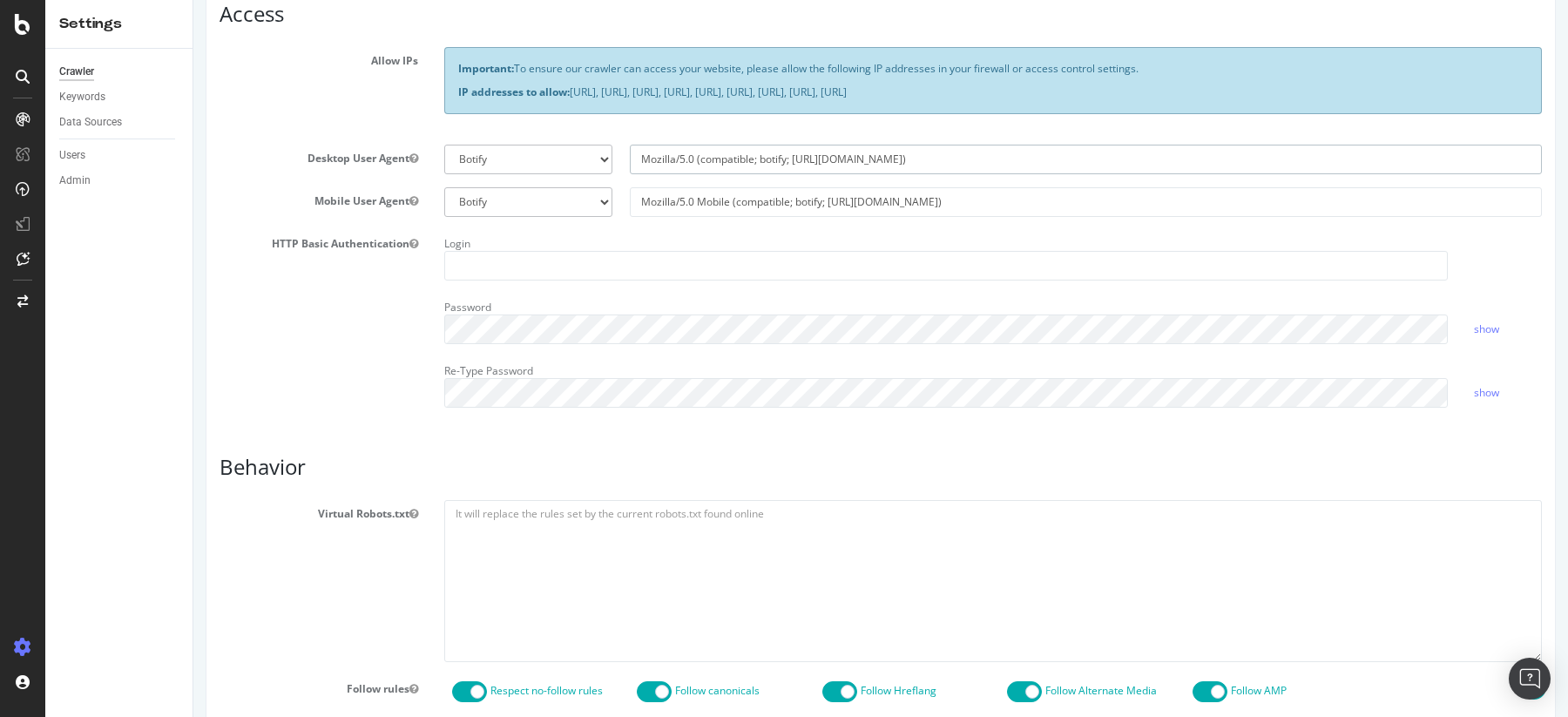
click at [779, 160] on input "Mozilla/5.0 (compatible; botify; [URL][DOMAIN_NAME])" at bounding box center [1085, 160] width 912 height 30
type input "Mozilla/5.0 (compatible; S; [URL][DOMAIN_NAME])"
select select
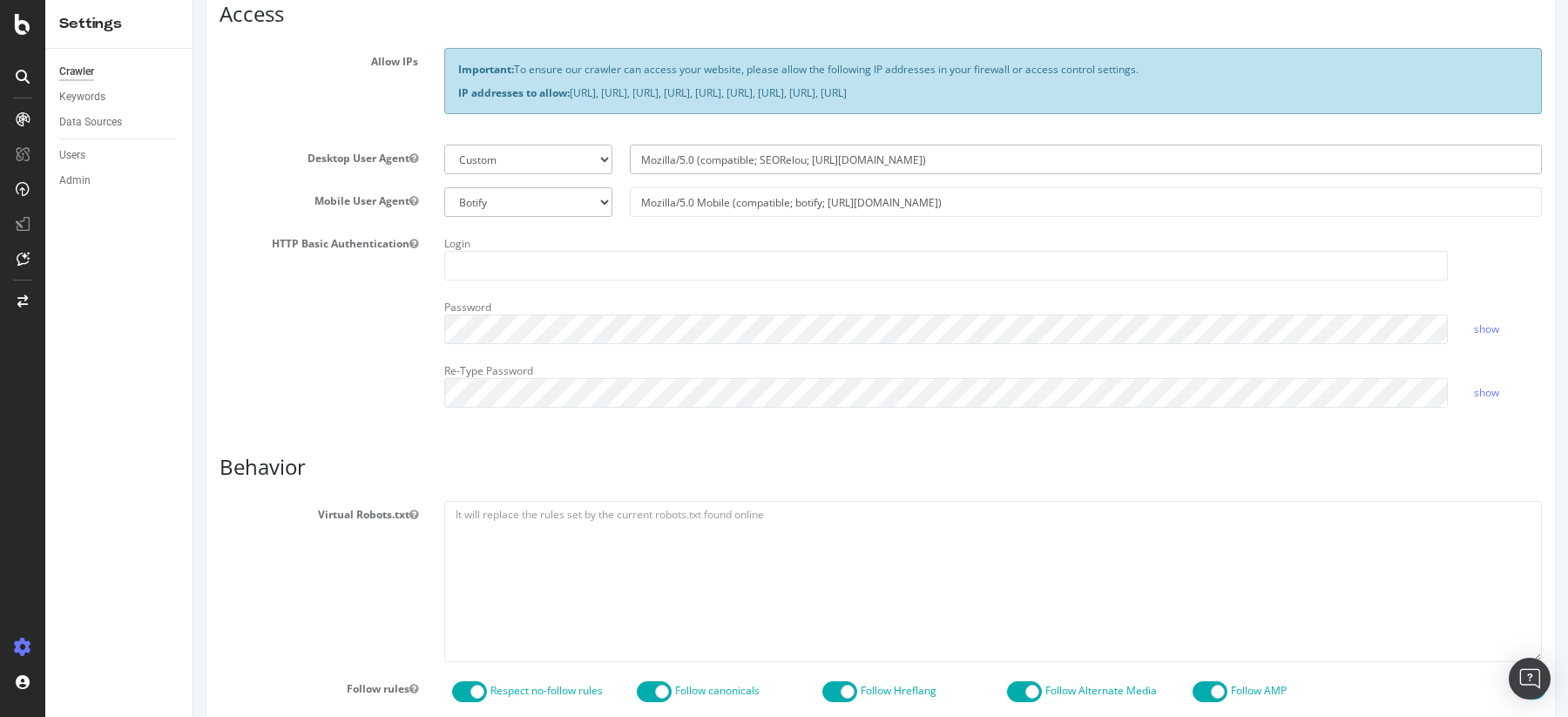
paste input "s://[DOMAIN_NAME][URL]"
type input "Mozilla/5.0 (compatible; SEORelou; [URL][DOMAIN_NAME])"
click at [807, 202] on input "Mozilla/5.0 Mobile (compatible; botify; [URL][DOMAIN_NAME])" at bounding box center [1085, 202] width 912 height 30
type input "Mozilla/5.0 Mobile (compatible; S; [URL][DOMAIN_NAME])"
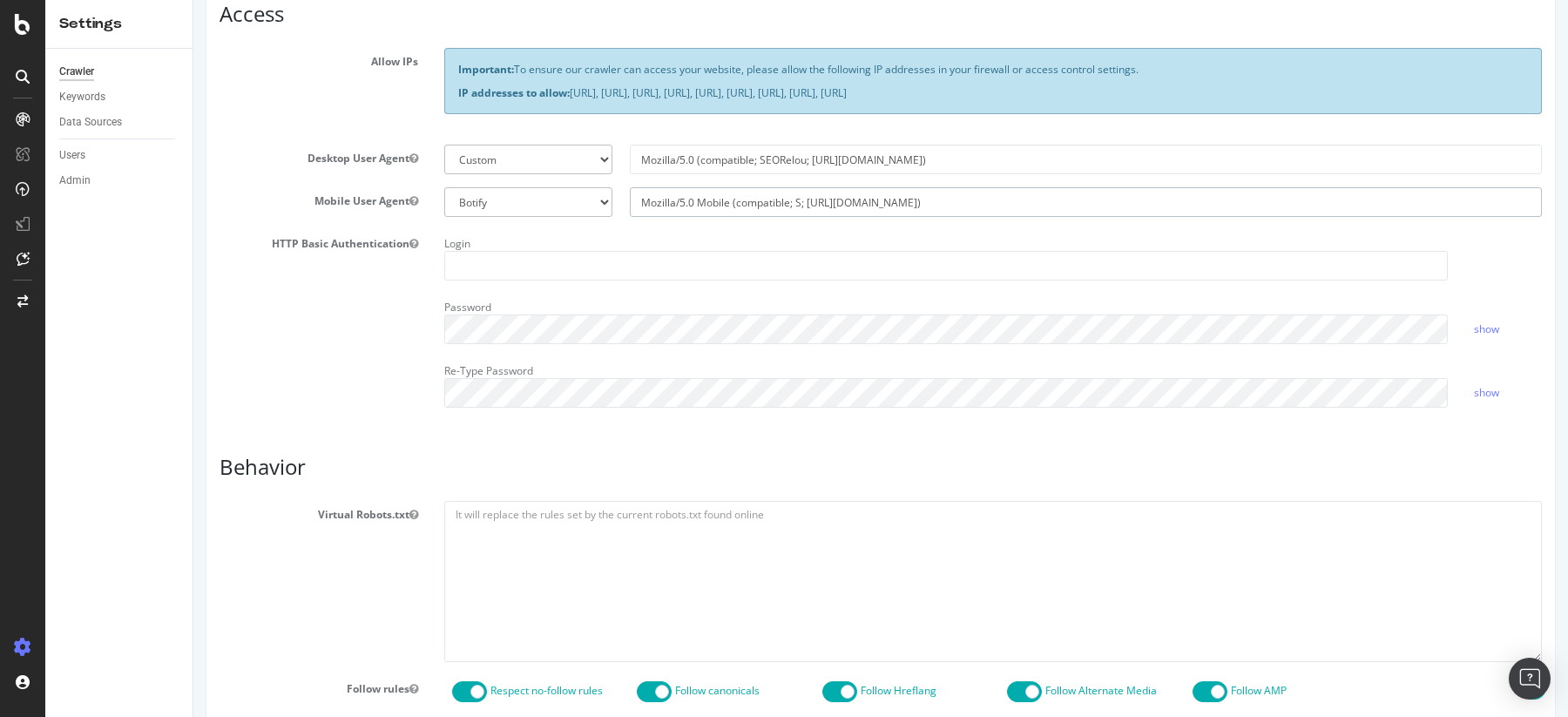
select select
drag, startPoint x: 852, startPoint y: 204, endPoint x: 928, endPoint y: 203, distance: 76.0
click at [928, 203] on input "Mozilla/5.0 Mobile (compatible; SEORelou; [URL][DOMAIN_NAME])" at bounding box center [1085, 202] width 912 height 30
paste input "[URL][DOMAIN_NAME]"
type input "Mozilla/5.0 Mobile (compatible; SEORelou; [URL][DOMAIN_NAME])"
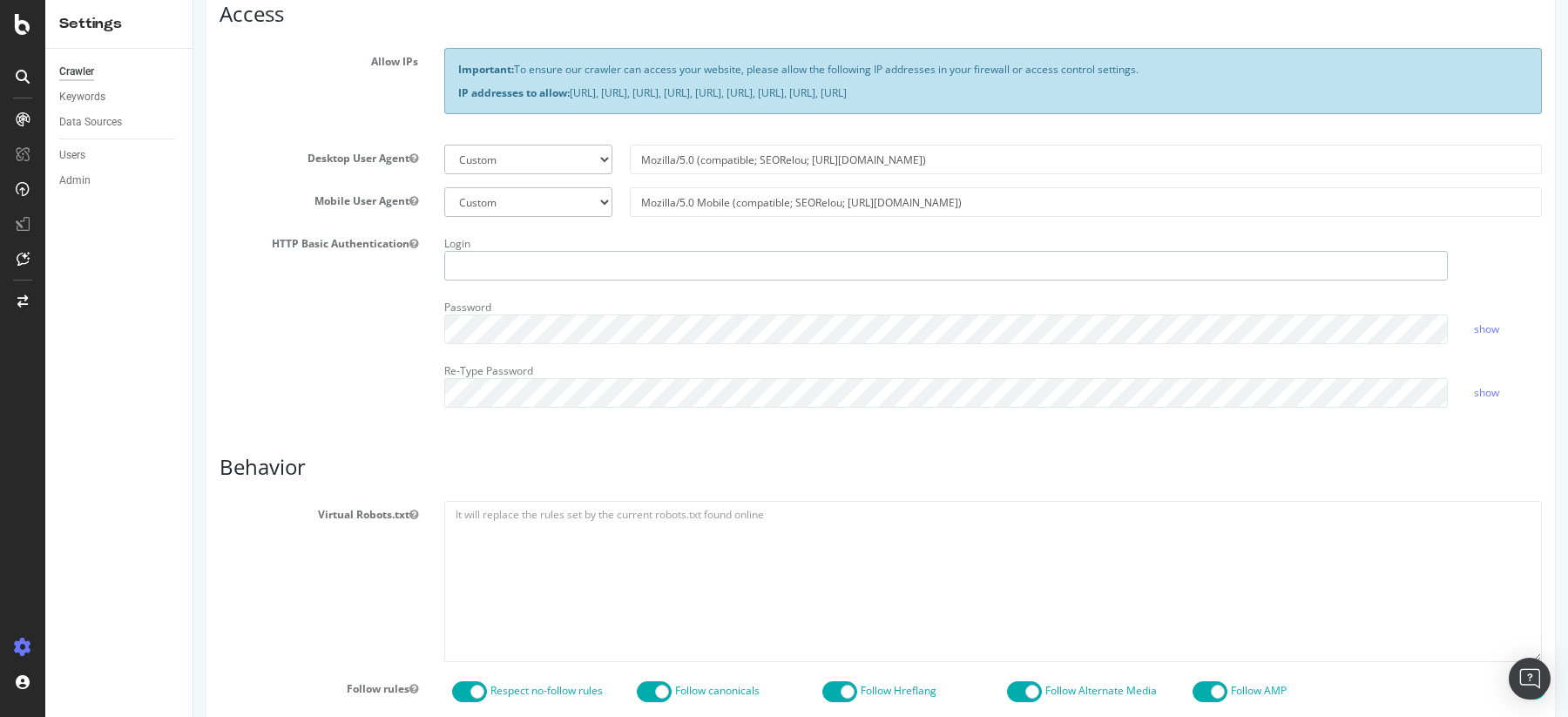
click at [661, 265] on input "text" at bounding box center [946, 265] width 1005 height 30
type input "beta"
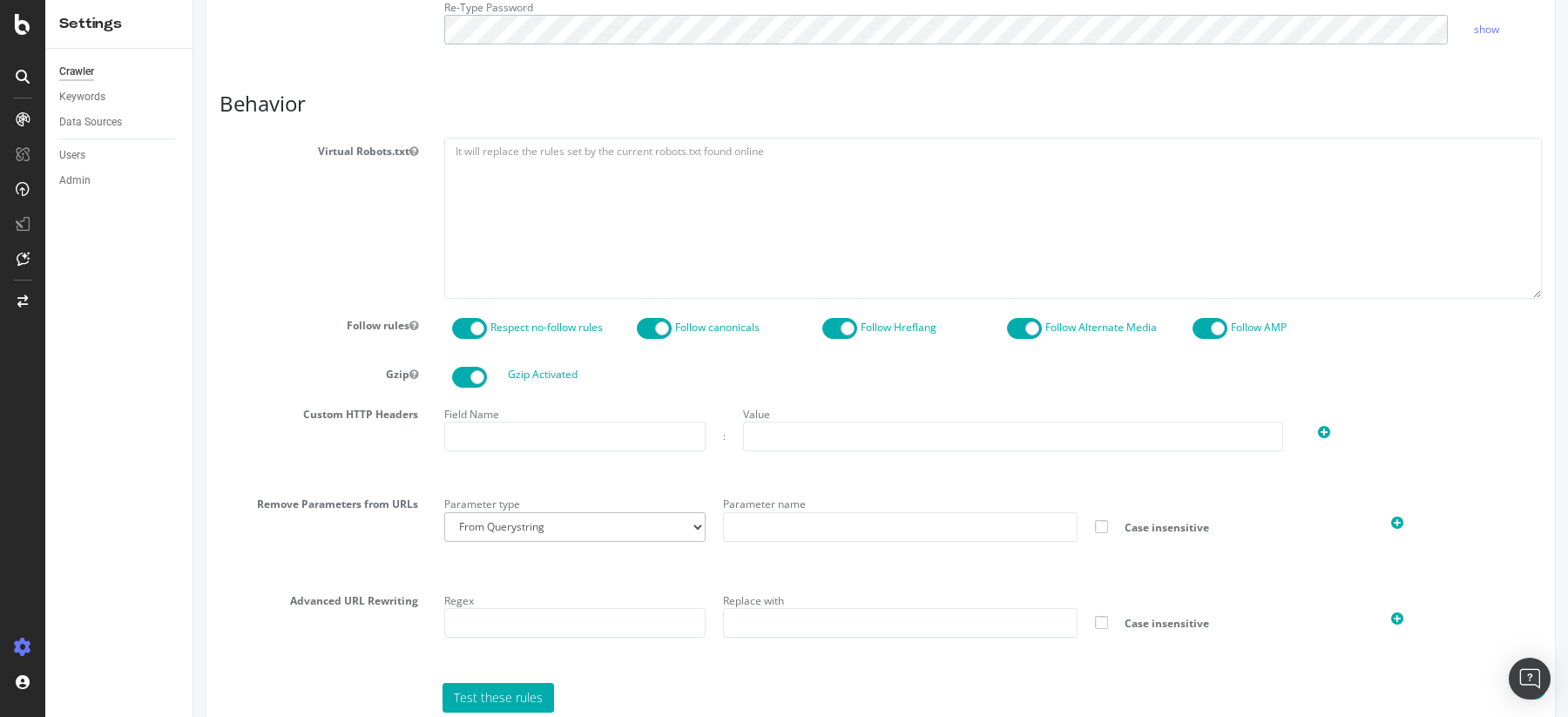
scroll to position [813, 0]
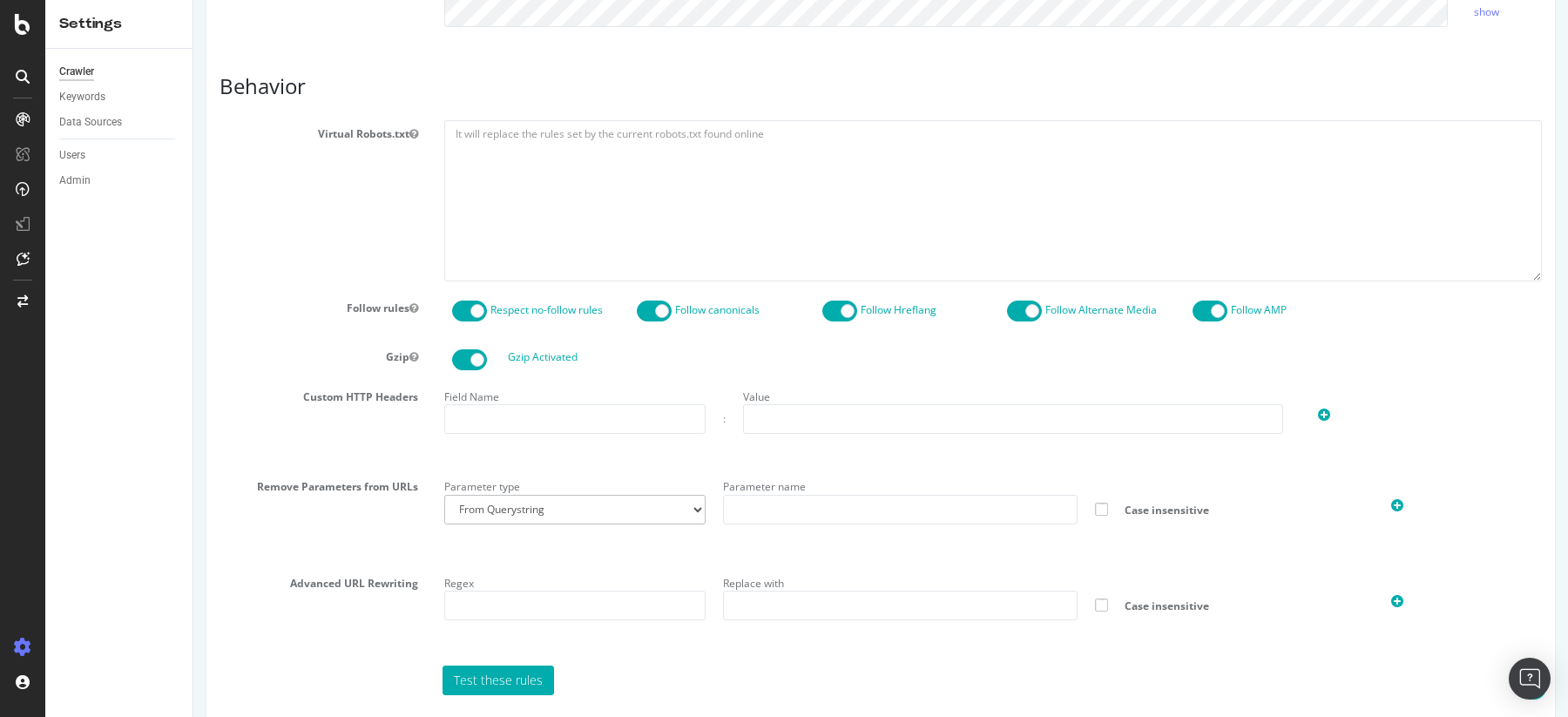
click at [835, 311] on span at bounding box center [839, 311] width 35 height 21
click at [1205, 310] on span at bounding box center [1210, 311] width 35 height 21
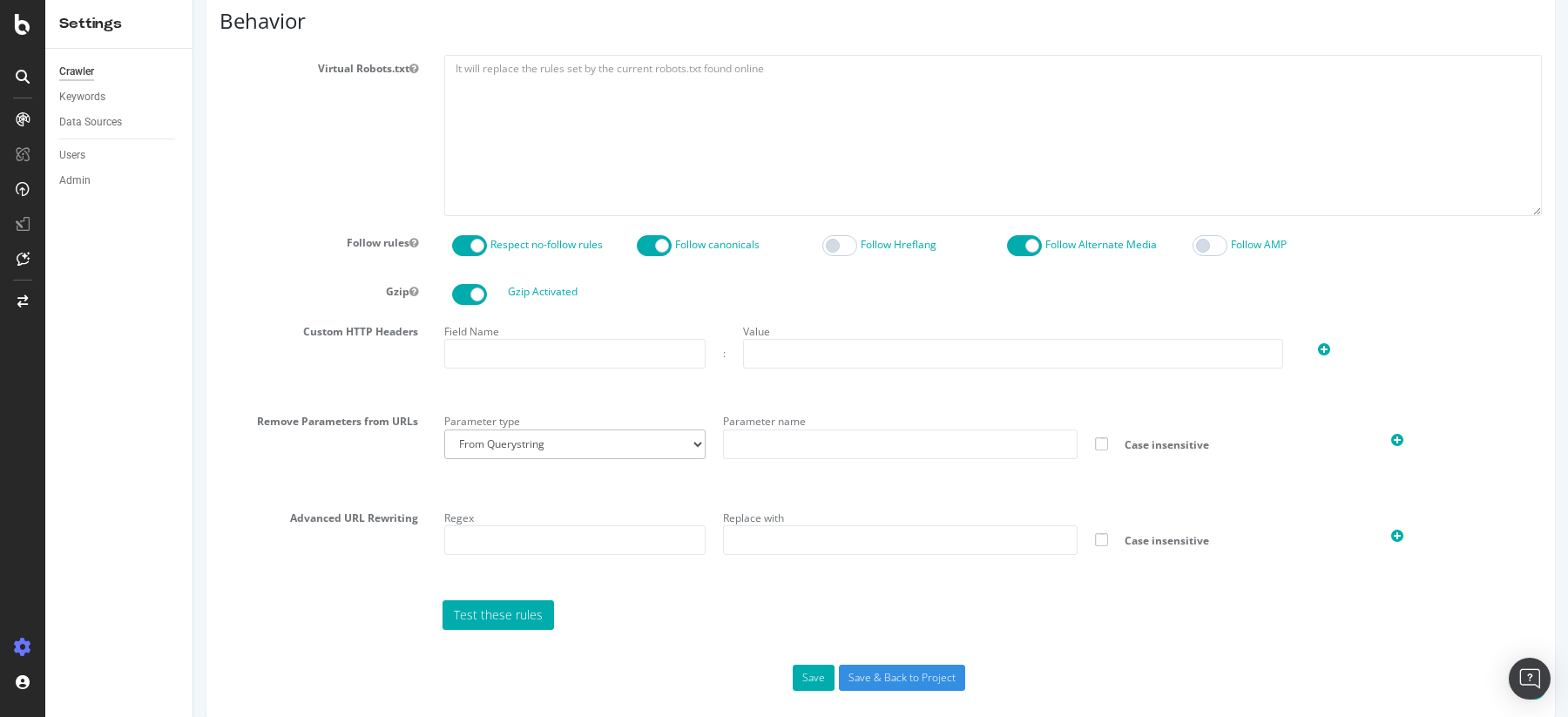
scroll to position [896, 0]
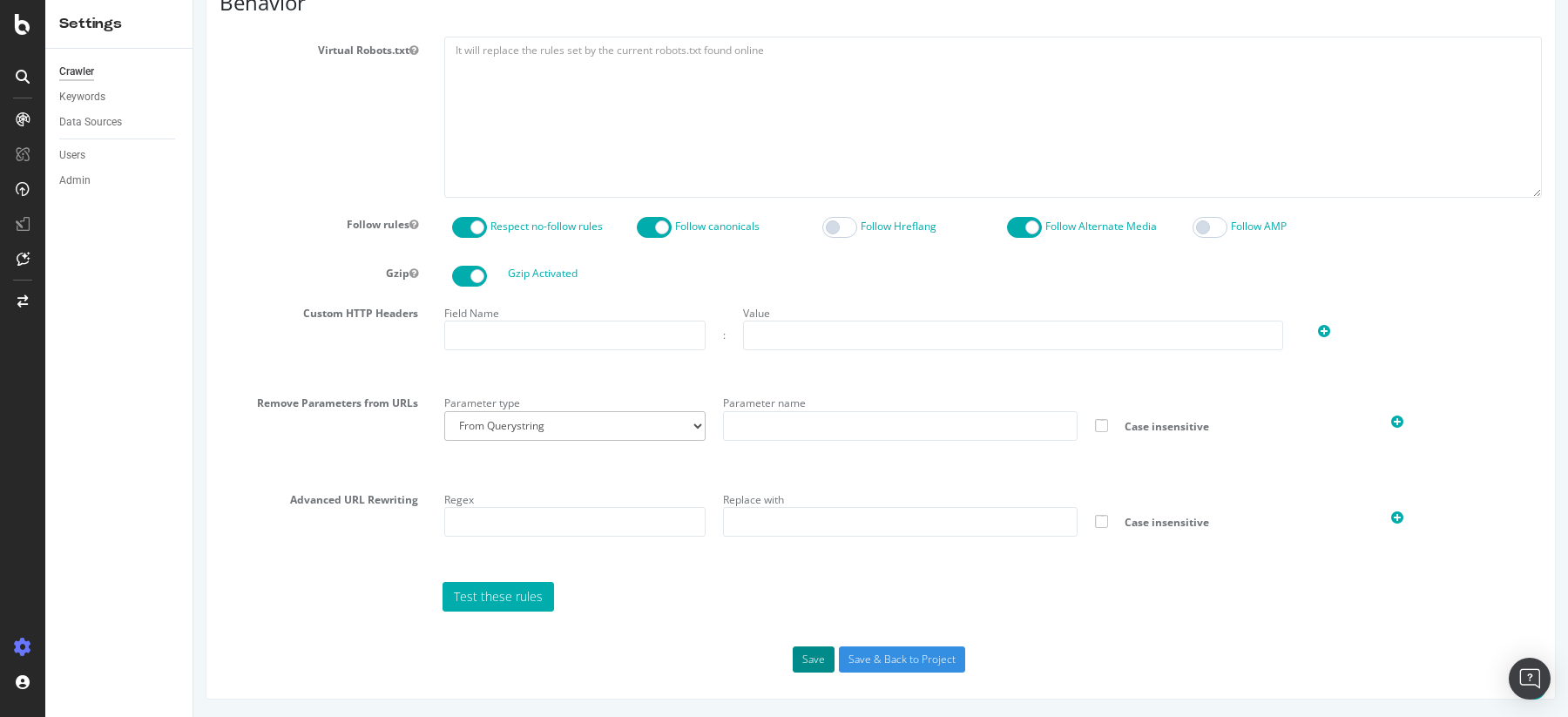
click at [809, 654] on button "Save" at bounding box center [813, 659] width 41 height 26
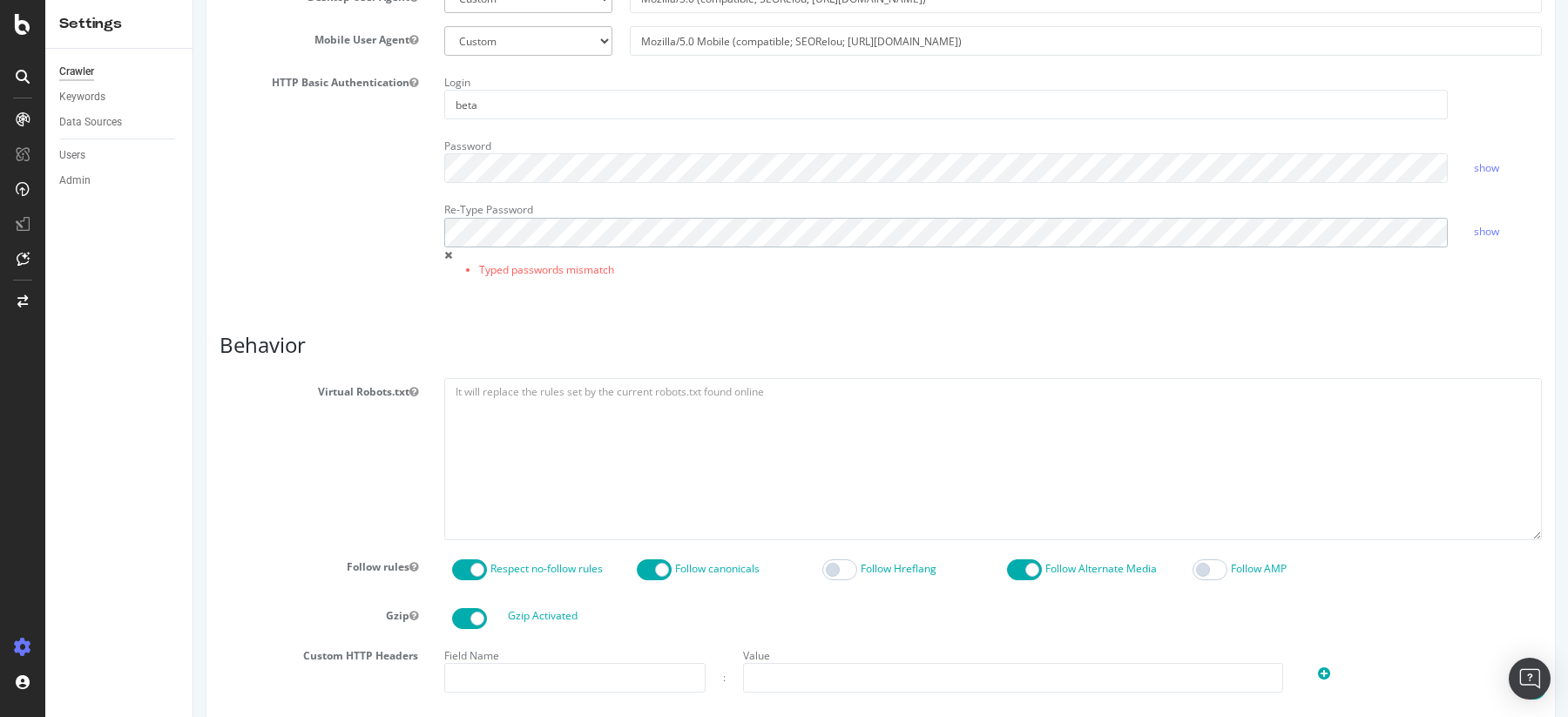
scroll to position [549, 0]
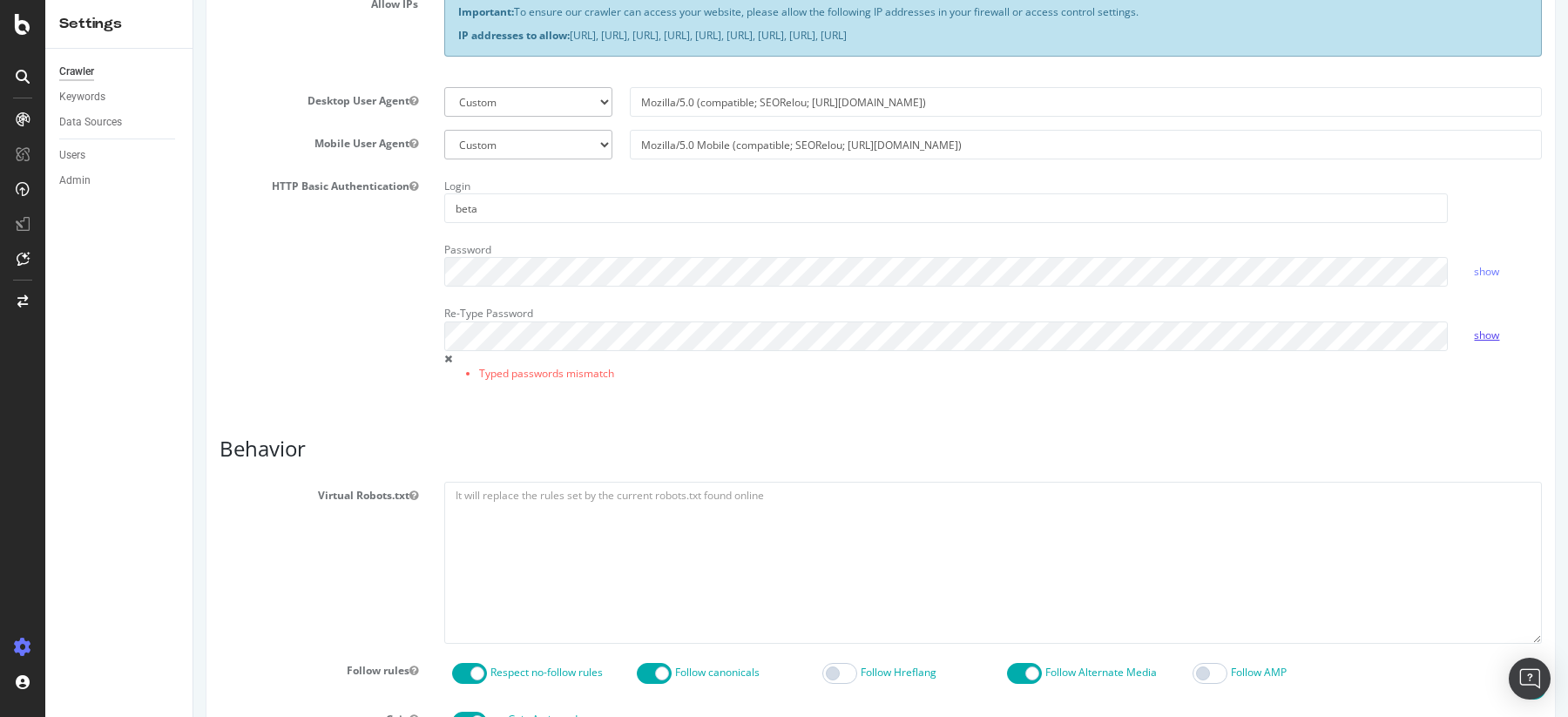
click at [1477, 334] on link "show" at bounding box center [1487, 334] width 26 height 15
click at [1477, 334] on link "hide" at bounding box center [1484, 334] width 21 height 15
click at [1490, 268] on link "show" at bounding box center [1487, 270] width 26 height 15
click at [1490, 268] on link "hide" at bounding box center [1484, 270] width 21 height 15
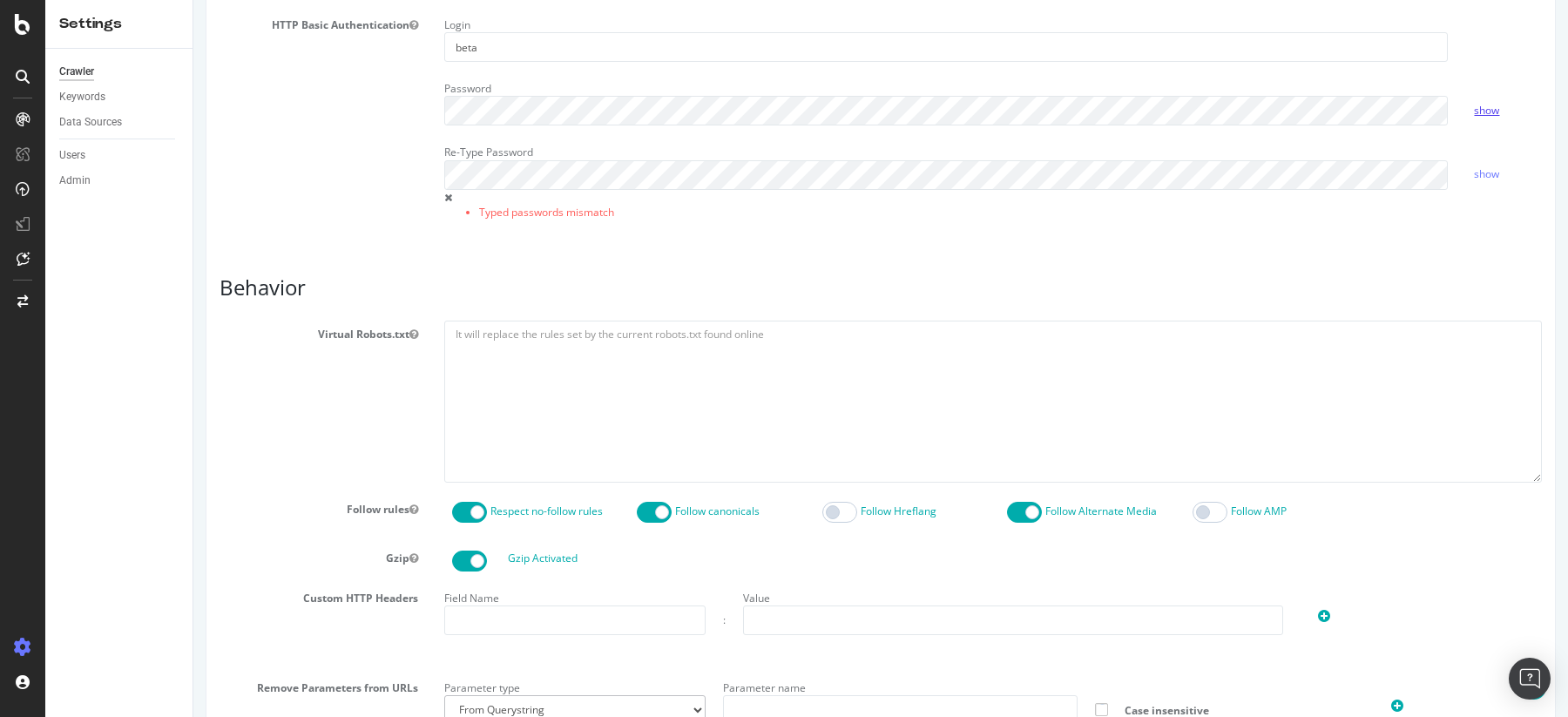
scroll to position [994, 0]
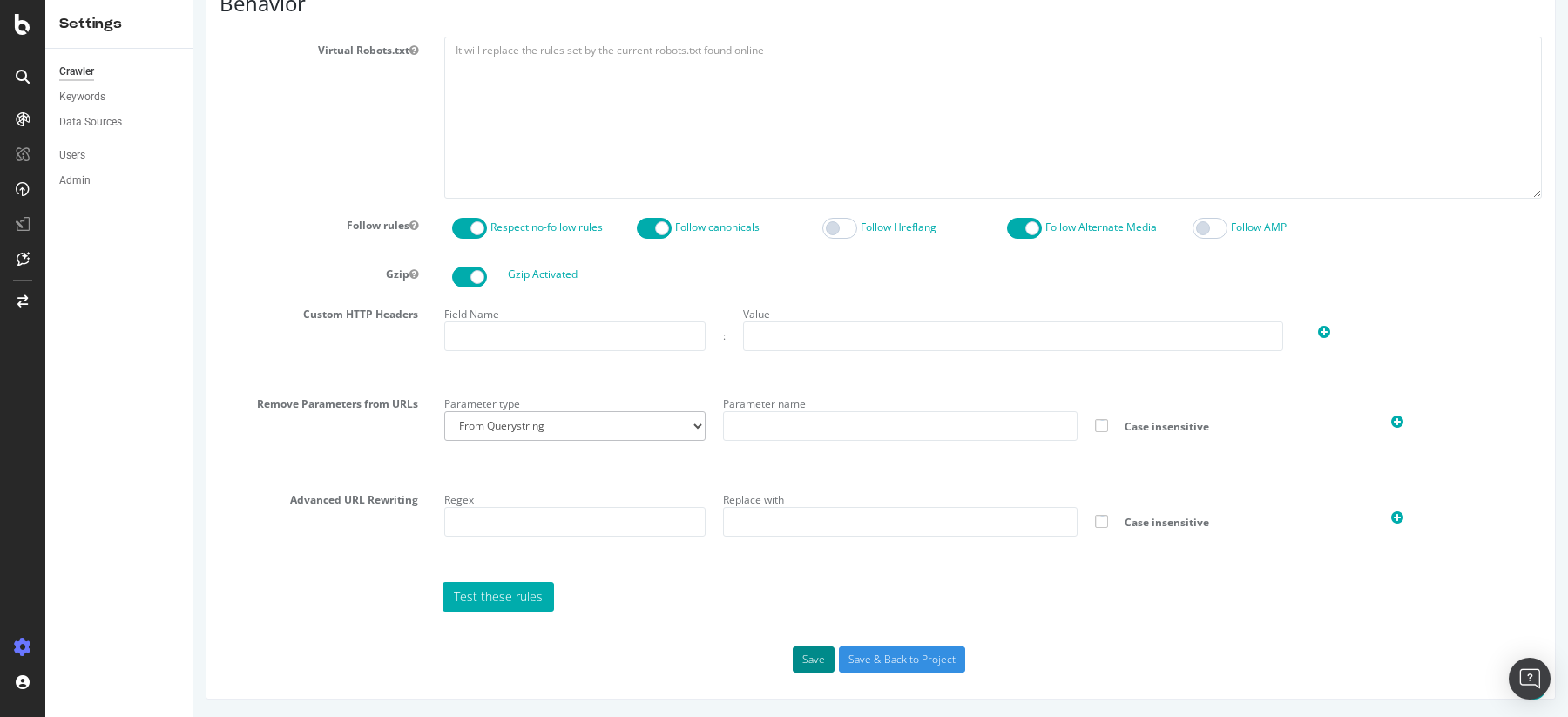
click at [816, 651] on button "Save" at bounding box center [813, 659] width 41 height 26
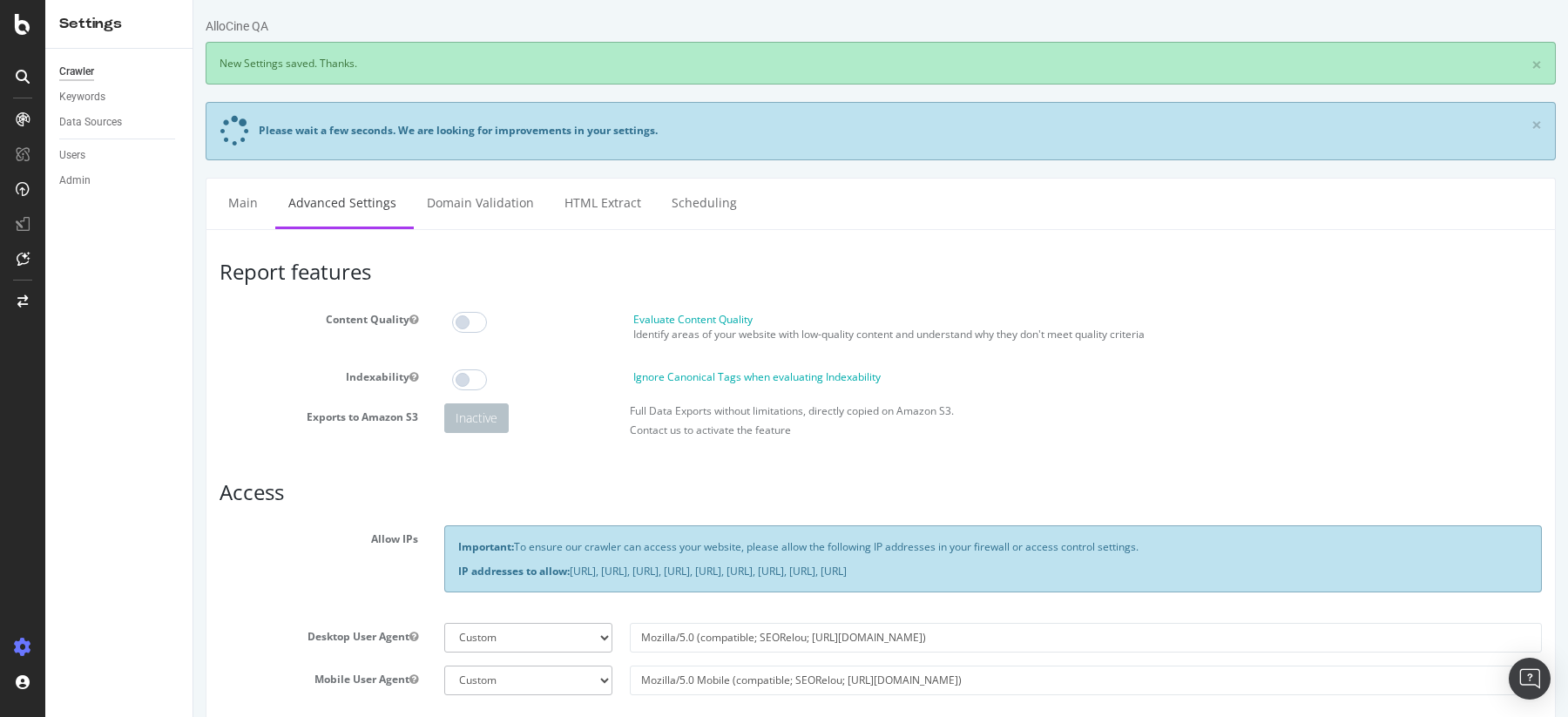
scroll to position [0, 0]
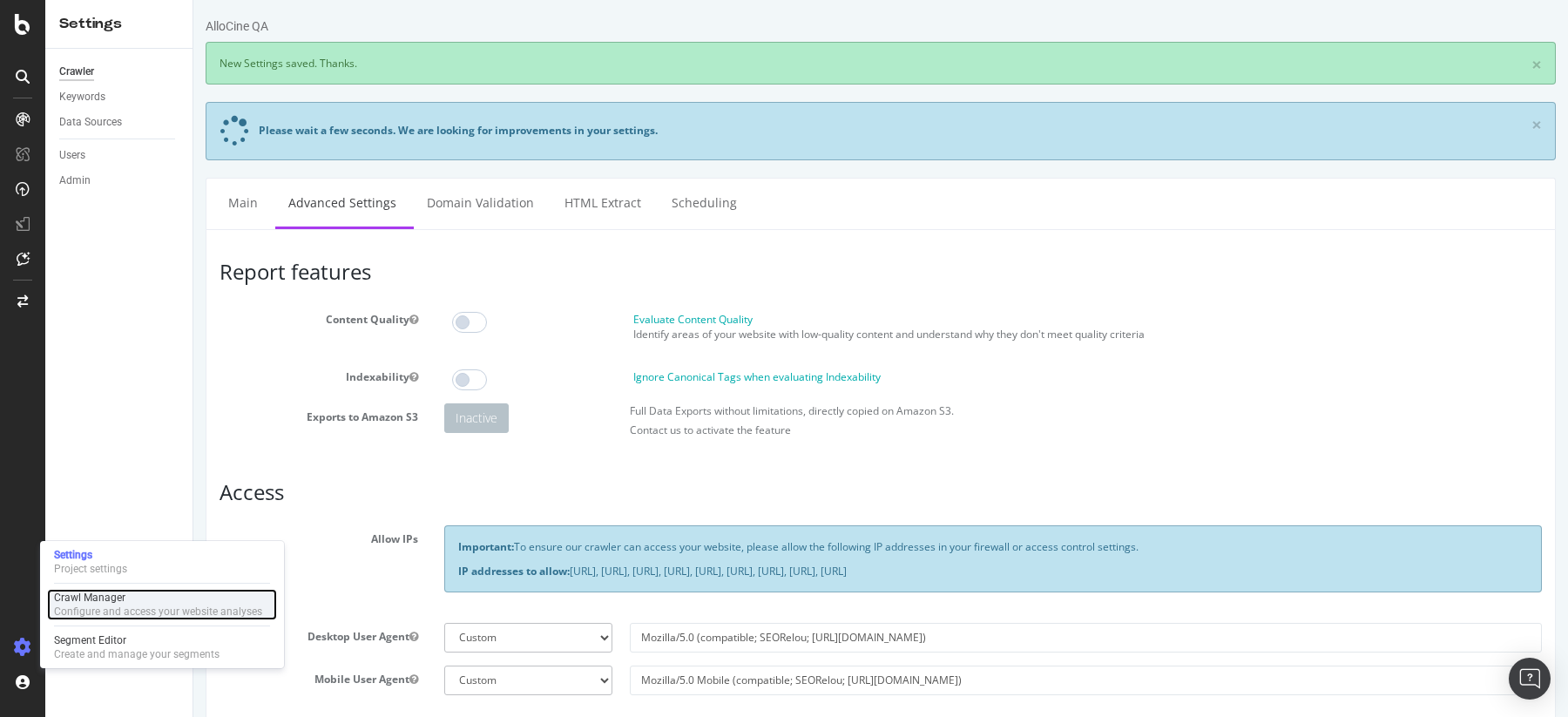
click at [93, 603] on div "Crawl Manager" at bounding box center [158, 598] width 208 height 14
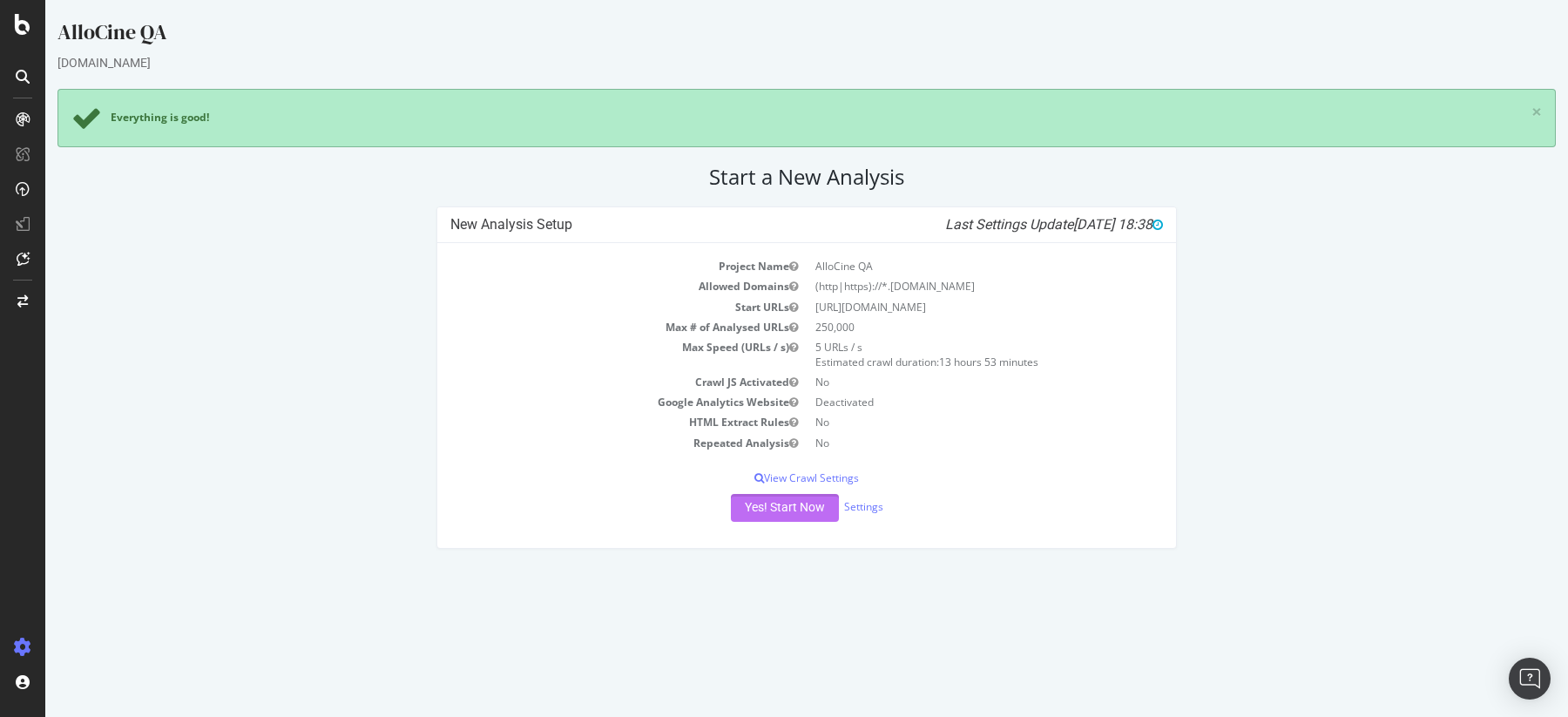
click at [773, 504] on button "Yes! Start Now" at bounding box center [784, 508] width 108 height 28
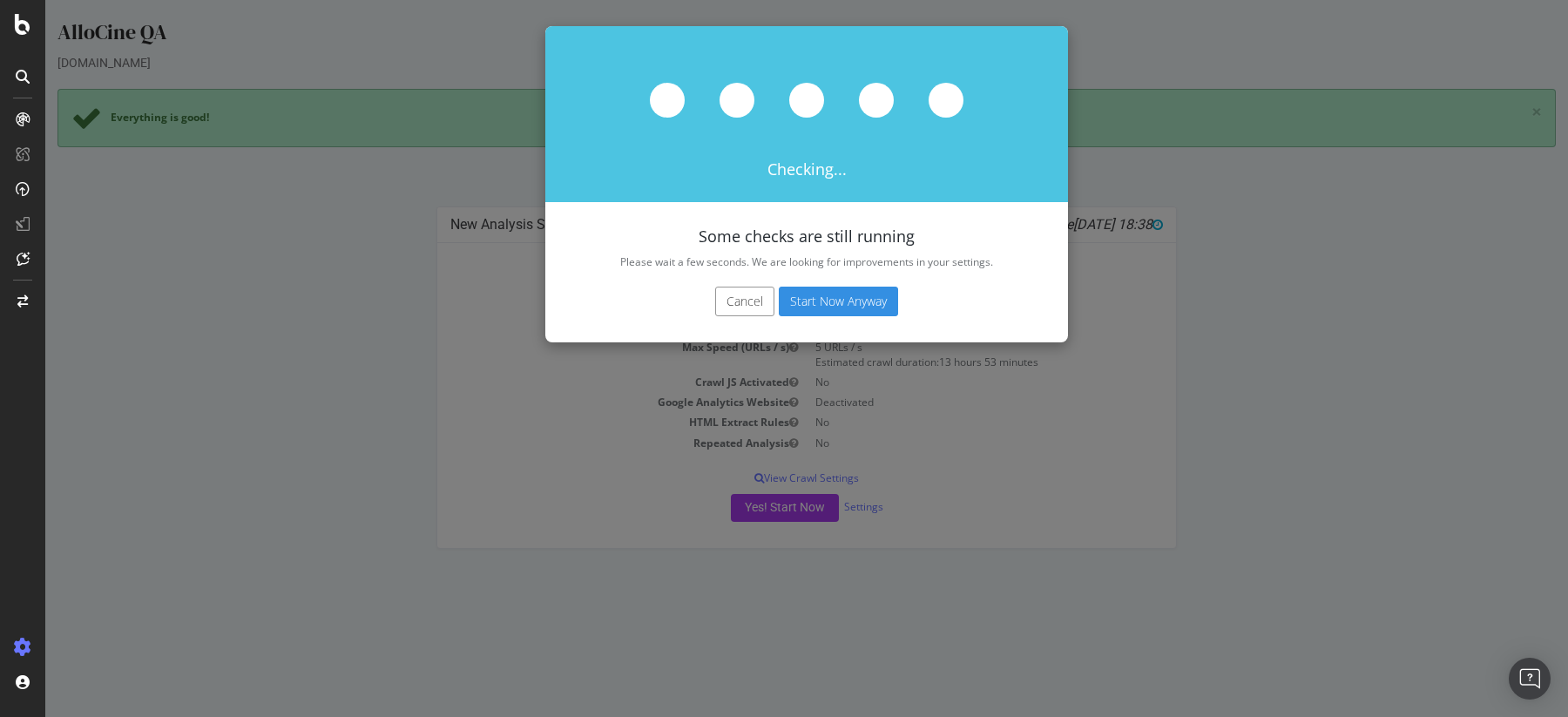
click at [738, 304] on button "Cancel" at bounding box center [745, 301] width 59 height 30
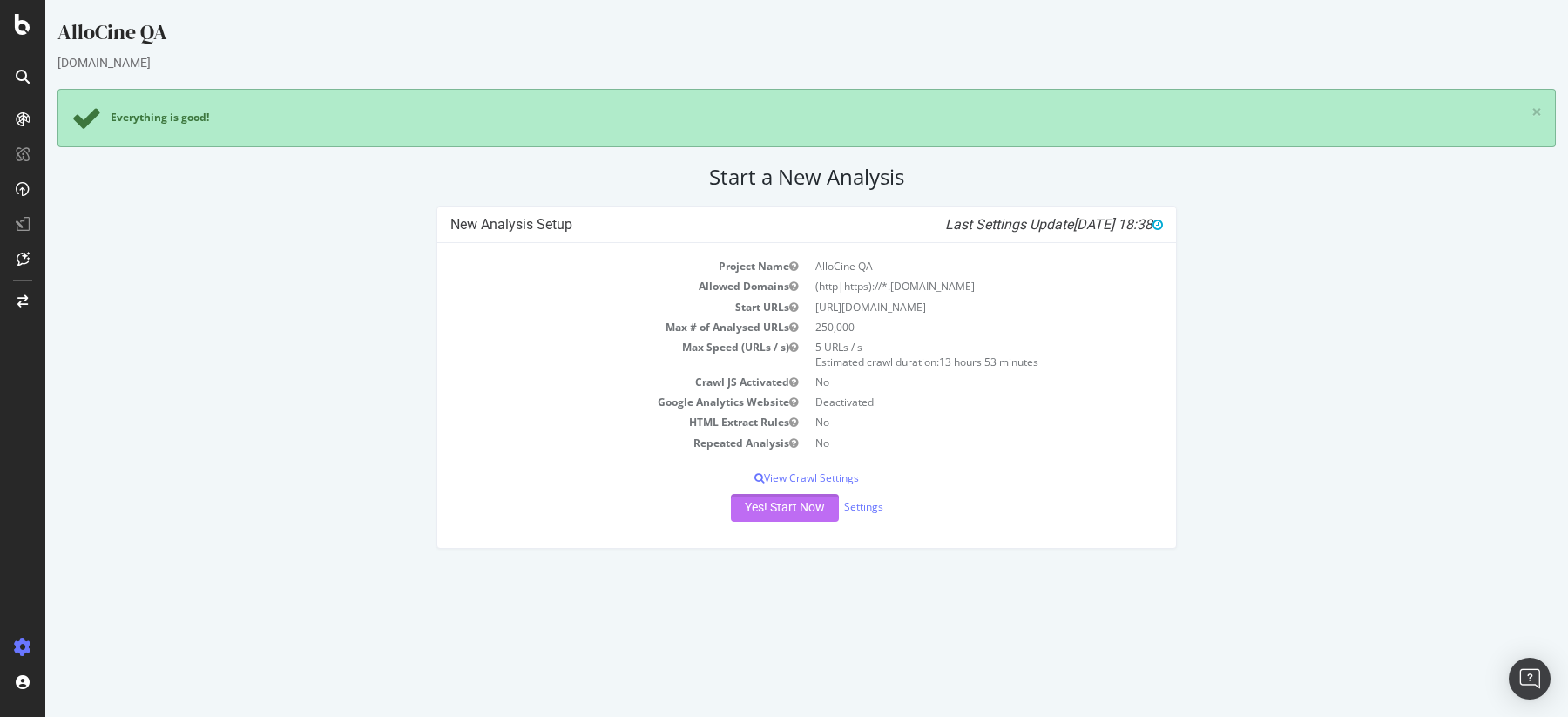
click at [777, 504] on button "Yes! Start Now" at bounding box center [784, 508] width 108 height 28
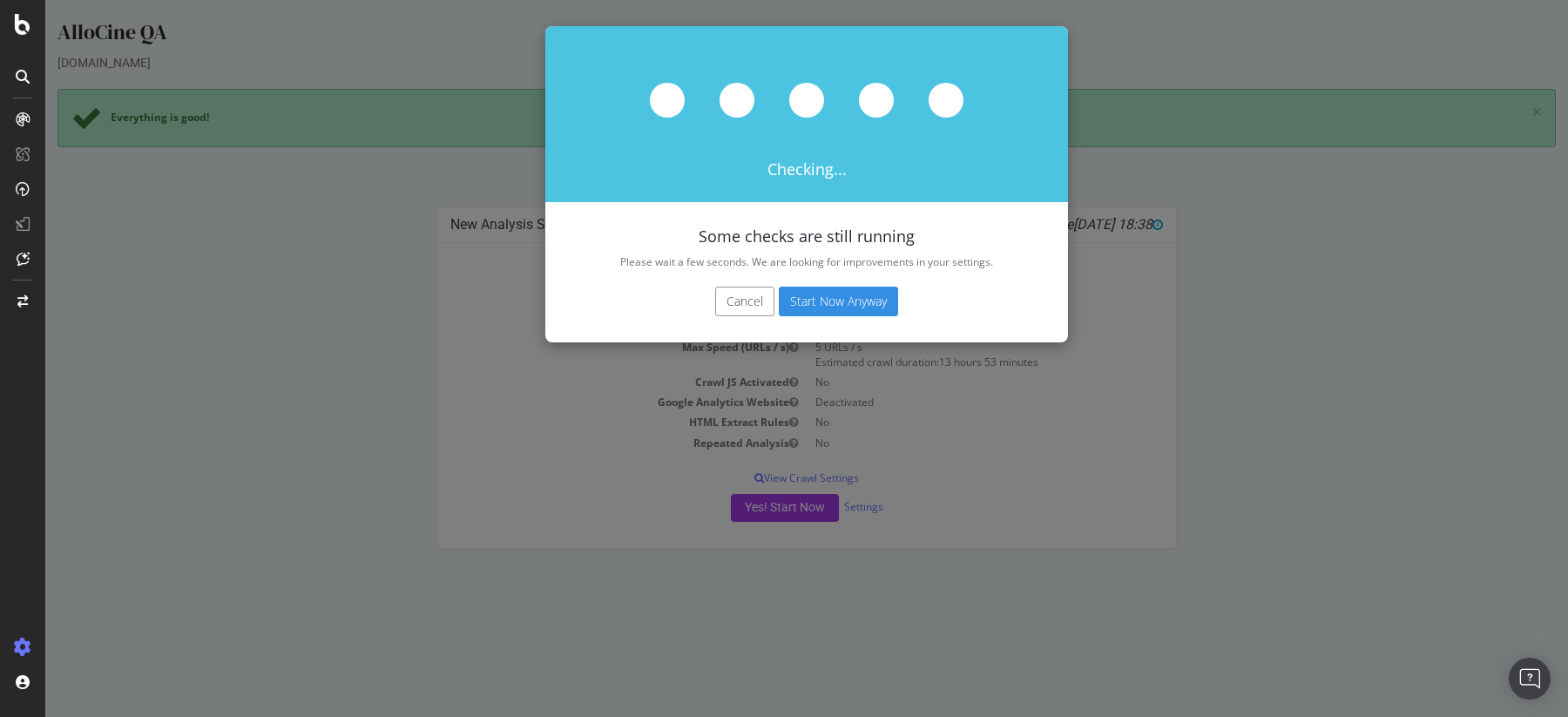
click at [816, 301] on button "Start Now Anyway" at bounding box center [838, 301] width 119 height 30
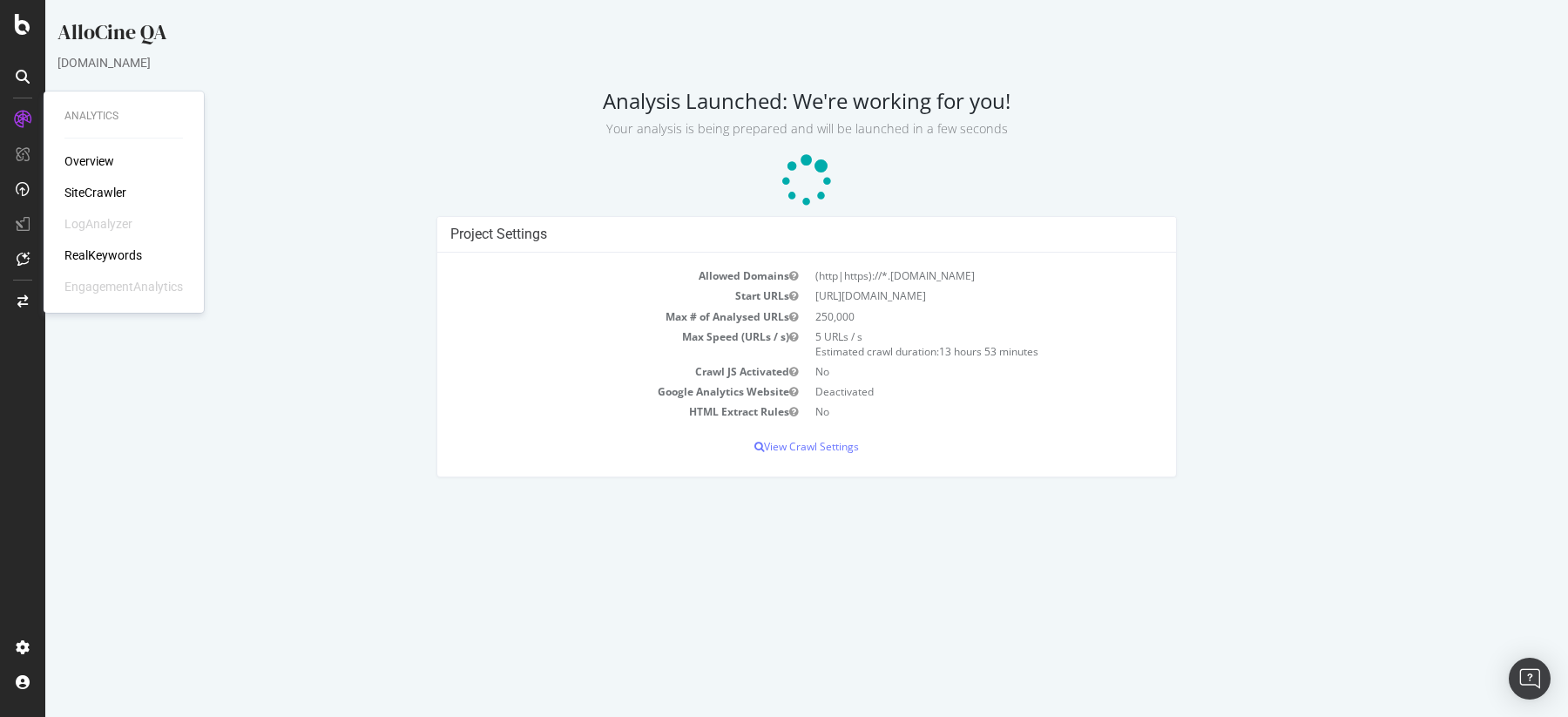
click at [301, 176] on p at bounding box center [806, 180] width 1498 height 52
